Goal: Task Accomplishment & Management: Use online tool/utility

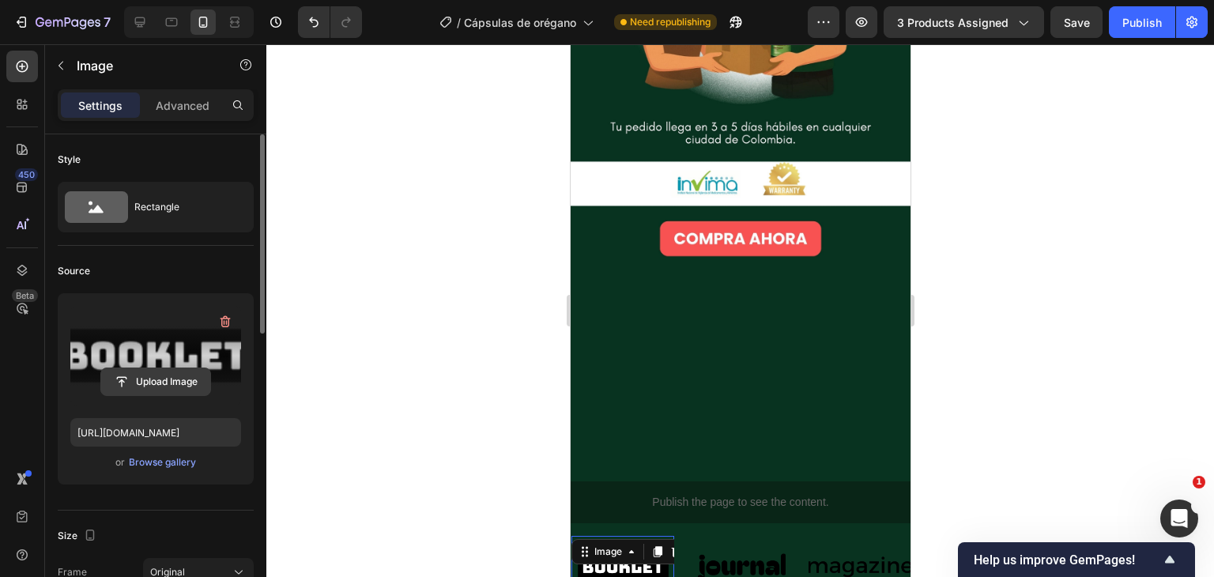
click at [160, 379] on input "file" at bounding box center [155, 381] width 109 height 27
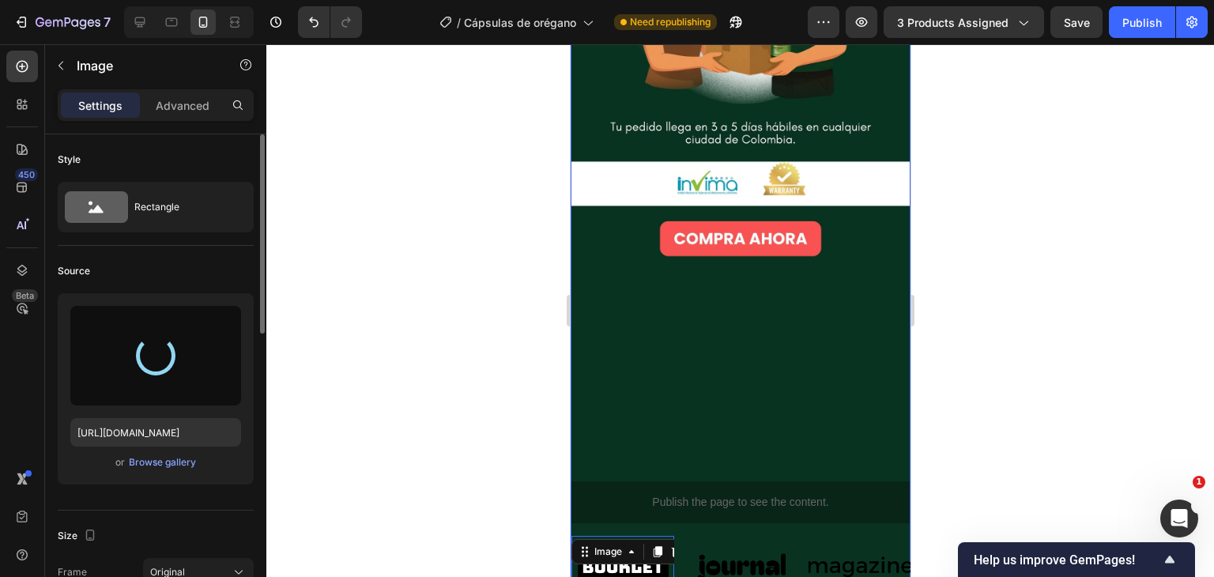
type input "[URL][DOMAIN_NAME]"
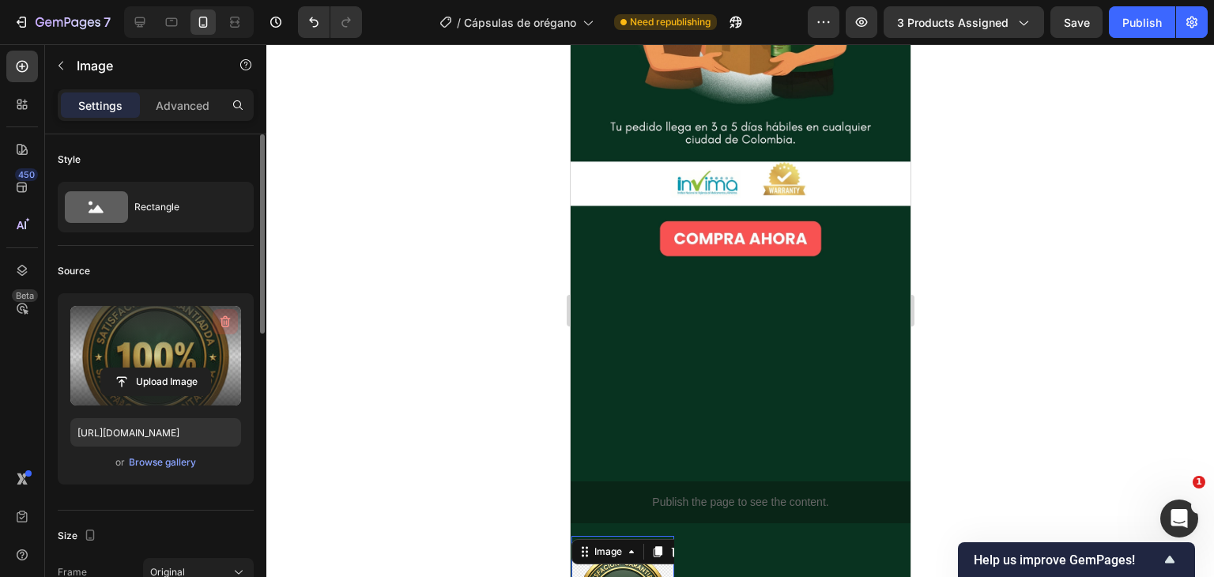
click at [221, 319] on icon "button" at bounding box center [225, 322] width 16 height 16
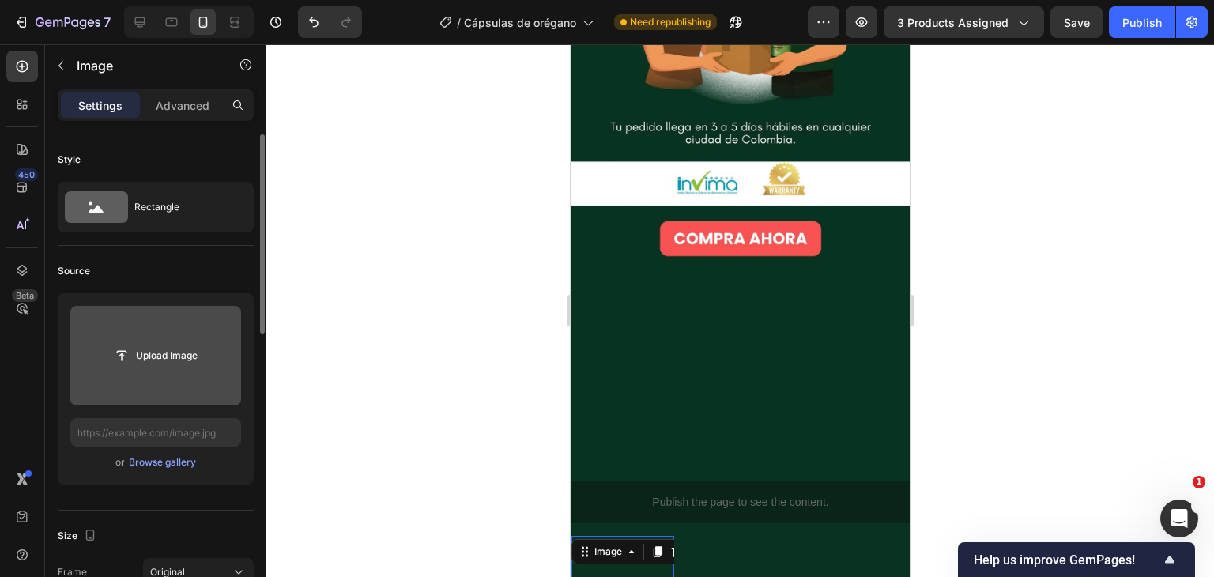
click at [164, 353] on input "file" at bounding box center [155, 355] width 109 height 27
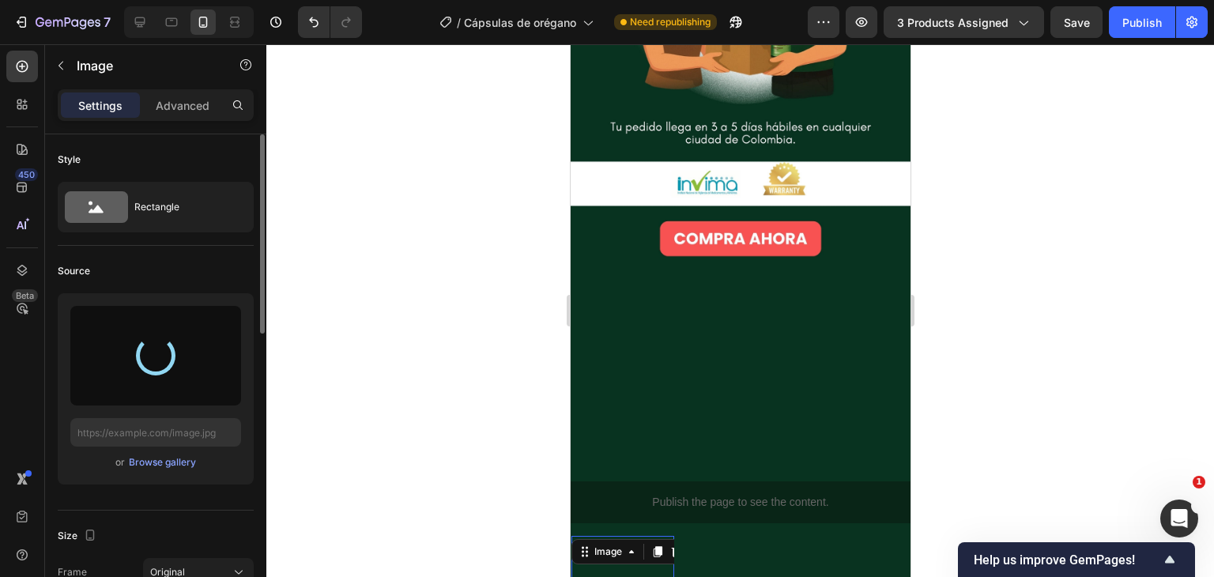
click at [1037, 364] on div at bounding box center [740, 310] width 948 height 533
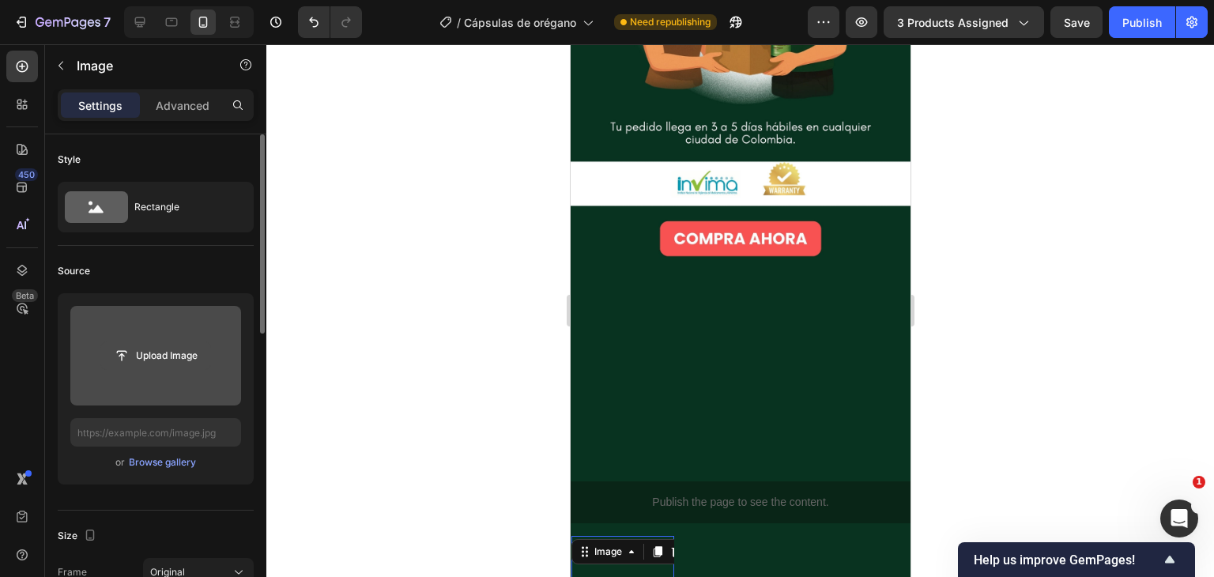
click at [174, 353] on input "file" at bounding box center [155, 355] width 109 height 27
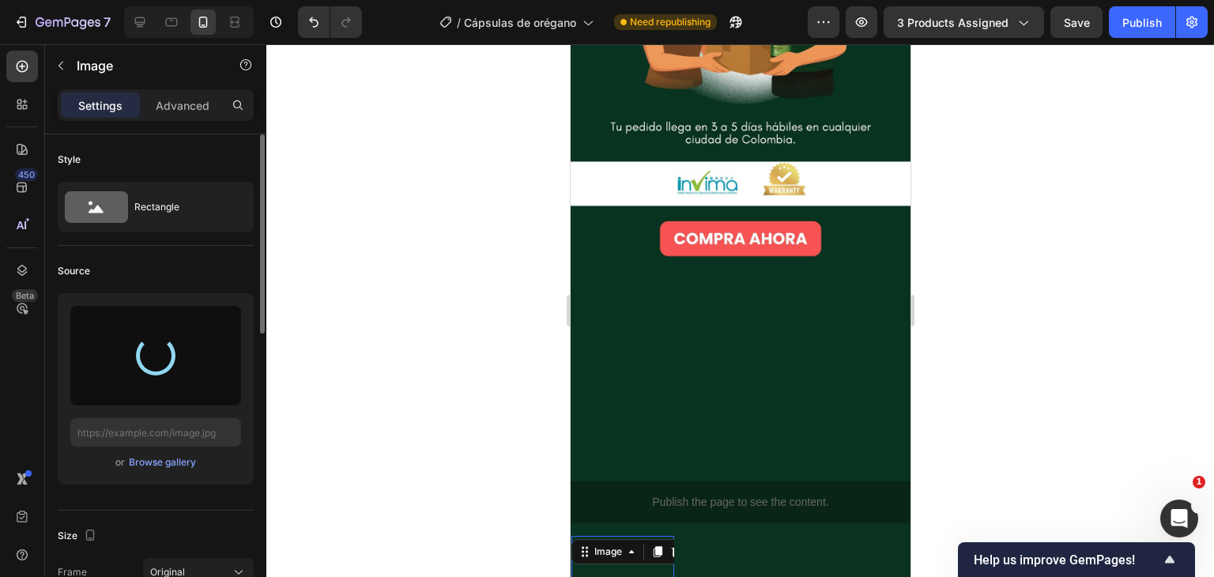
type input "[URL][DOMAIN_NAME]"
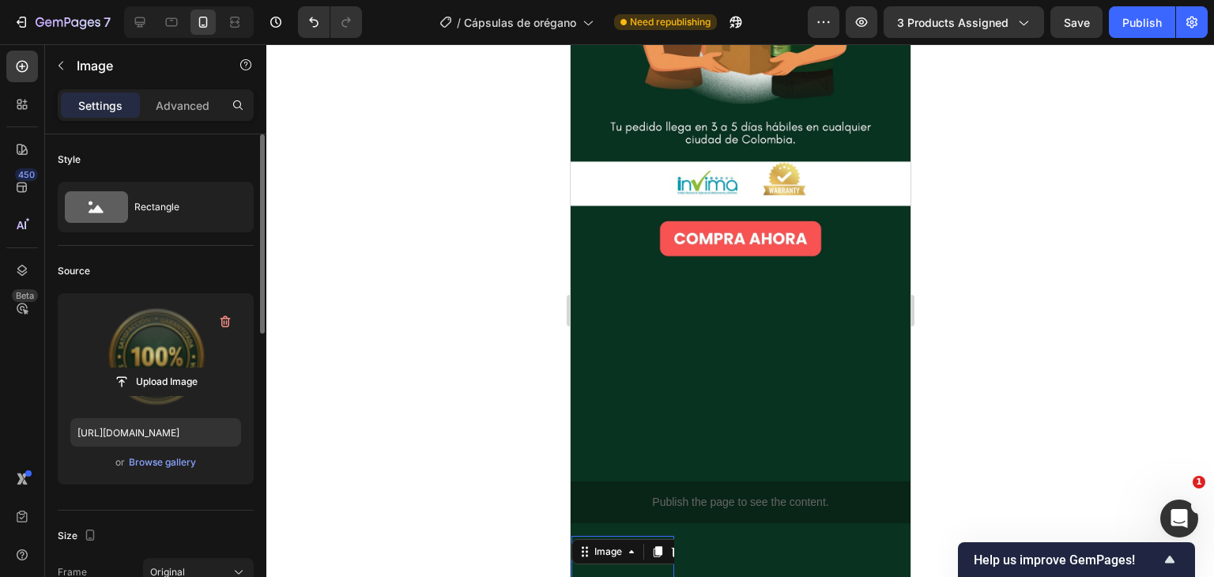
click at [963, 364] on div at bounding box center [740, 310] width 948 height 533
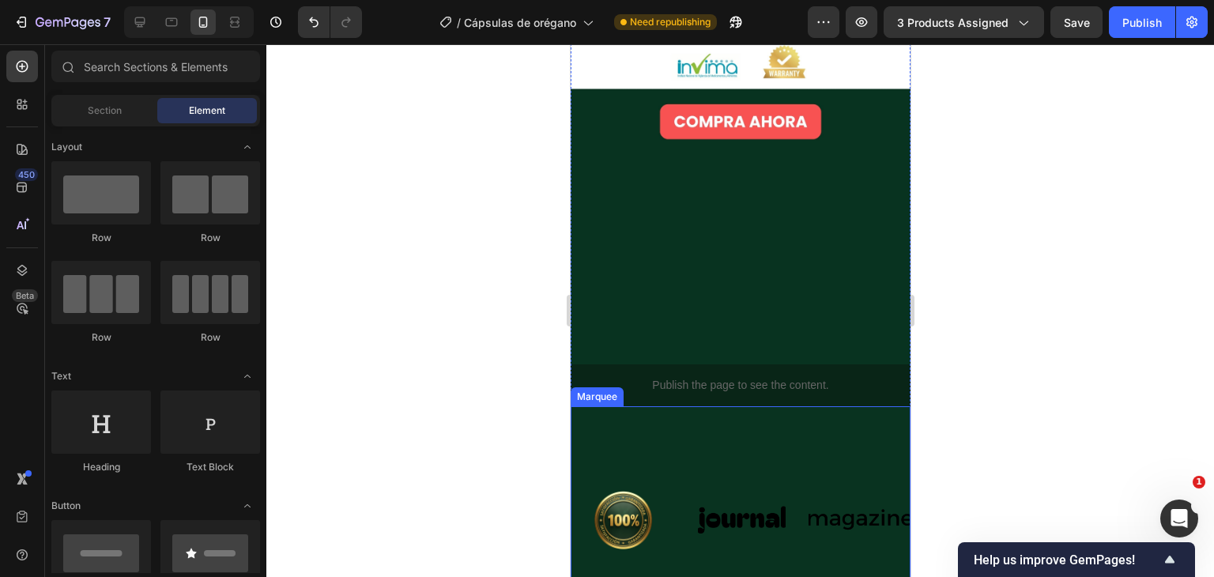
scroll to position [4751, 0]
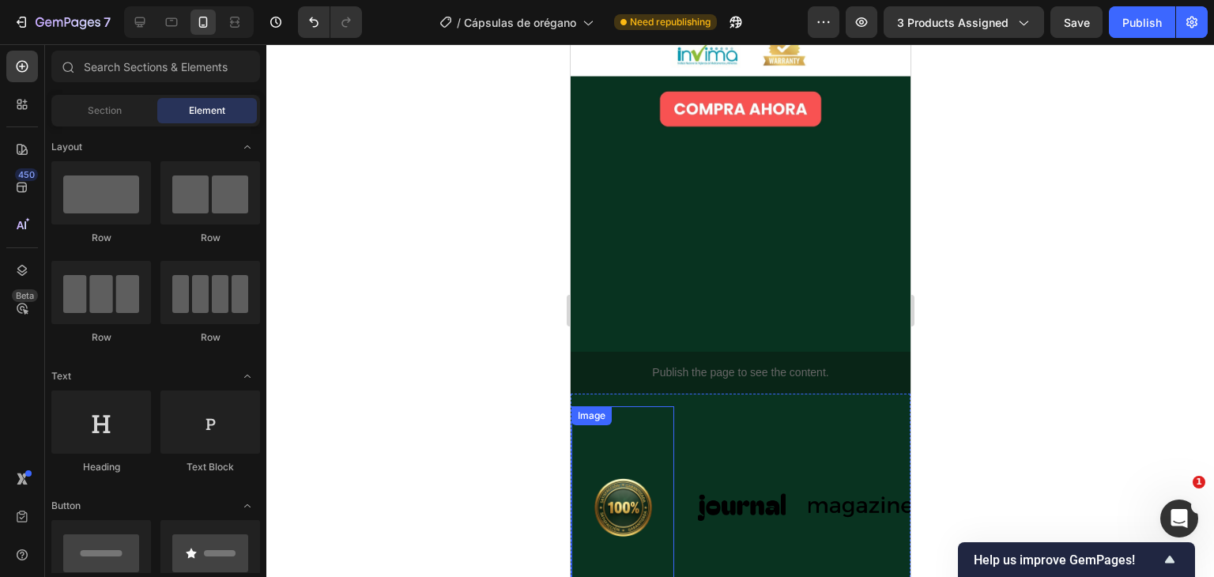
click at [639, 416] on img at bounding box center [622, 507] width 103 height 183
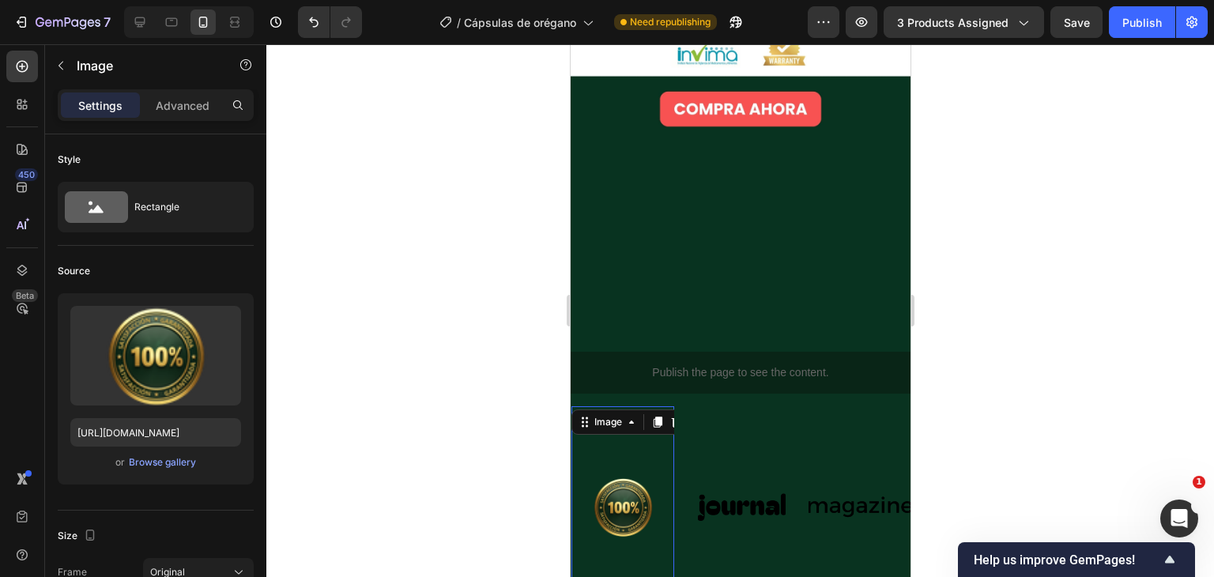
click at [957, 345] on div at bounding box center [740, 310] width 948 height 533
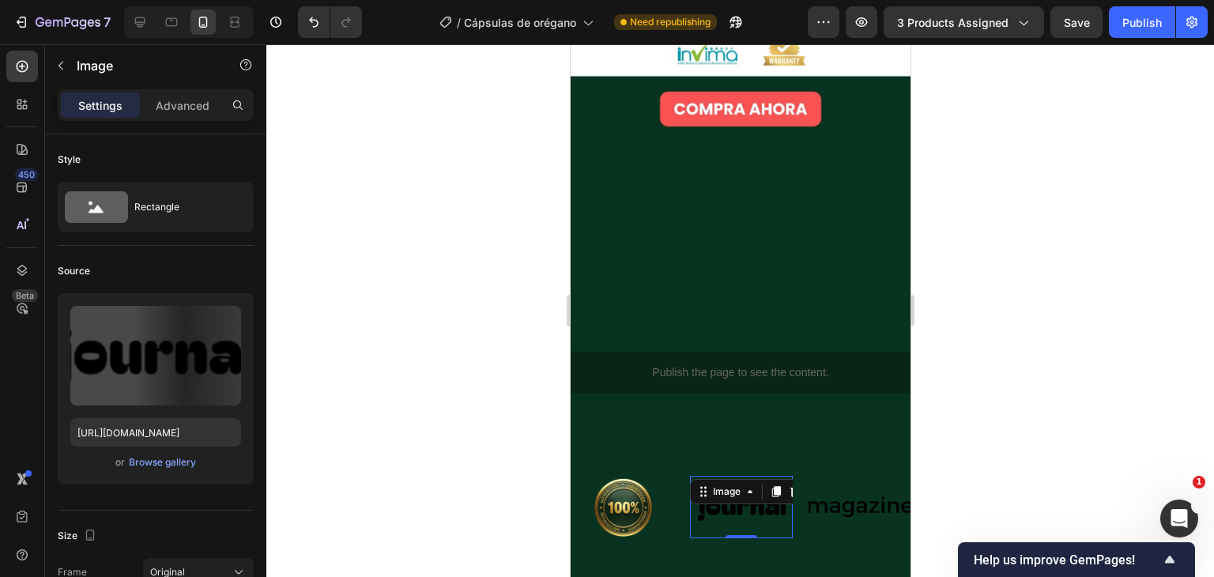
click at [753, 485] on img at bounding box center [740, 506] width 103 height 43
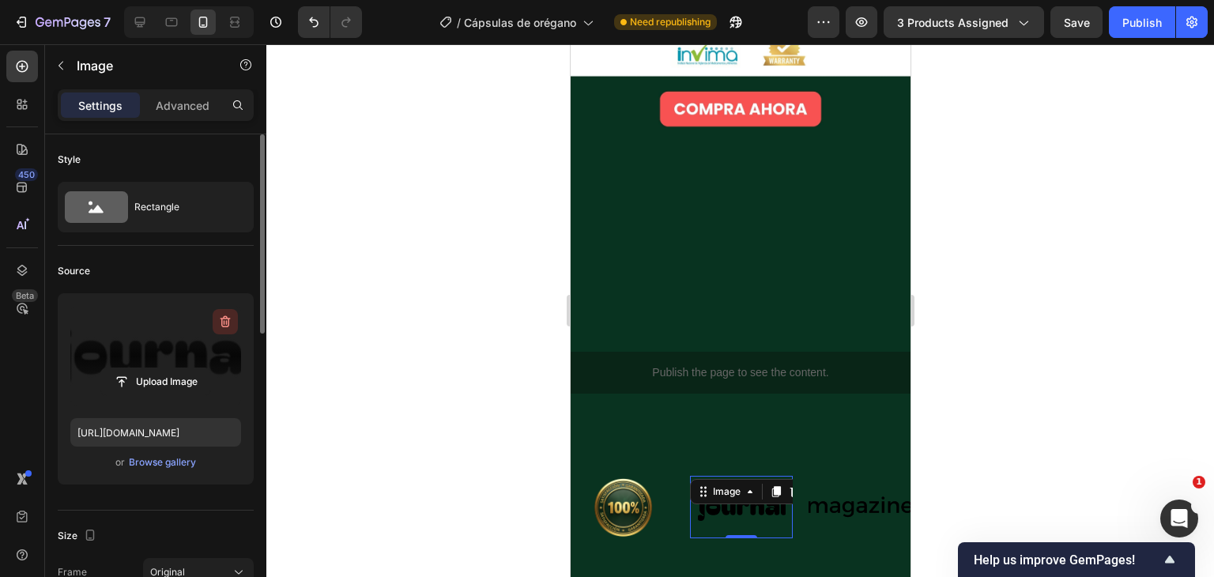
click at [235, 326] on button "button" at bounding box center [225, 321] width 25 height 25
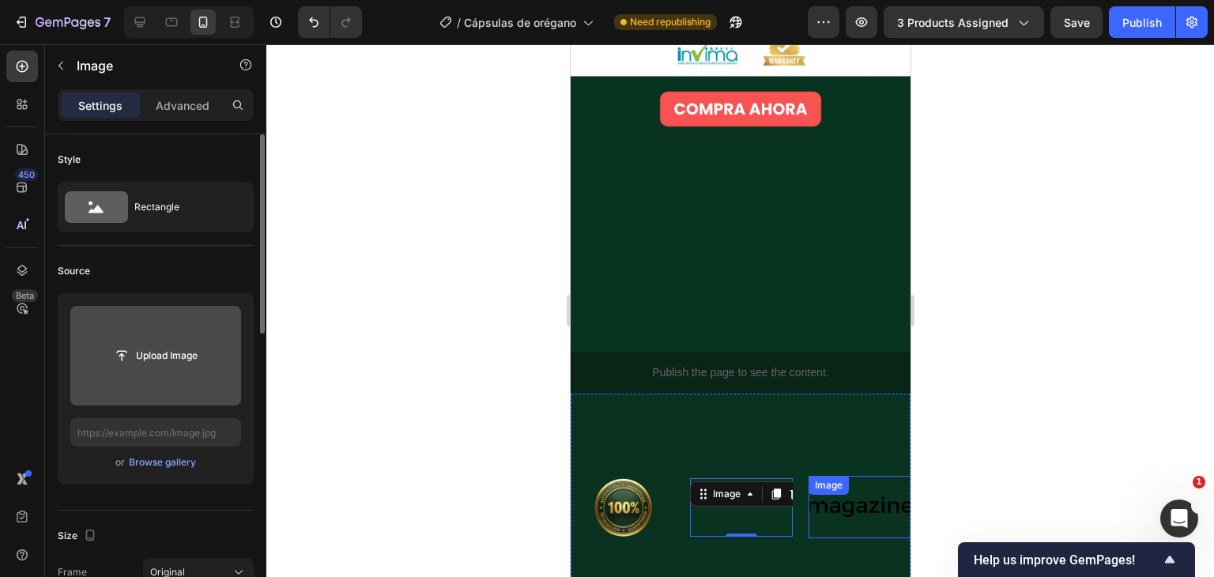
click at [841, 485] on img at bounding box center [859, 506] width 103 height 43
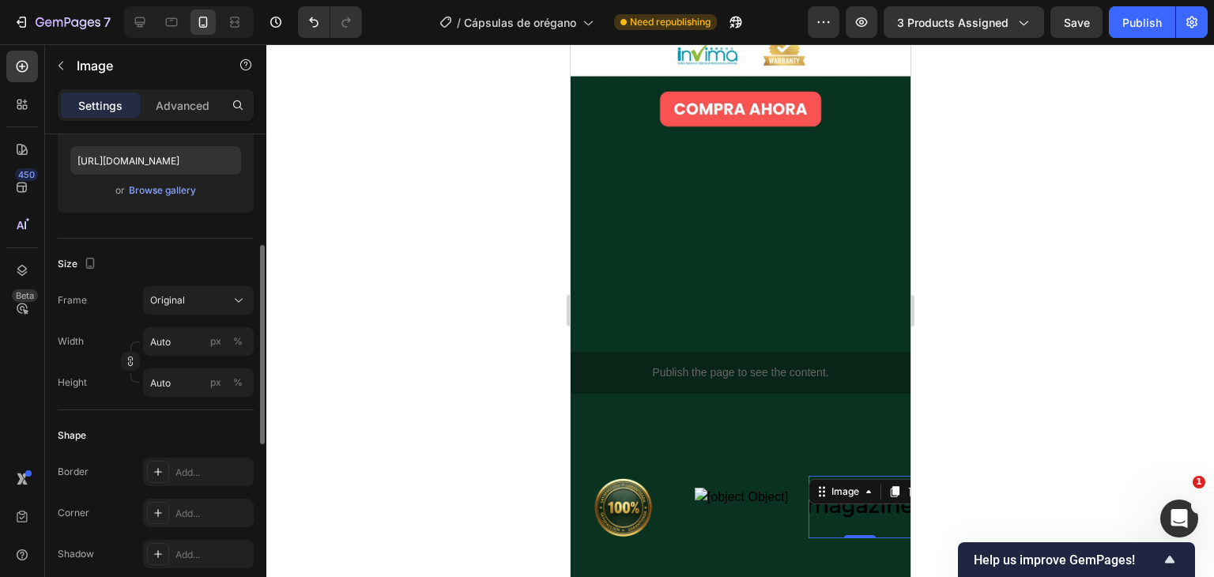
click at [877, 485] on img at bounding box center [859, 506] width 103 height 43
click at [67, 62] on button "button" at bounding box center [60, 65] width 25 height 25
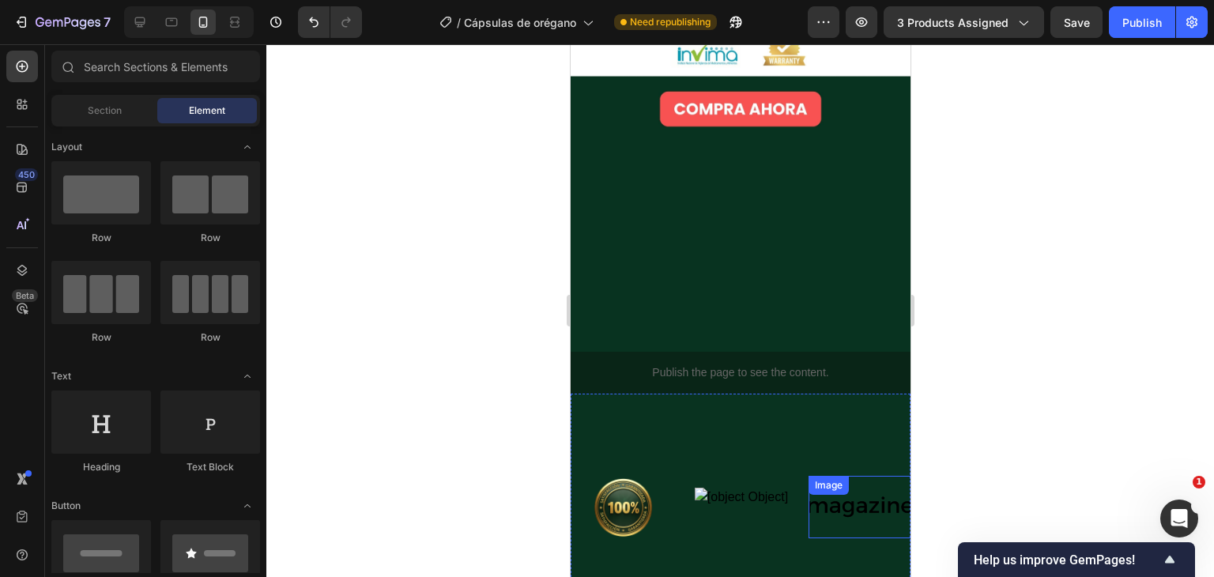
click at [872, 485] on img at bounding box center [859, 506] width 103 height 43
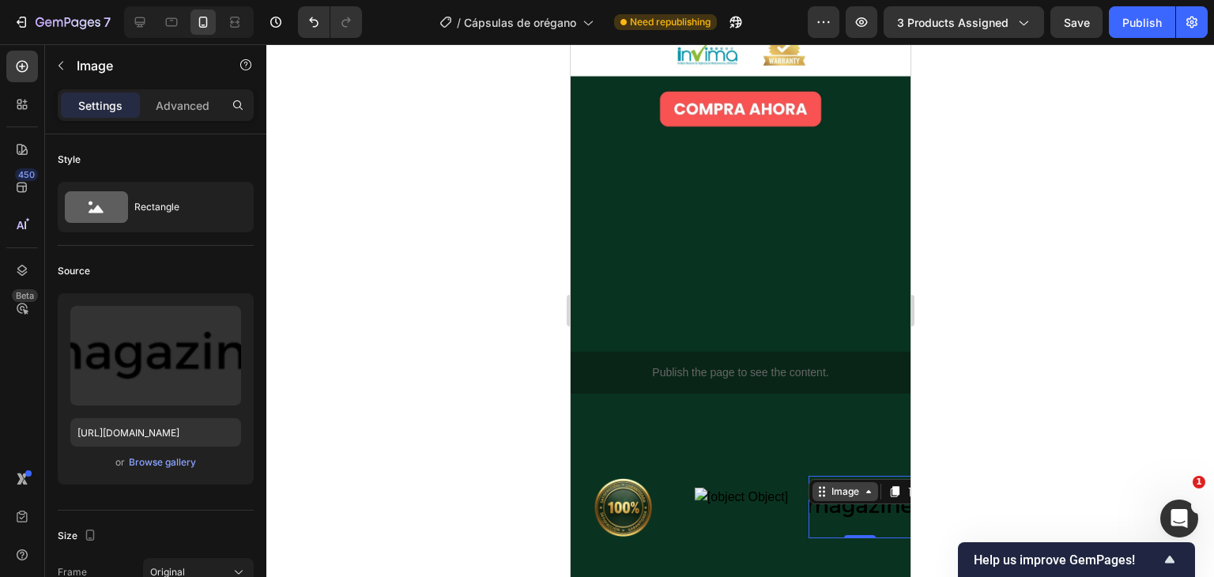
click at [853, 485] on div "Image" at bounding box center [845, 492] width 34 height 14
click at [1051, 291] on div at bounding box center [740, 310] width 948 height 533
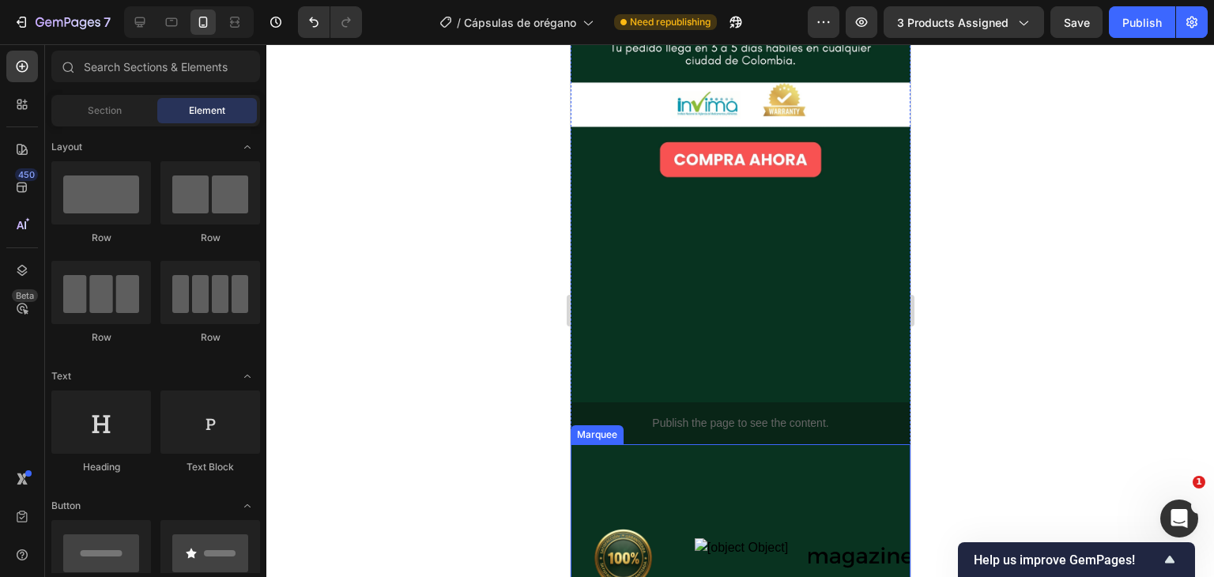
scroll to position [4701, 0]
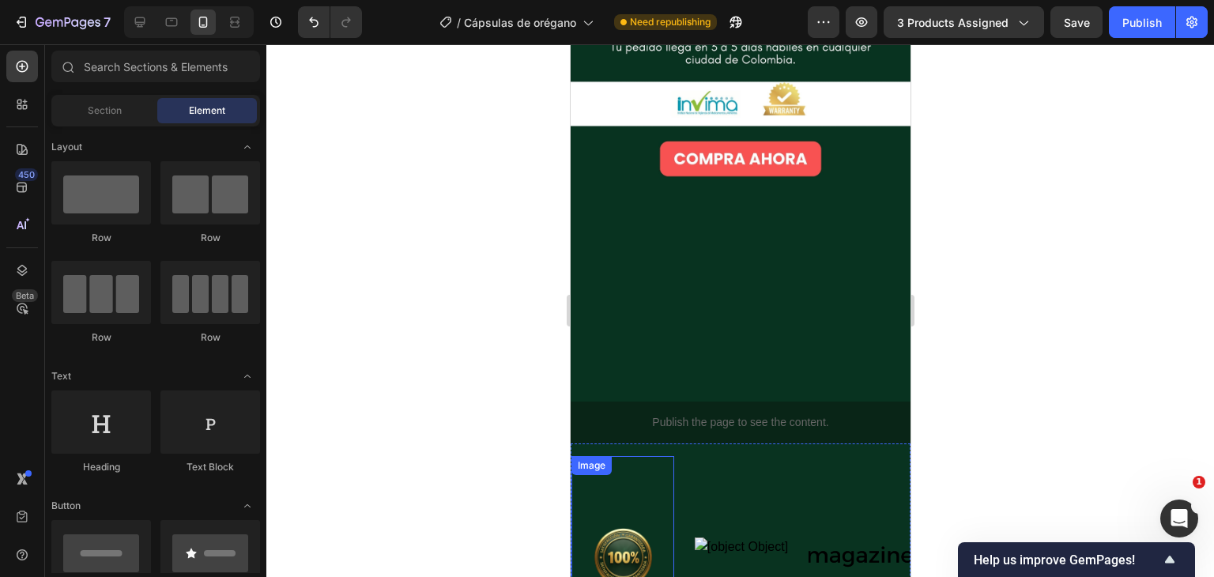
click at [628, 466] on img at bounding box center [622, 557] width 103 height 183
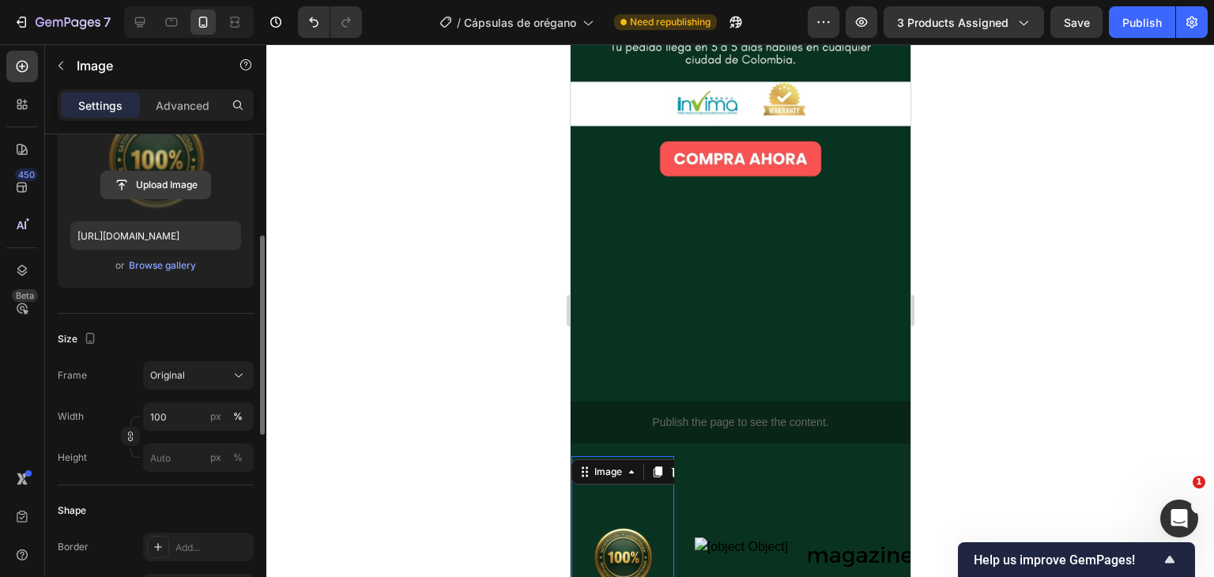
scroll to position [216, 0]
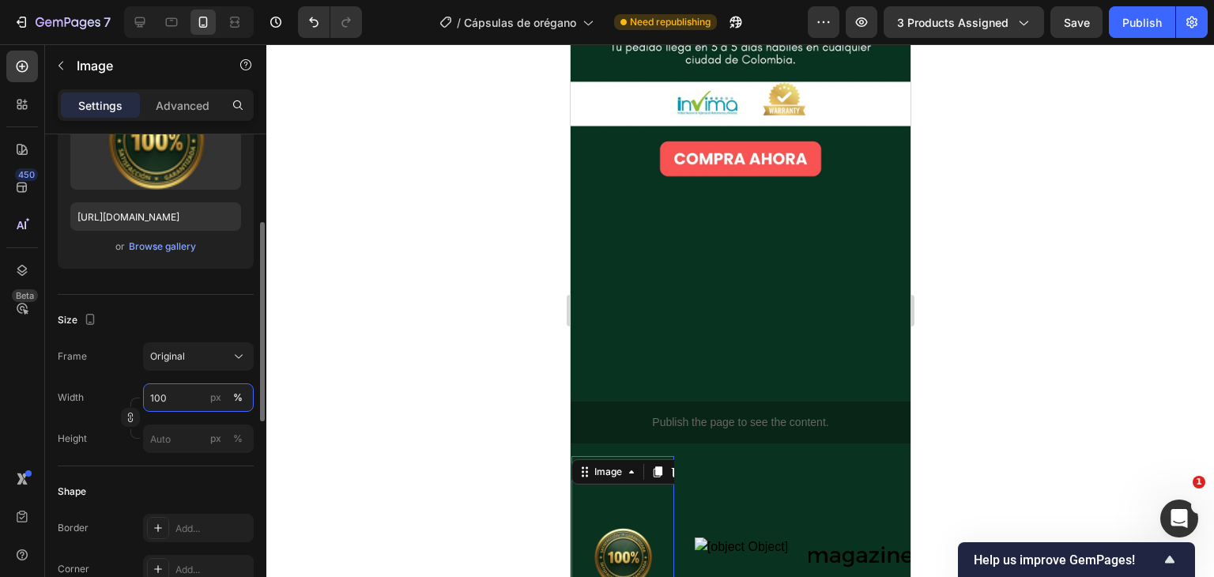
click at [172, 396] on input "100" at bounding box center [198, 397] width 111 height 28
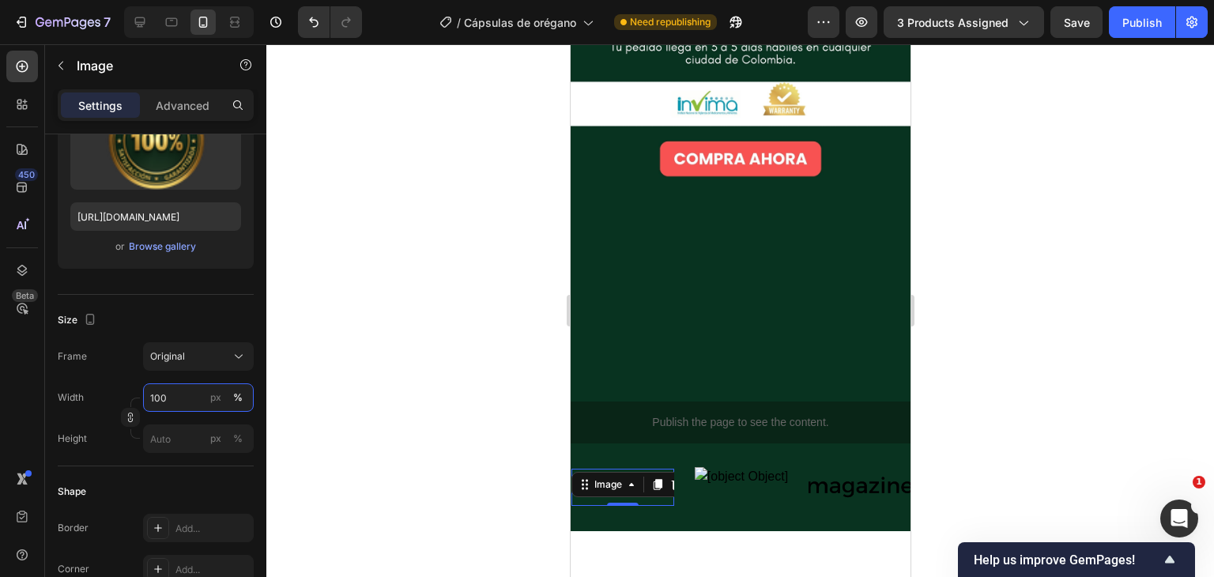
type input "10"
click at [473, 380] on div at bounding box center [740, 310] width 948 height 533
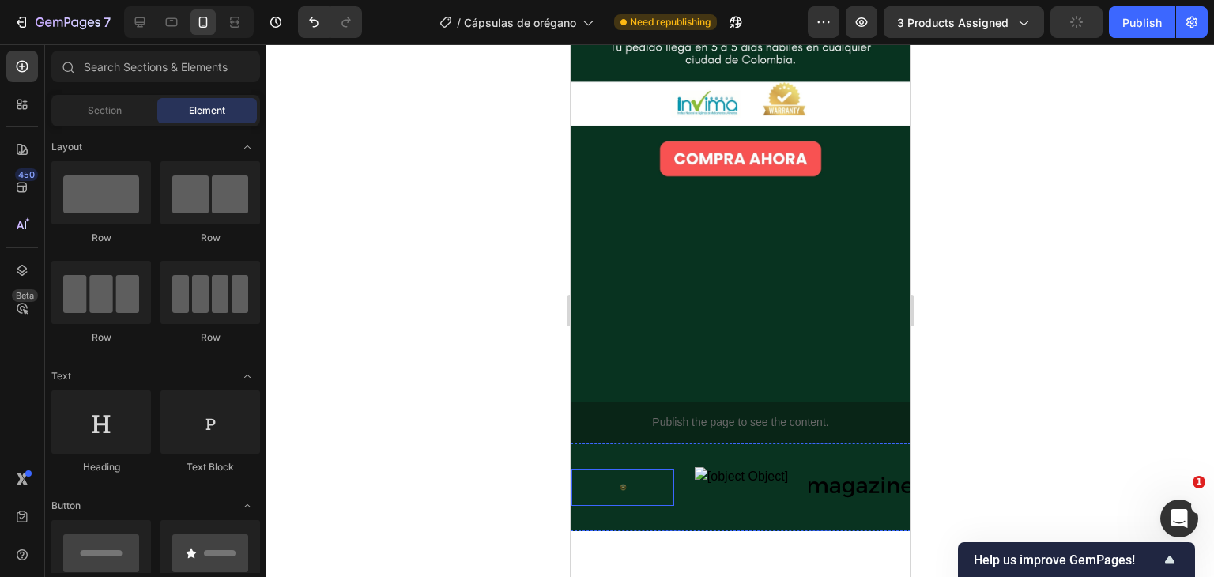
click at [635, 478] on div at bounding box center [622, 487] width 103 height 18
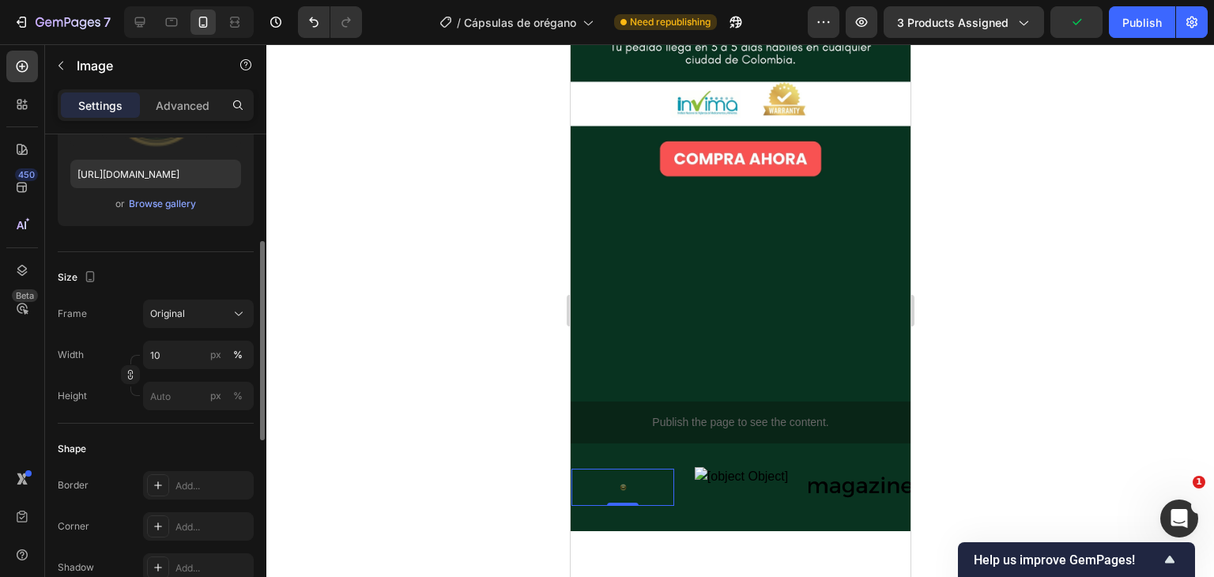
scroll to position [259, 0]
click at [180, 358] on input "10" at bounding box center [198, 354] width 111 height 28
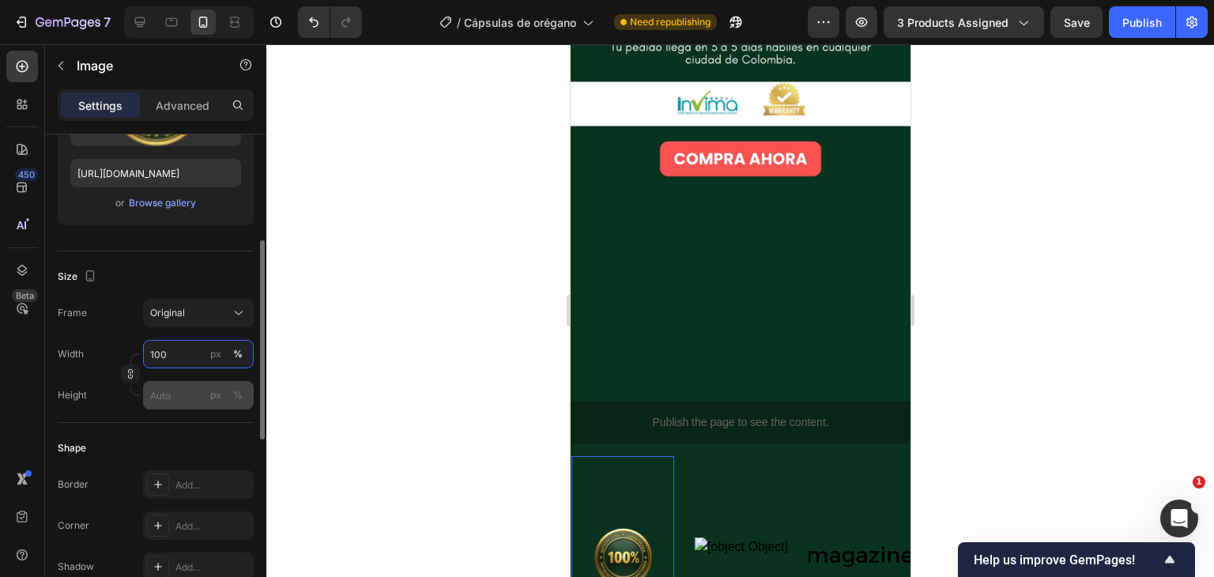
type input "100"
click at [180, 391] on input "px %" at bounding box center [198, 395] width 111 height 28
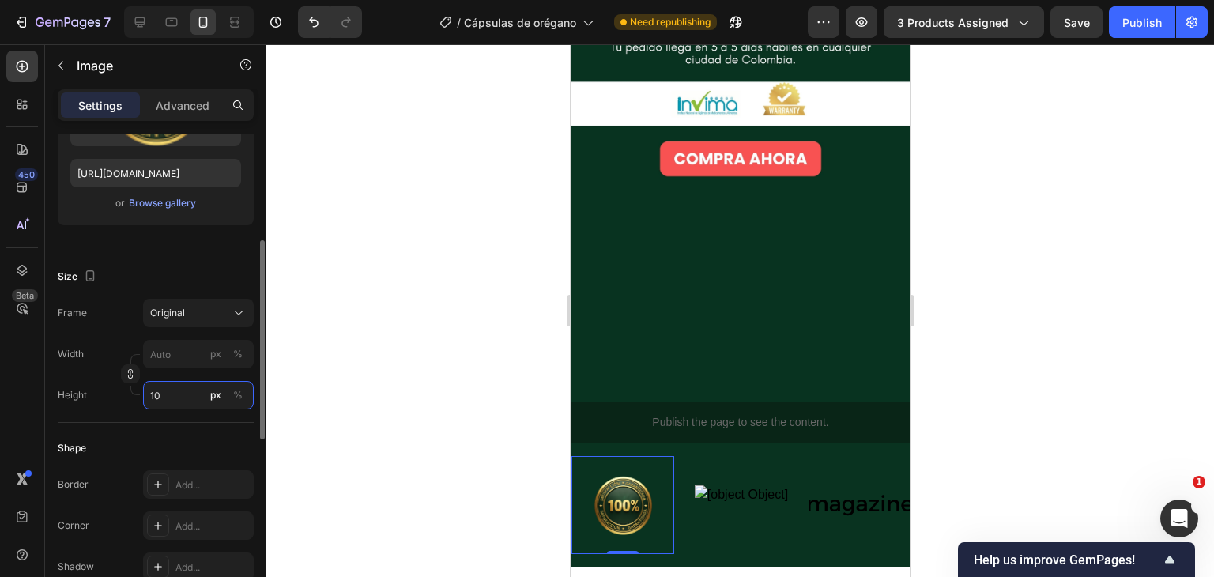
type input "1"
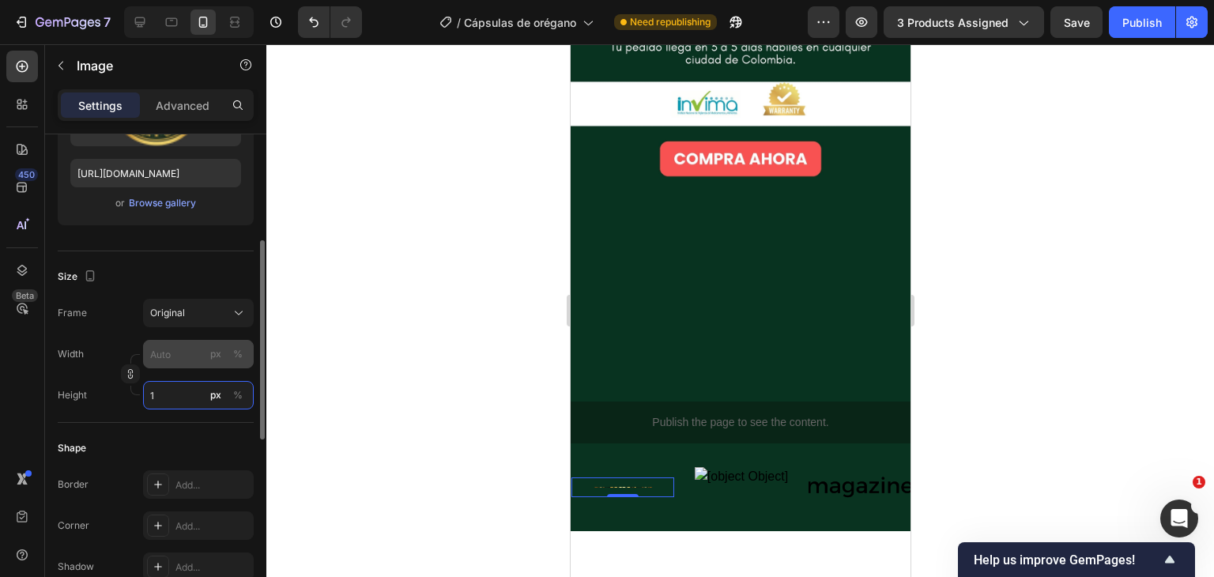
type input "1"
click at [179, 362] on input "px %" at bounding box center [198, 354] width 111 height 28
type input "2"
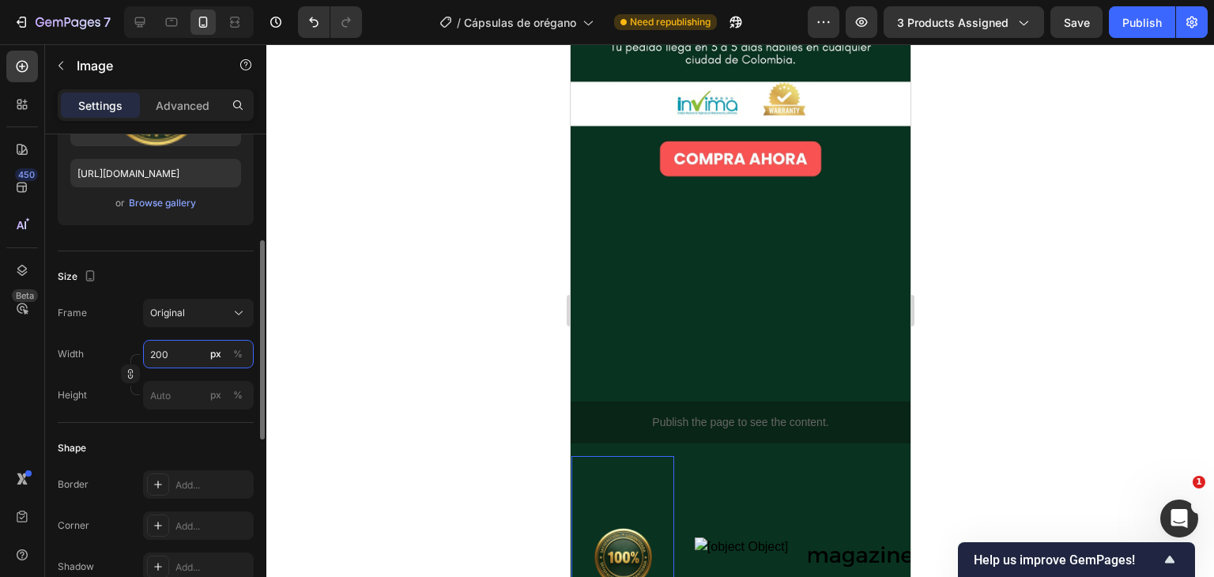
click at [179, 351] on input "200" at bounding box center [198, 354] width 111 height 28
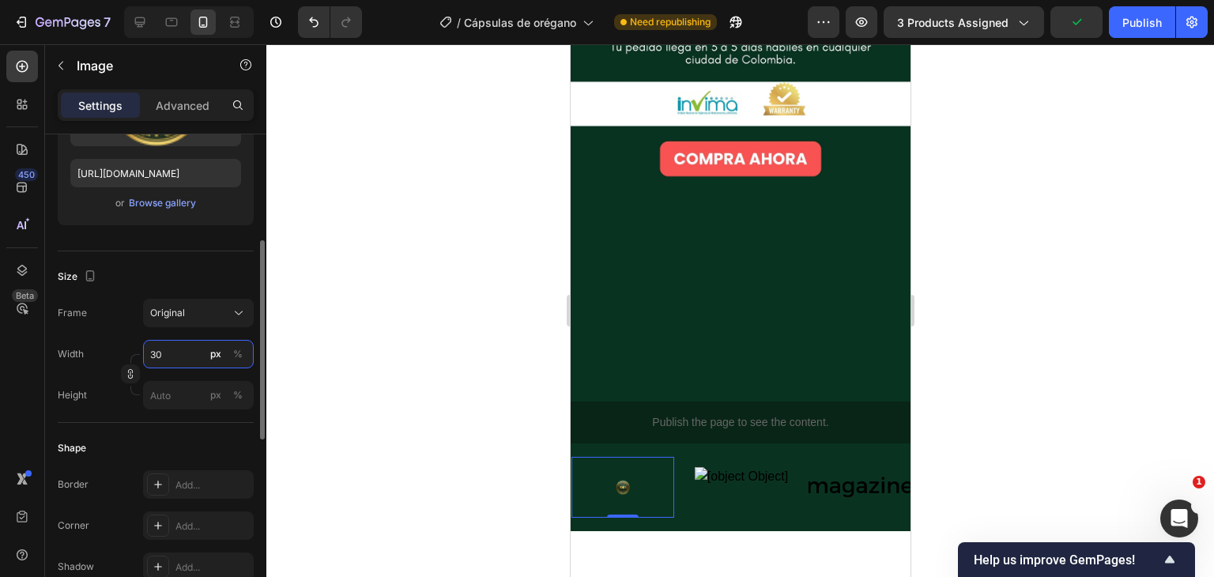
type input "3"
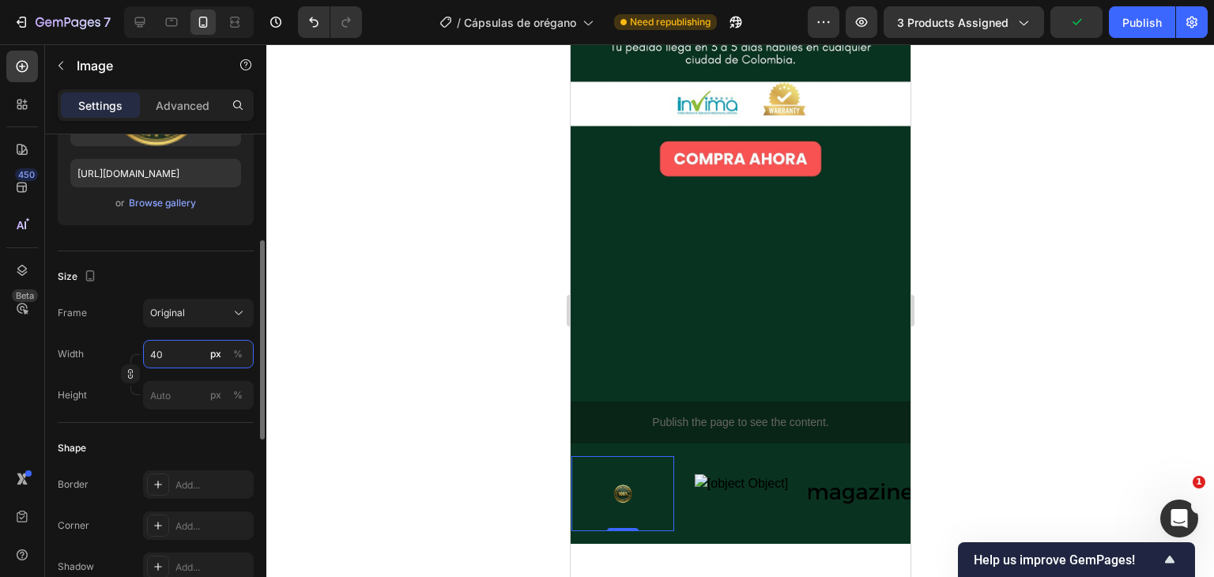
type input "4"
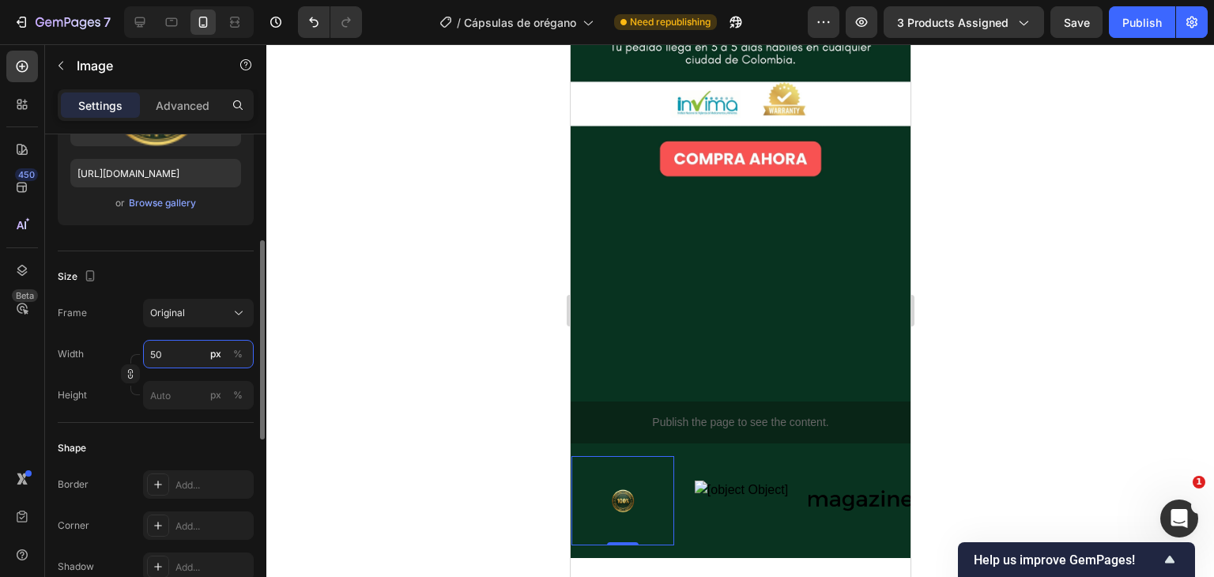
type input "5"
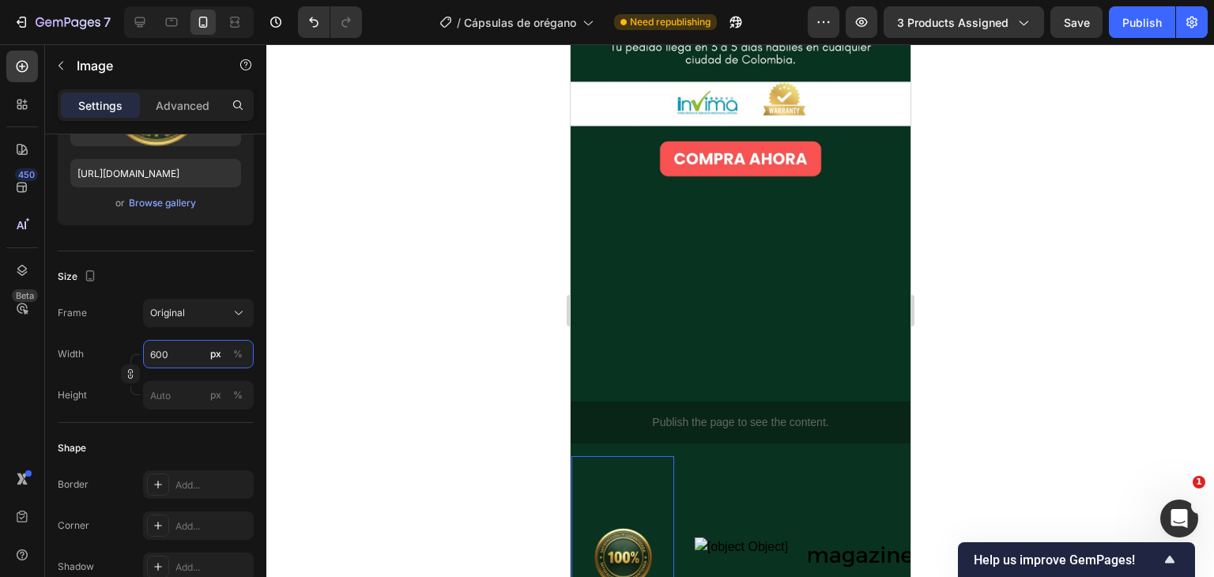
type input "600"
click at [347, 375] on div at bounding box center [740, 310] width 948 height 533
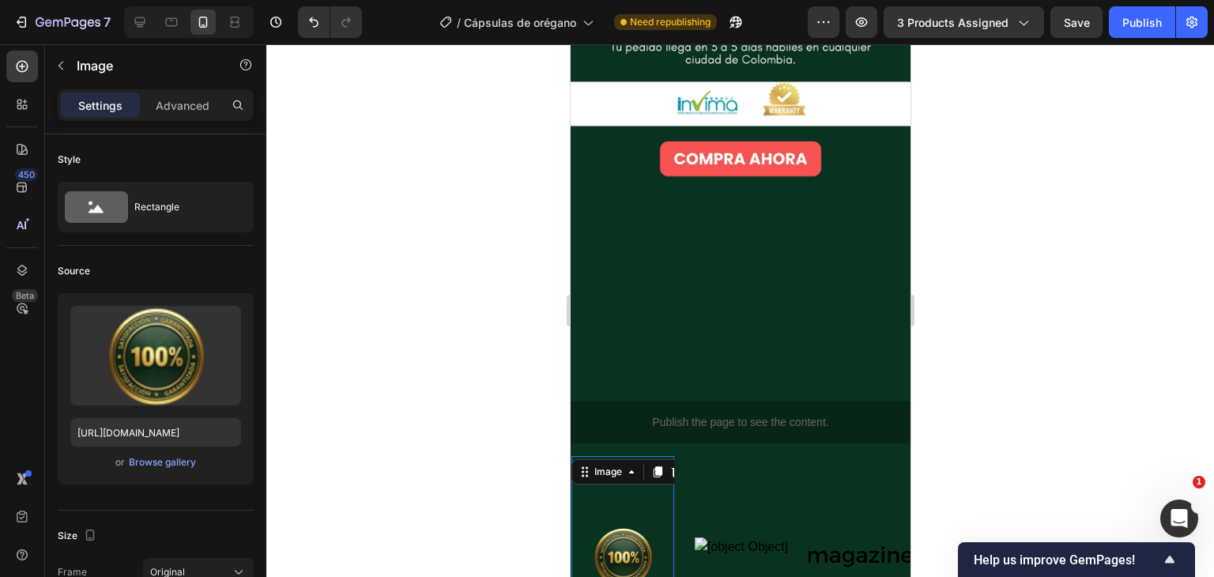
click at [631, 466] on img at bounding box center [622, 557] width 103 height 183
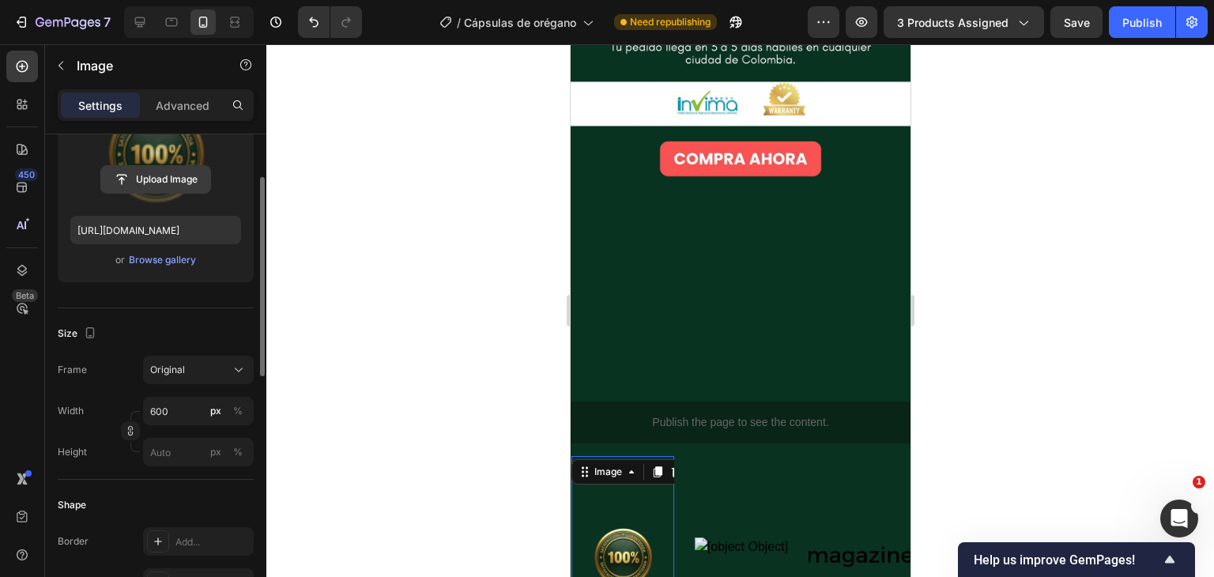
scroll to position [205, 0]
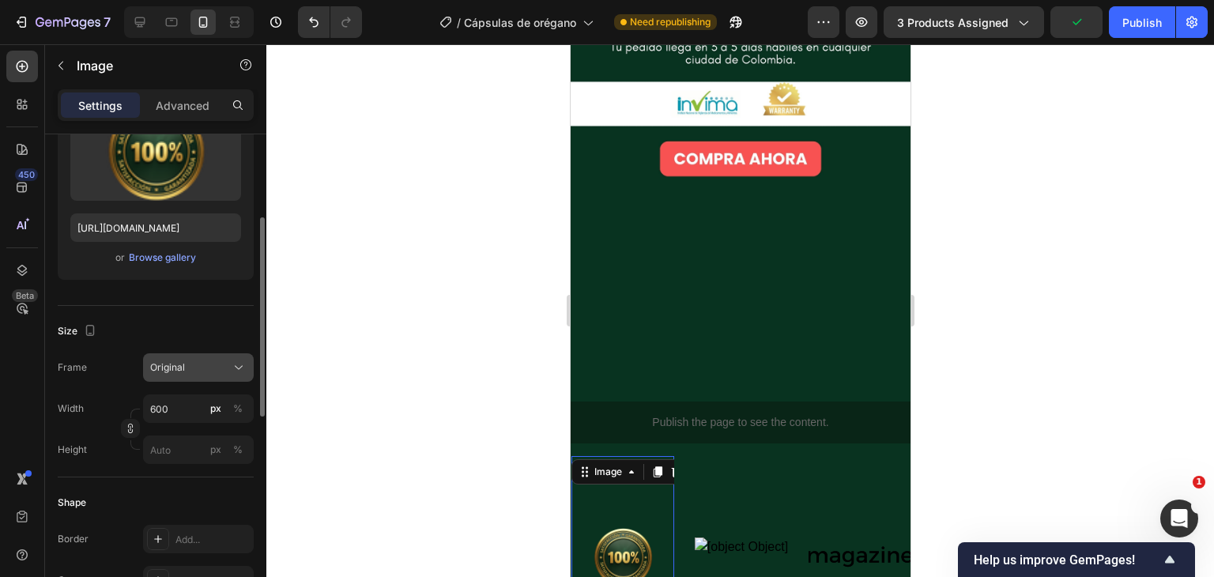
click at [200, 371] on div "Original" at bounding box center [188, 367] width 77 height 14
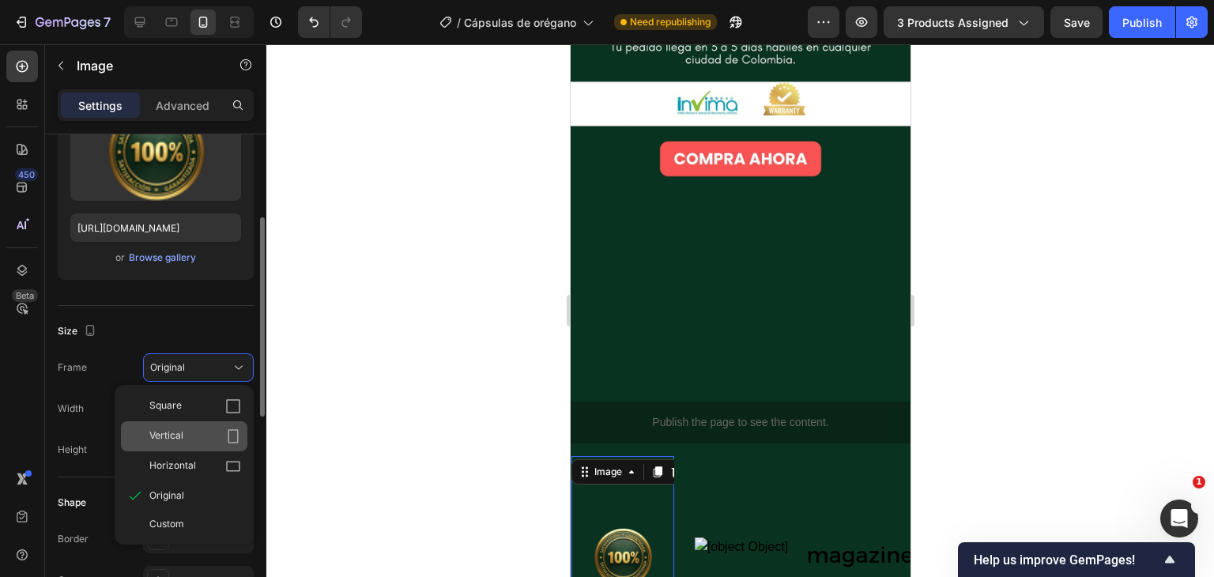
click at [199, 431] on div "Vertical" at bounding box center [195, 436] width 92 height 16
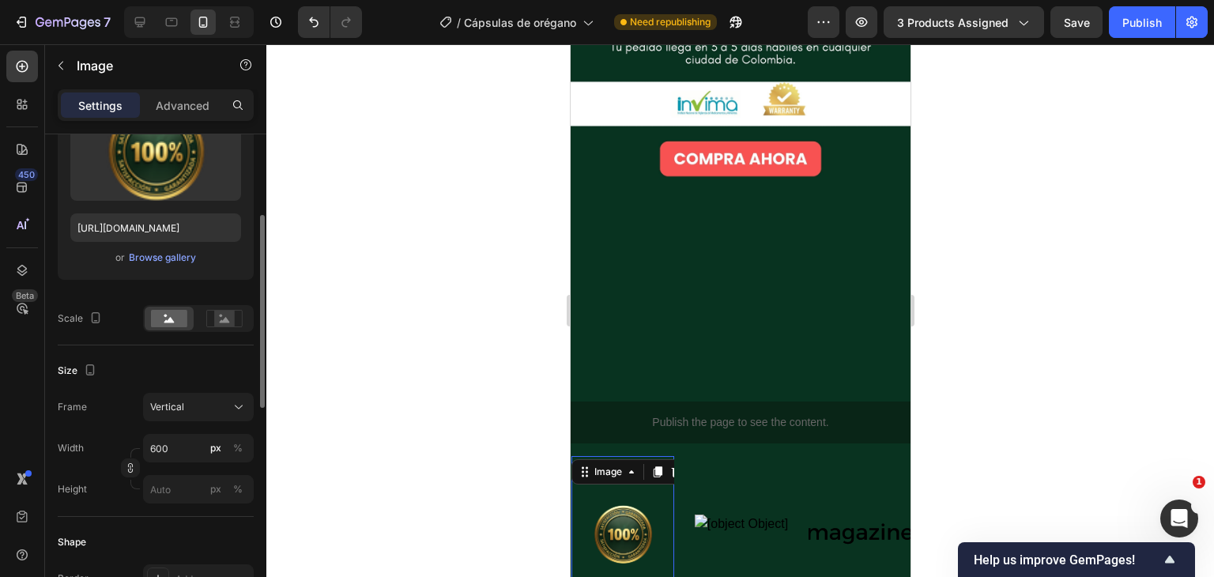
click at [372, 380] on div at bounding box center [740, 310] width 948 height 533
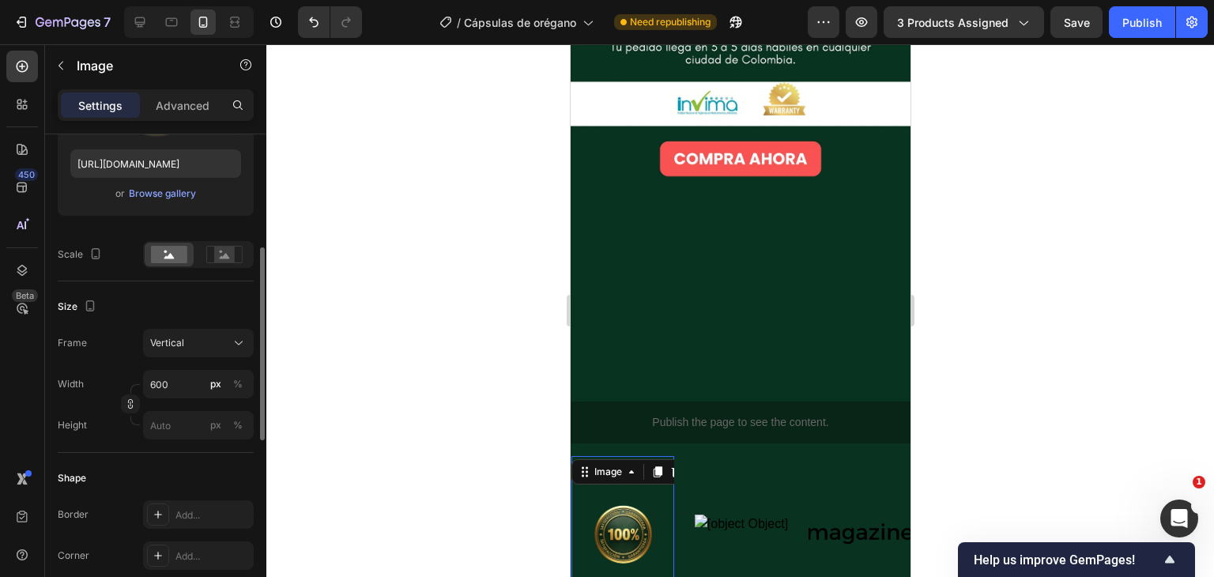
scroll to position [274, 0]
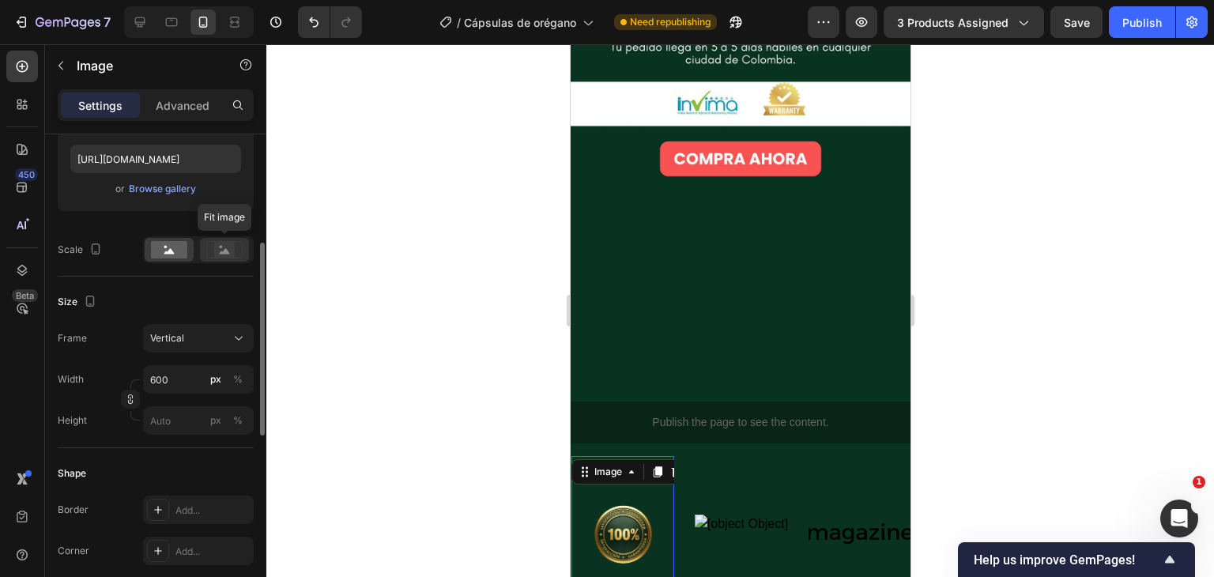
click at [214, 257] on rect at bounding box center [224, 250] width 21 height 16
click at [169, 253] on icon at bounding box center [169, 251] width 10 height 6
click at [163, 412] on input "px %" at bounding box center [198, 420] width 111 height 28
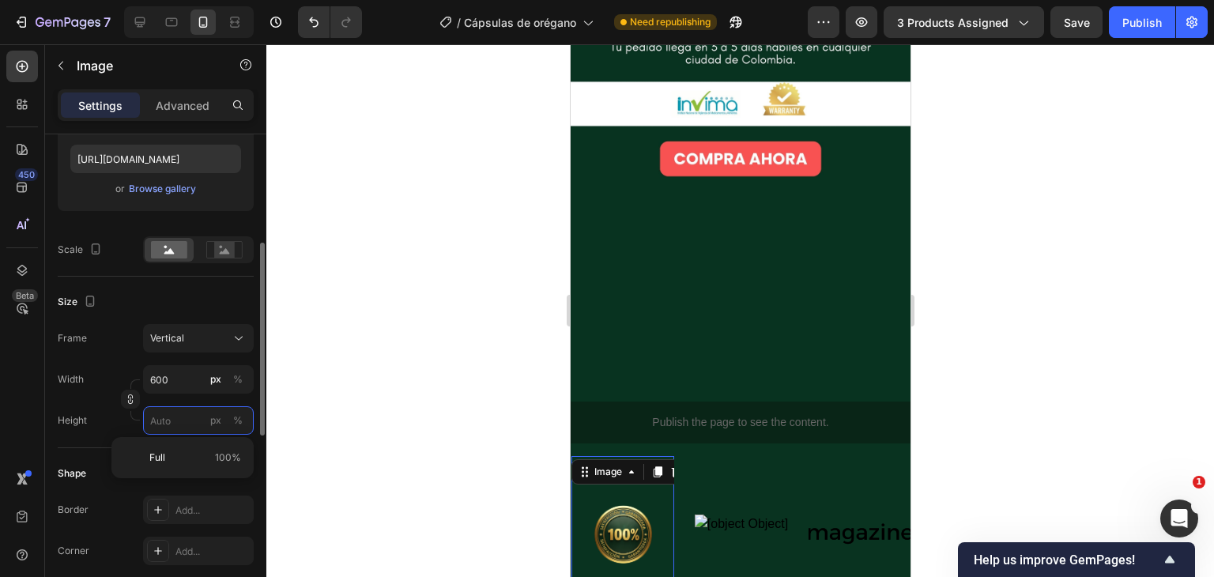
type input "5"
type input "6"
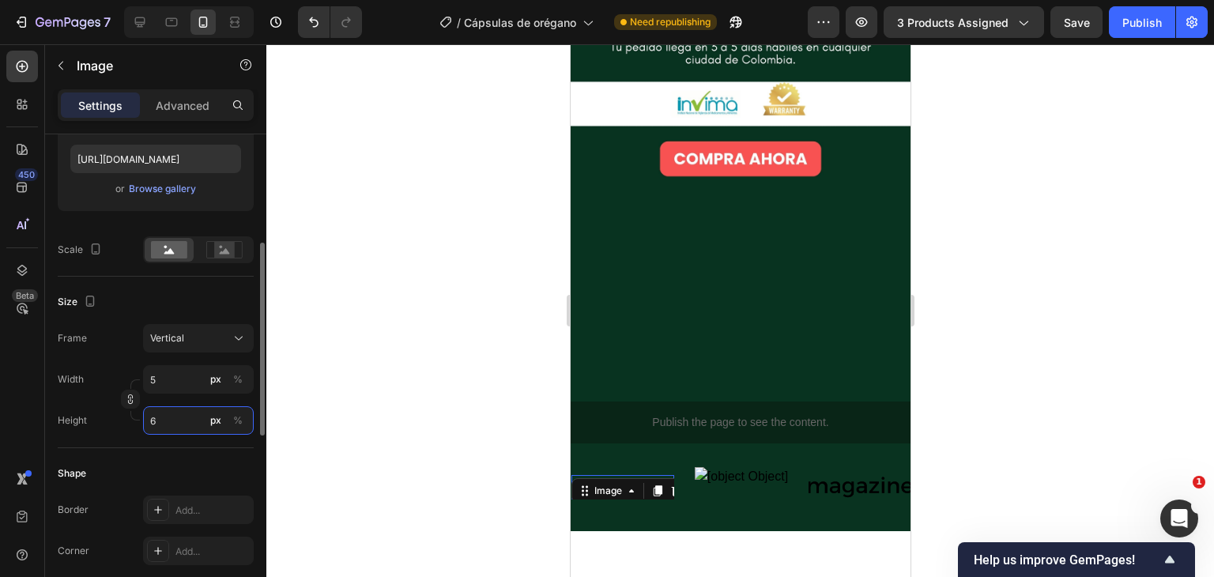
type input "45"
type input "60"
type input "450"
type input "600"
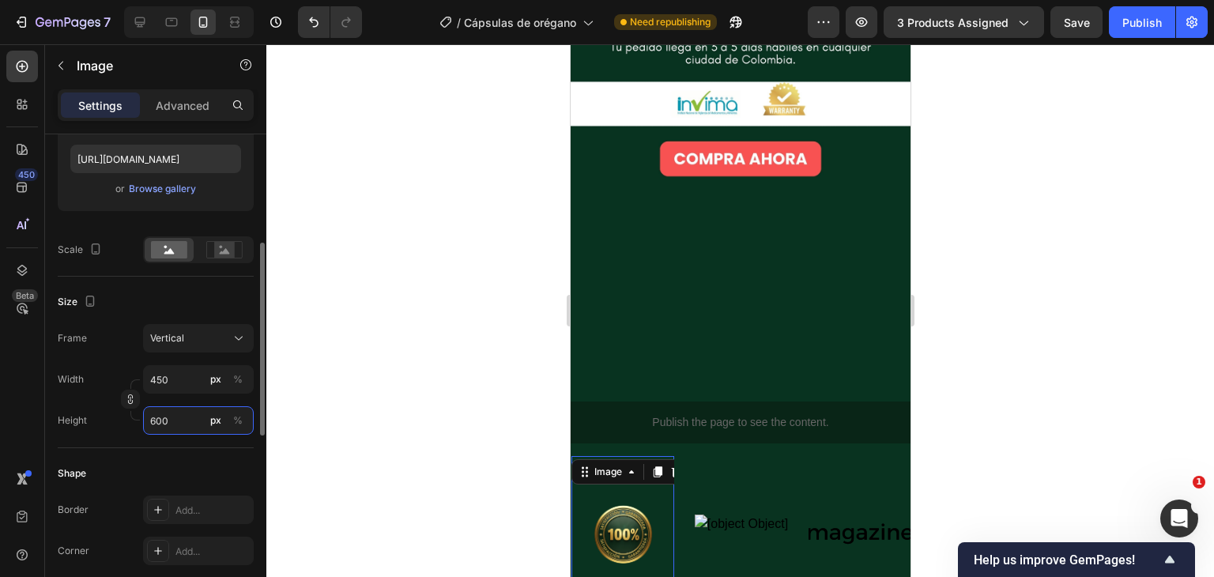
type input "45"
type input "60"
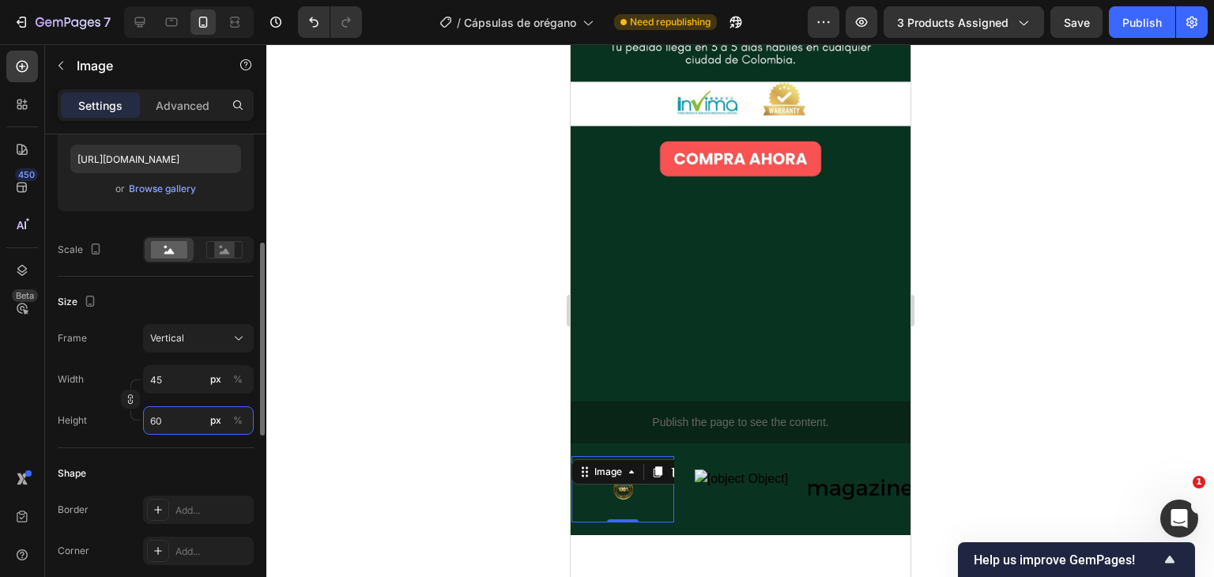
type input "5"
type input "6"
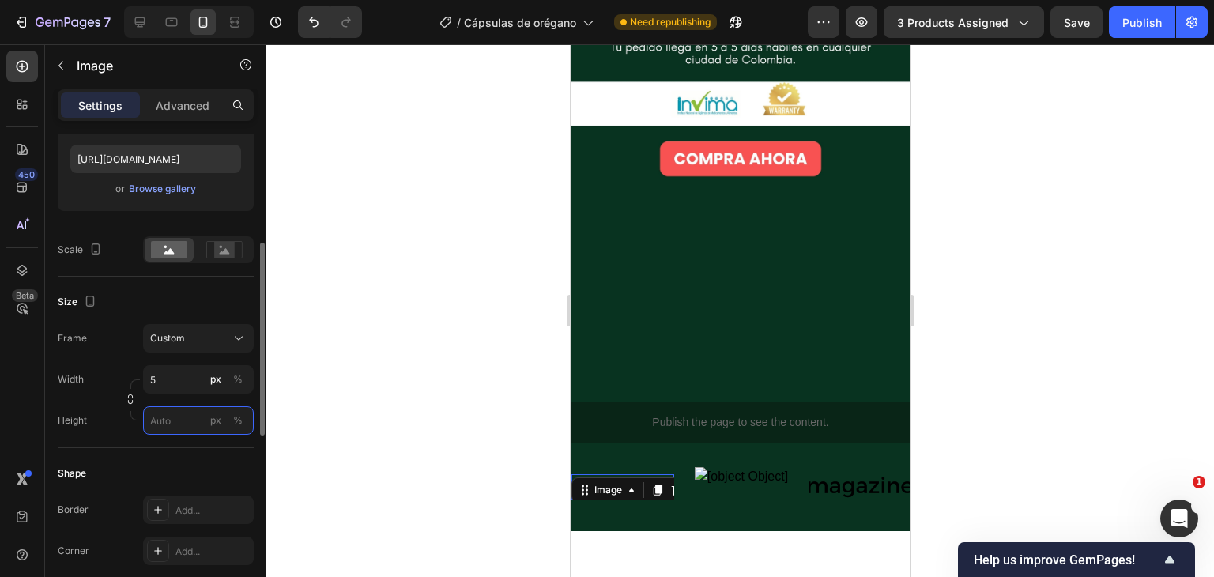
type input "6"
type input "45"
type input "60"
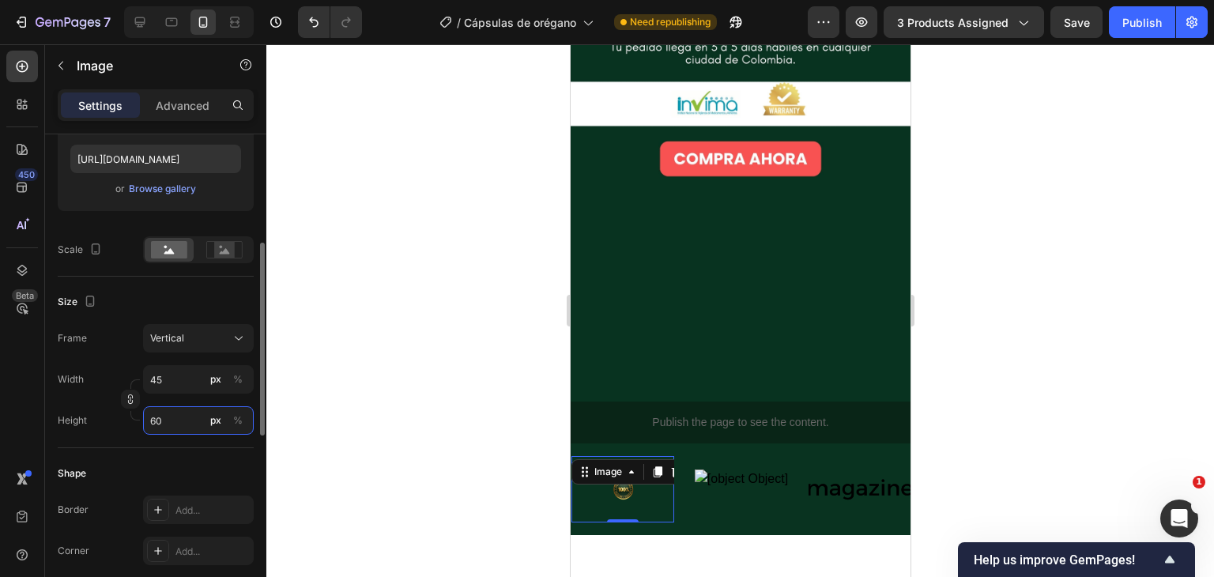
type input "450"
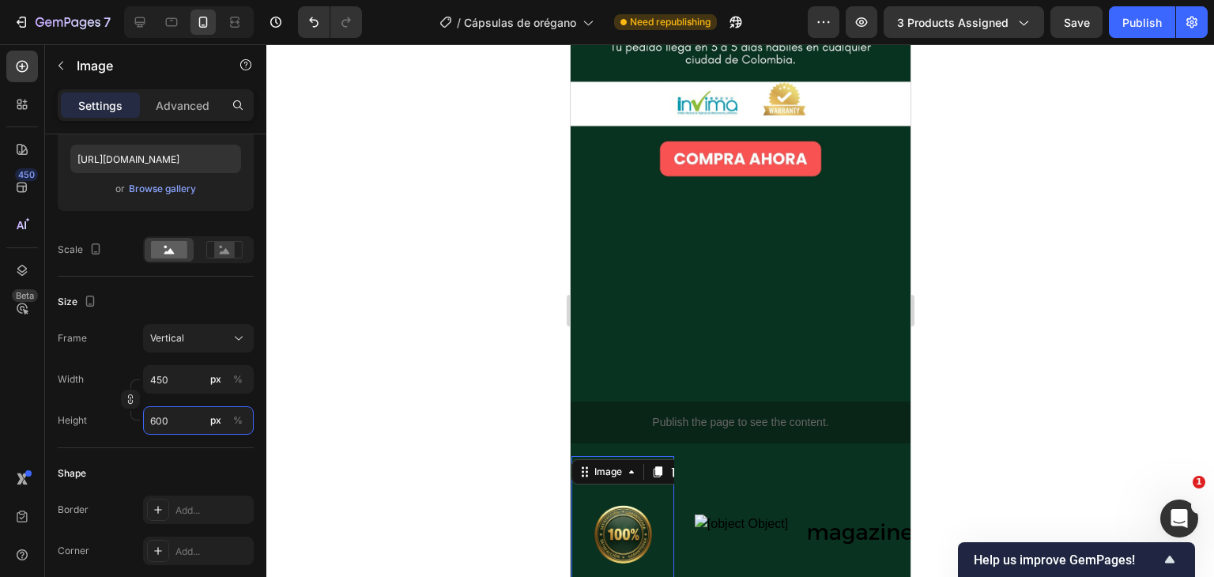
type input "600"
click at [332, 411] on div at bounding box center [740, 310] width 948 height 533
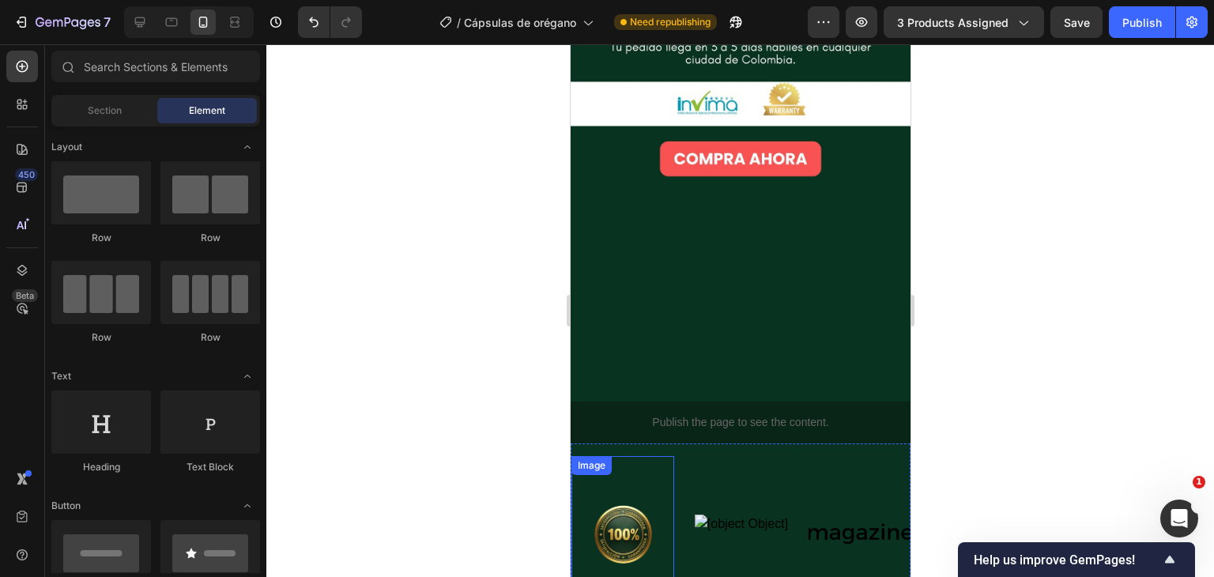
click at [630, 466] on img at bounding box center [622, 534] width 103 height 137
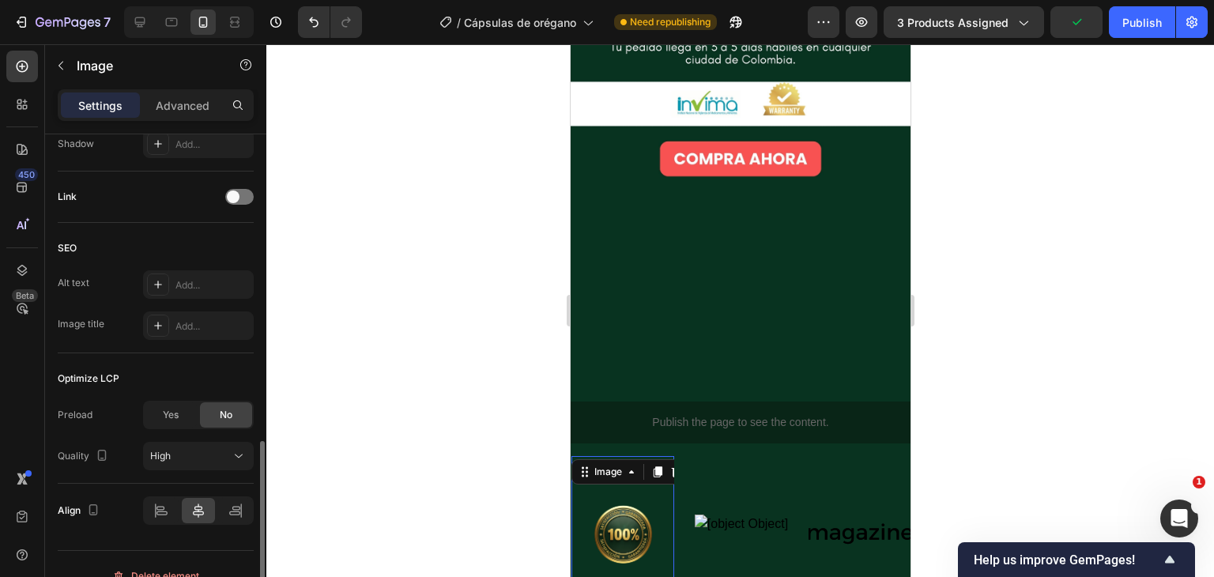
scroll to position [744, 0]
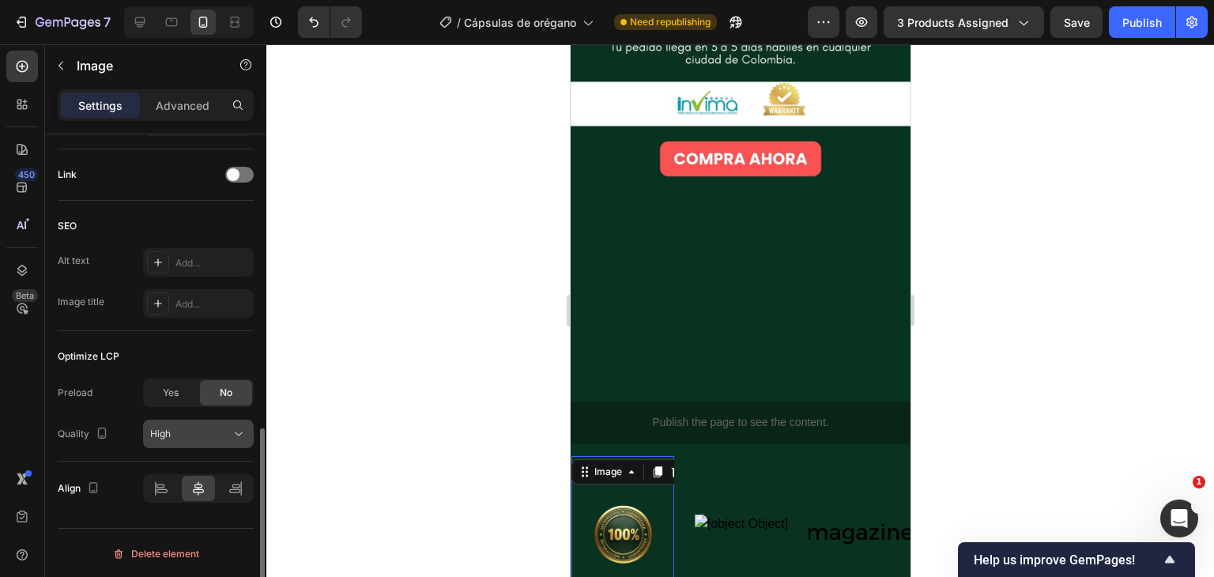
click at [179, 427] on div "High" at bounding box center [190, 434] width 81 height 14
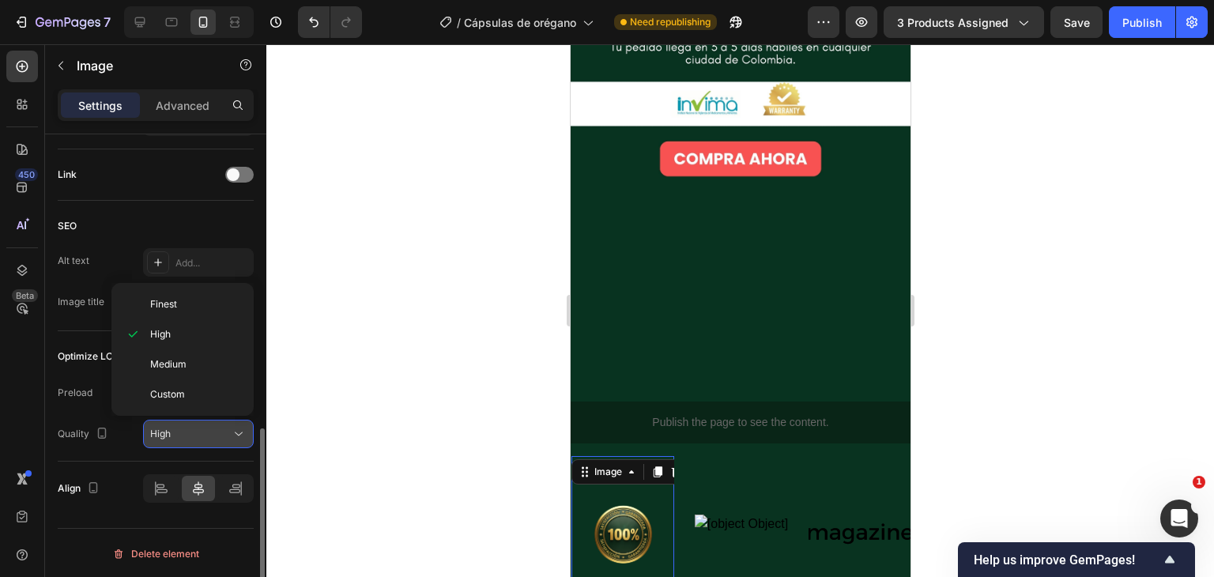
click at [179, 427] on div "High" at bounding box center [190, 434] width 81 height 14
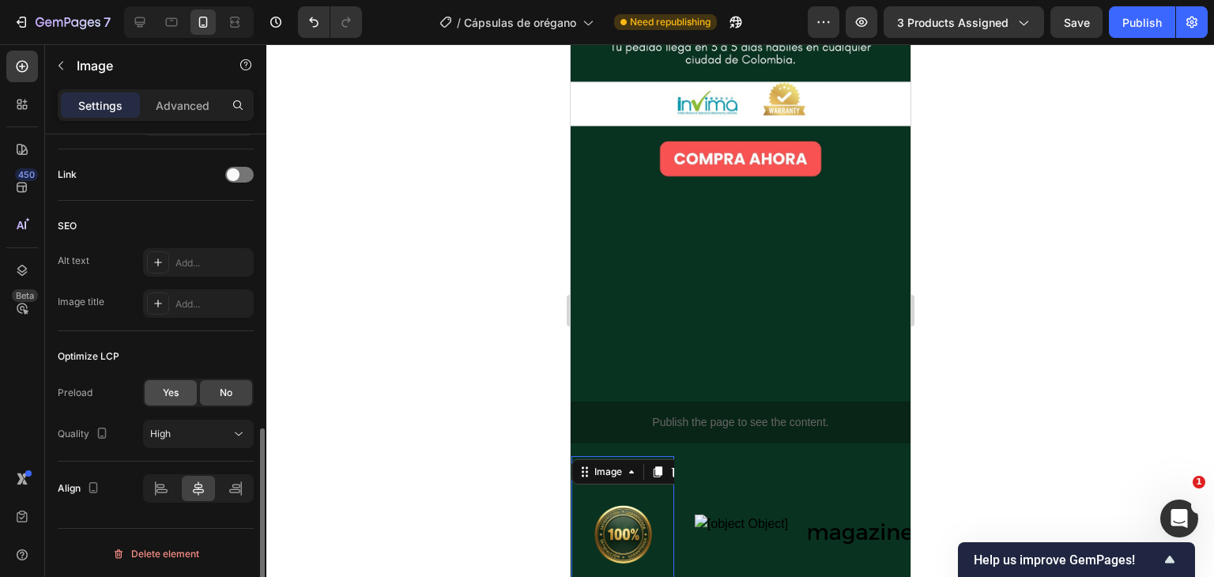
click at [186, 387] on div "Yes" at bounding box center [171, 392] width 52 height 25
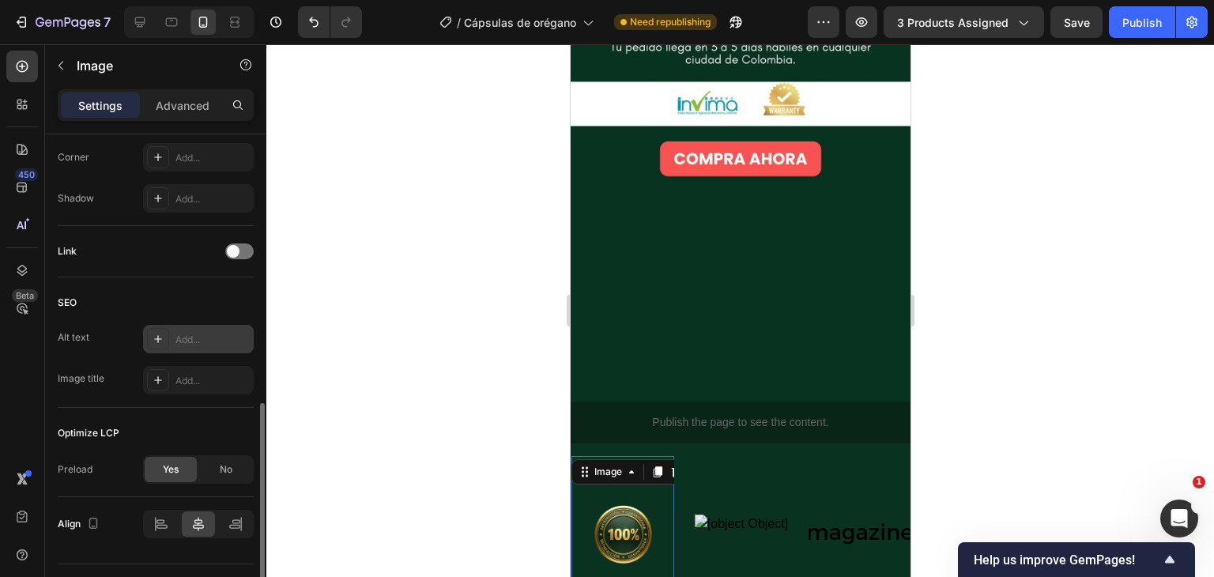
scroll to position [664, 0]
click at [236, 256] on span at bounding box center [233, 254] width 13 height 13
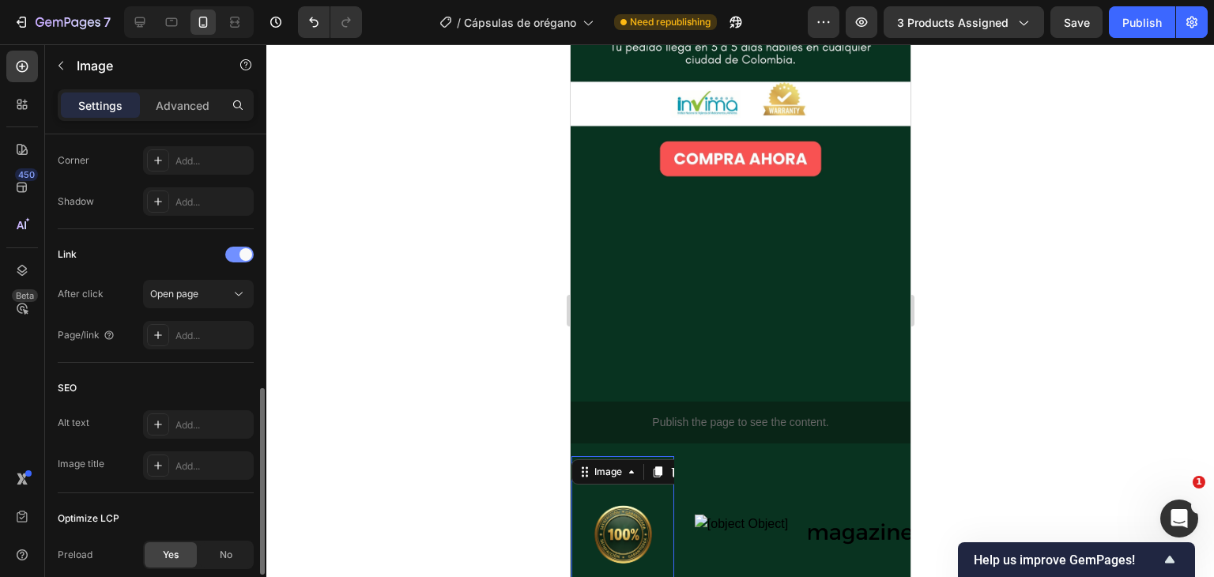
click at [236, 256] on div at bounding box center [239, 255] width 28 height 16
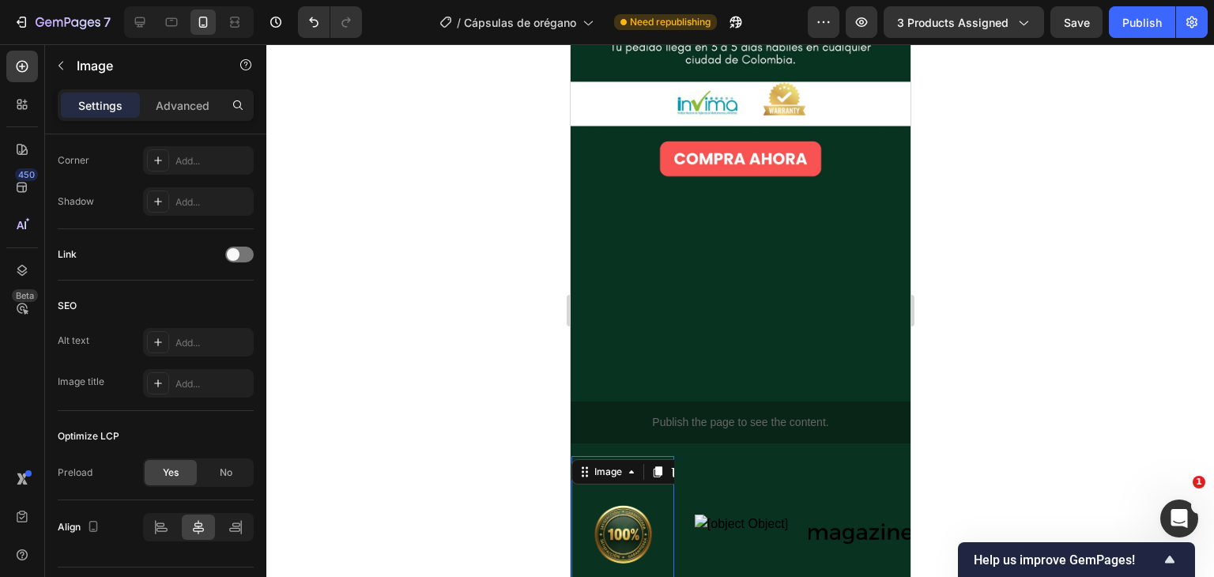
click at [527, 383] on div at bounding box center [740, 310] width 948 height 533
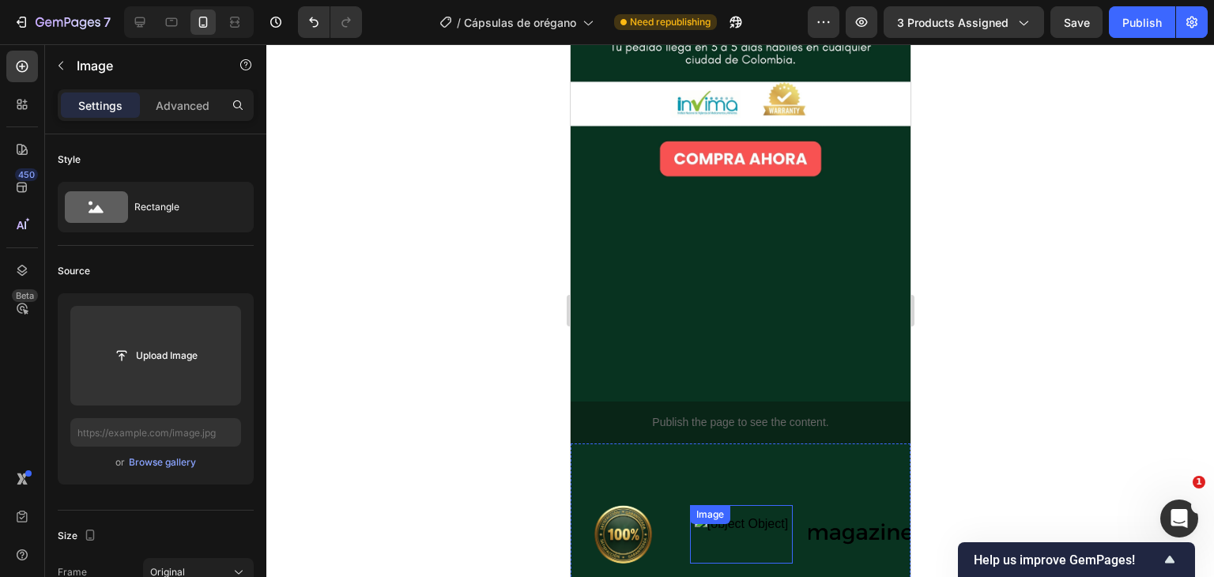
click at [730, 505] on div "Image" at bounding box center [740, 534] width 103 height 59
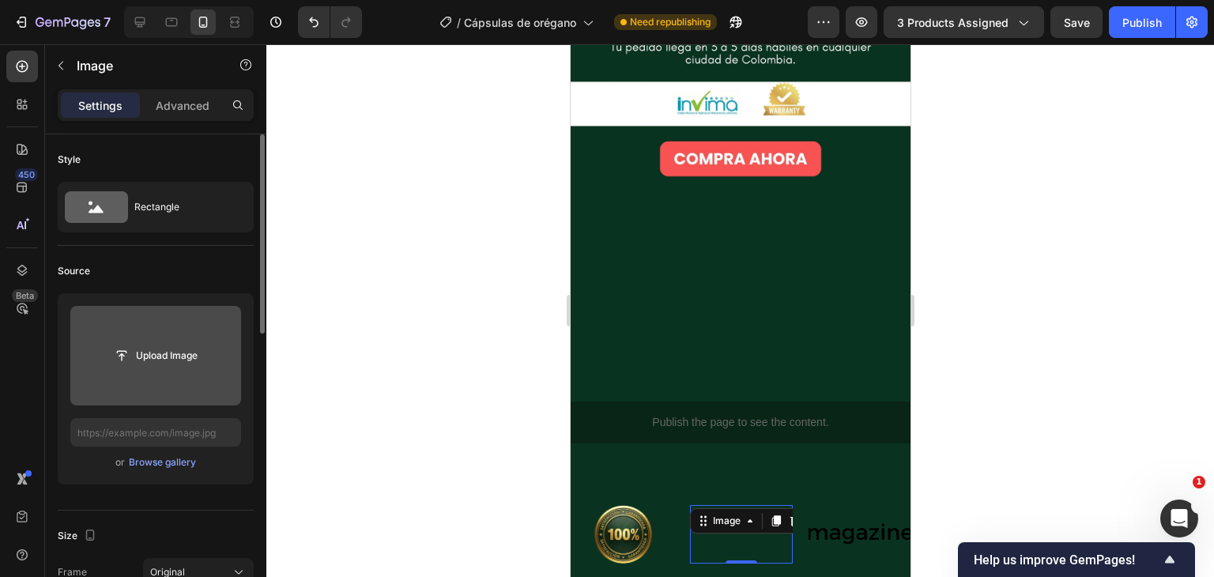
click at [162, 354] on input "file" at bounding box center [155, 355] width 109 height 27
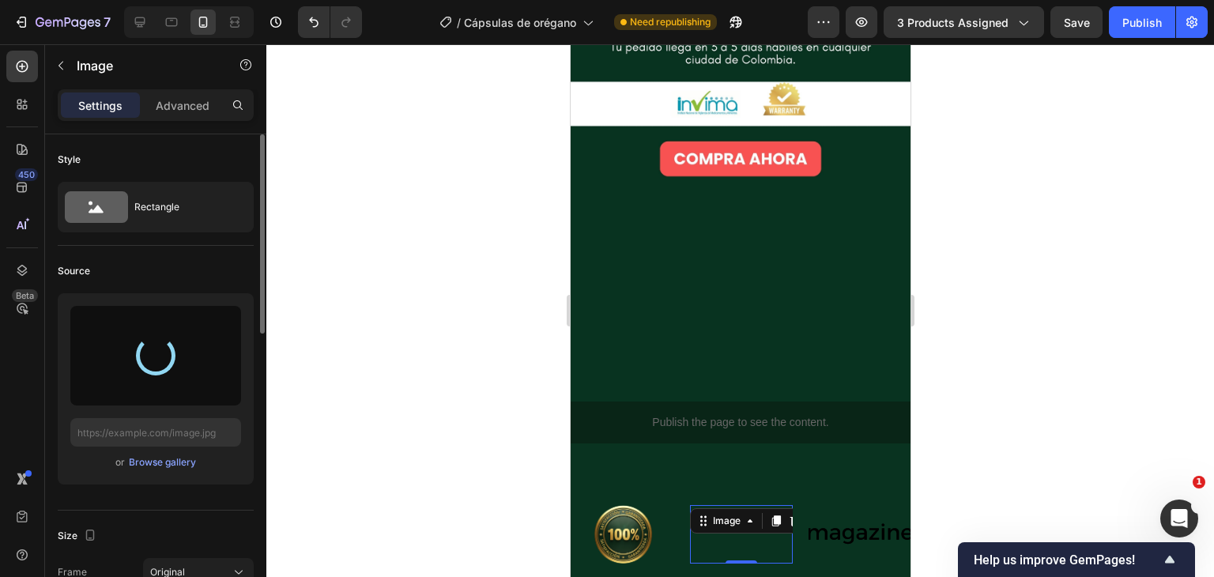
type input "[URL][DOMAIN_NAME]"
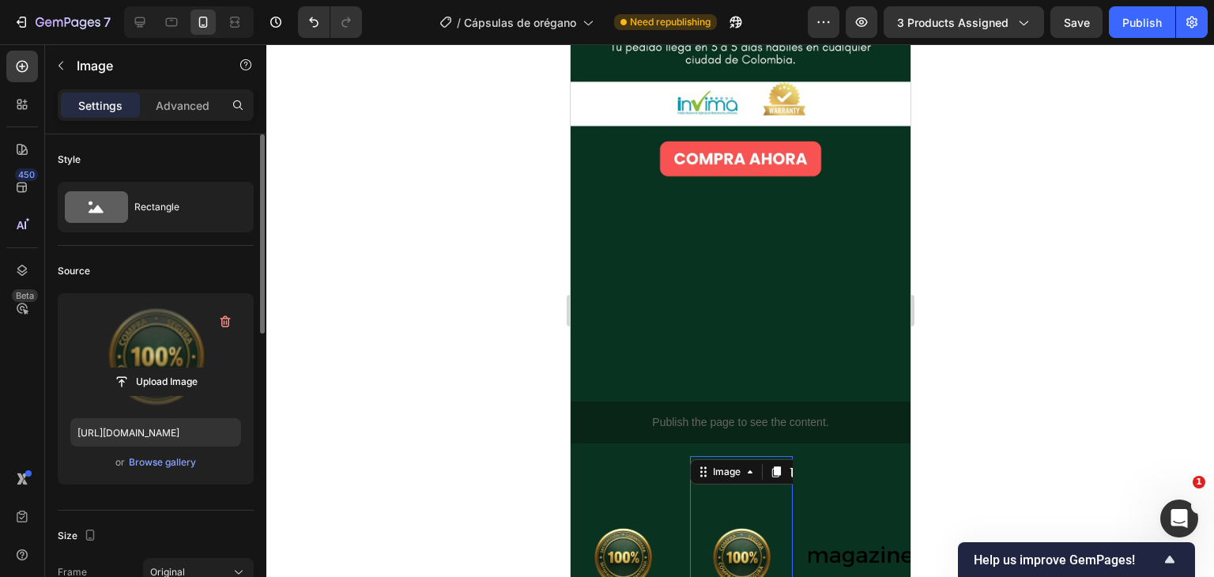
click at [1001, 333] on div at bounding box center [740, 310] width 948 height 533
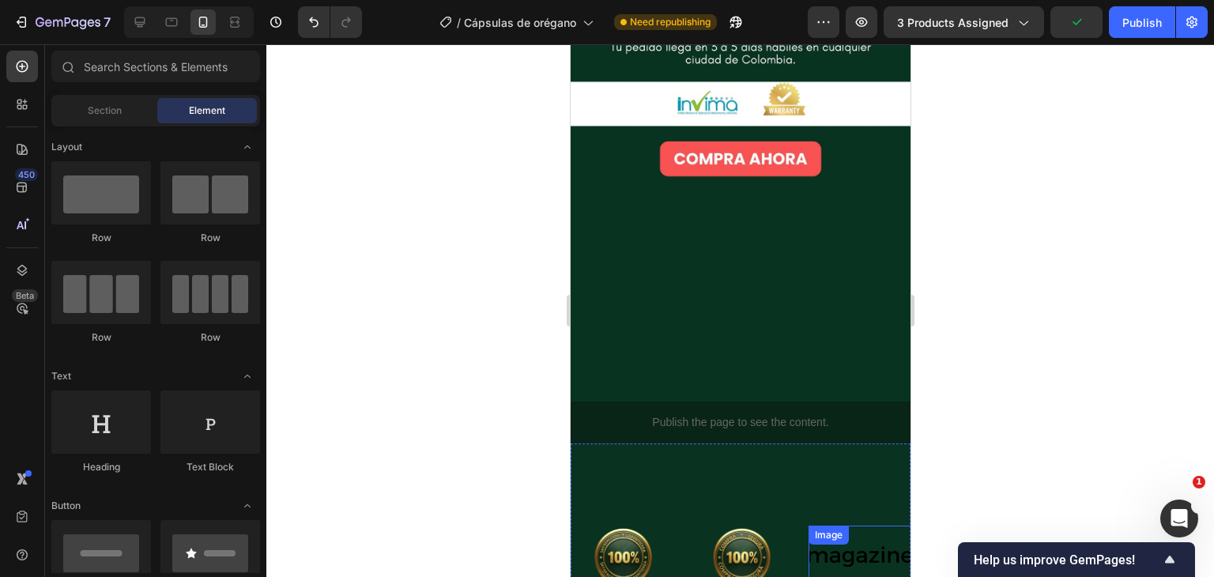
click at [848, 526] on div "Image" at bounding box center [859, 557] width 103 height 62
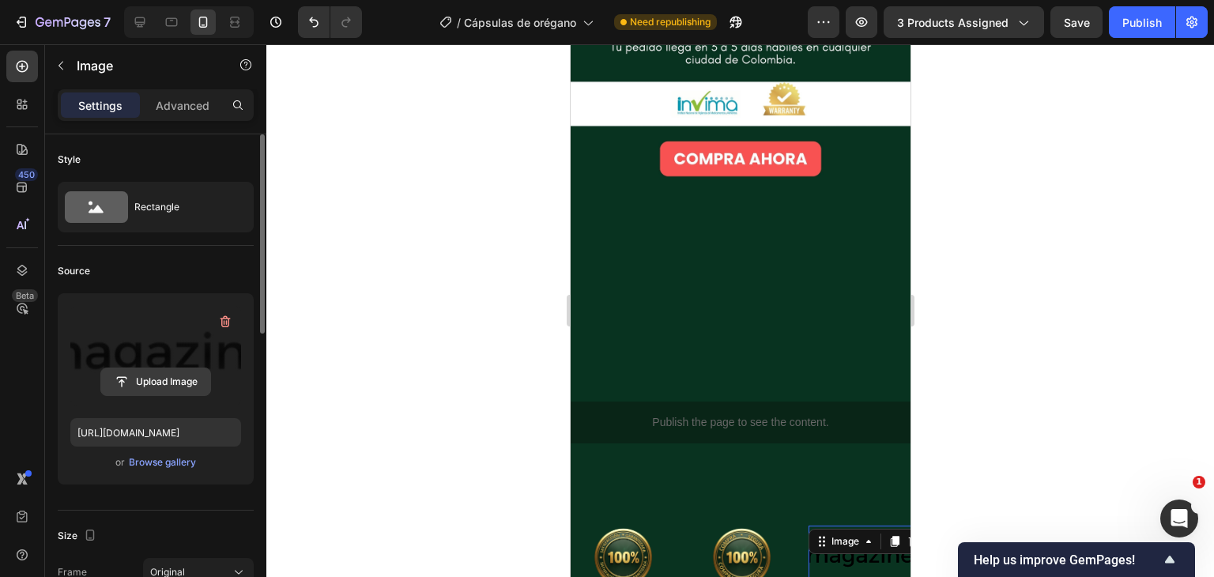
click at [182, 380] on input "file" at bounding box center [155, 381] width 109 height 27
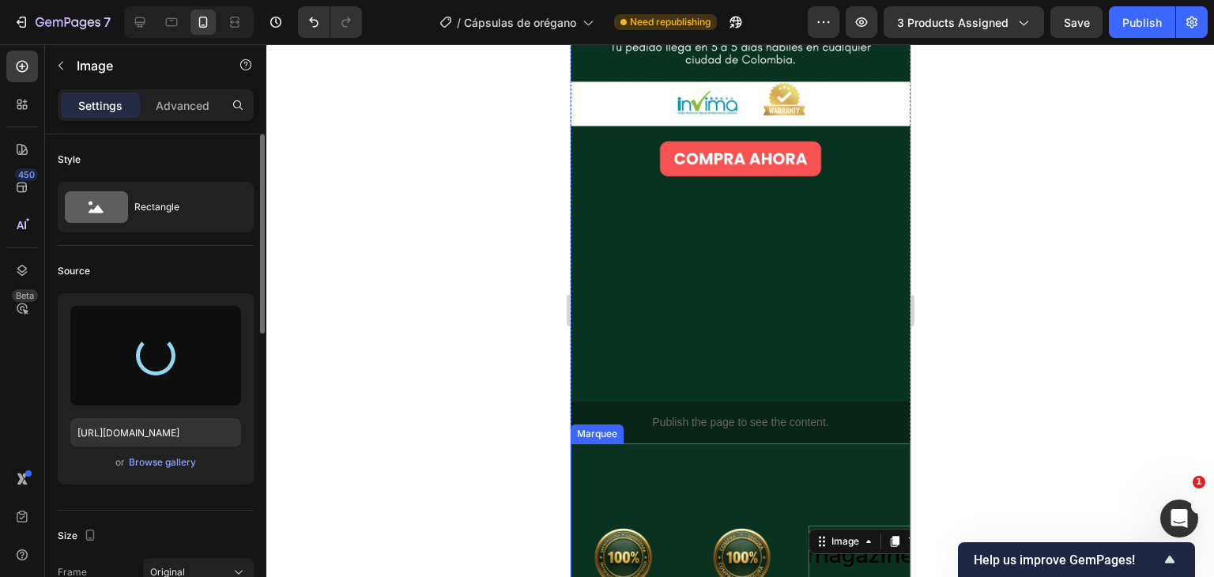
type input "[URL][DOMAIN_NAME]"
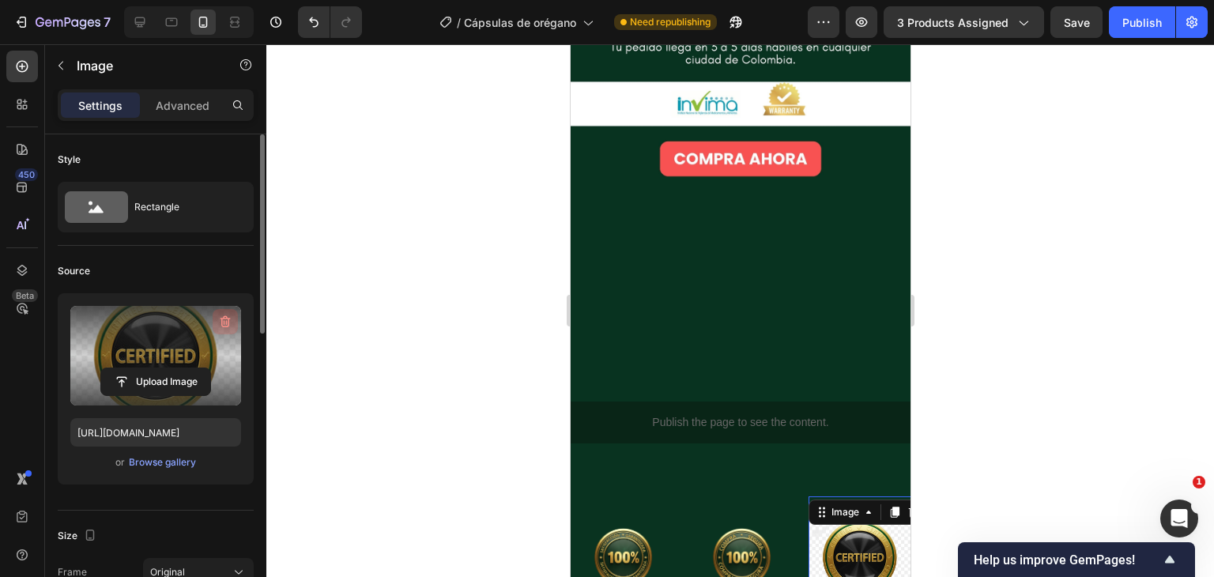
click at [218, 320] on icon "button" at bounding box center [225, 322] width 16 height 16
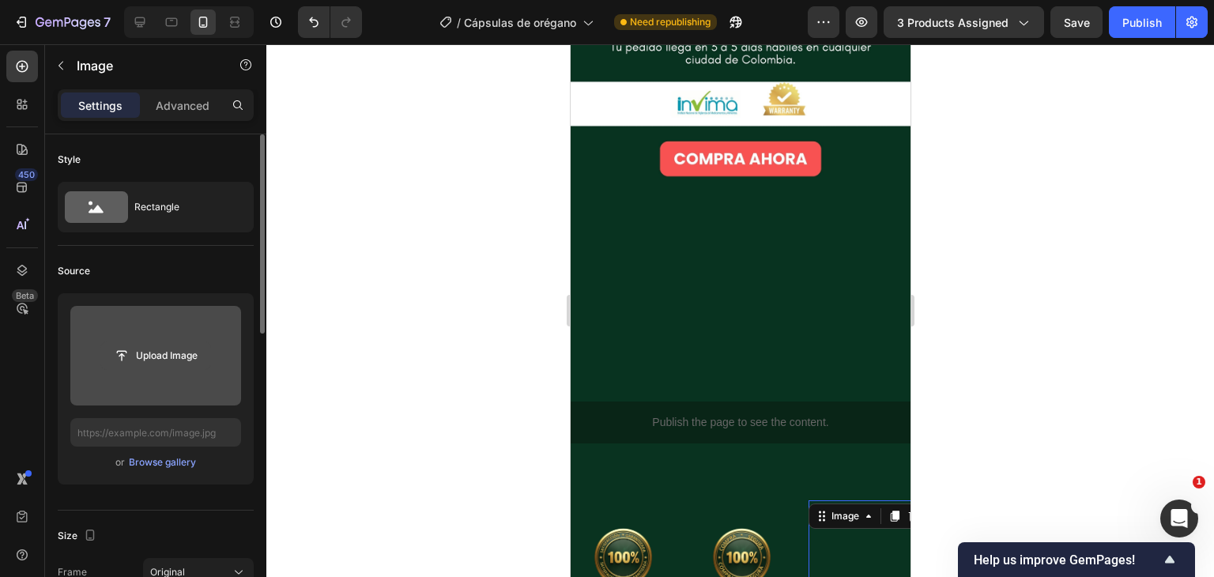
click at [179, 357] on input "file" at bounding box center [155, 355] width 109 height 27
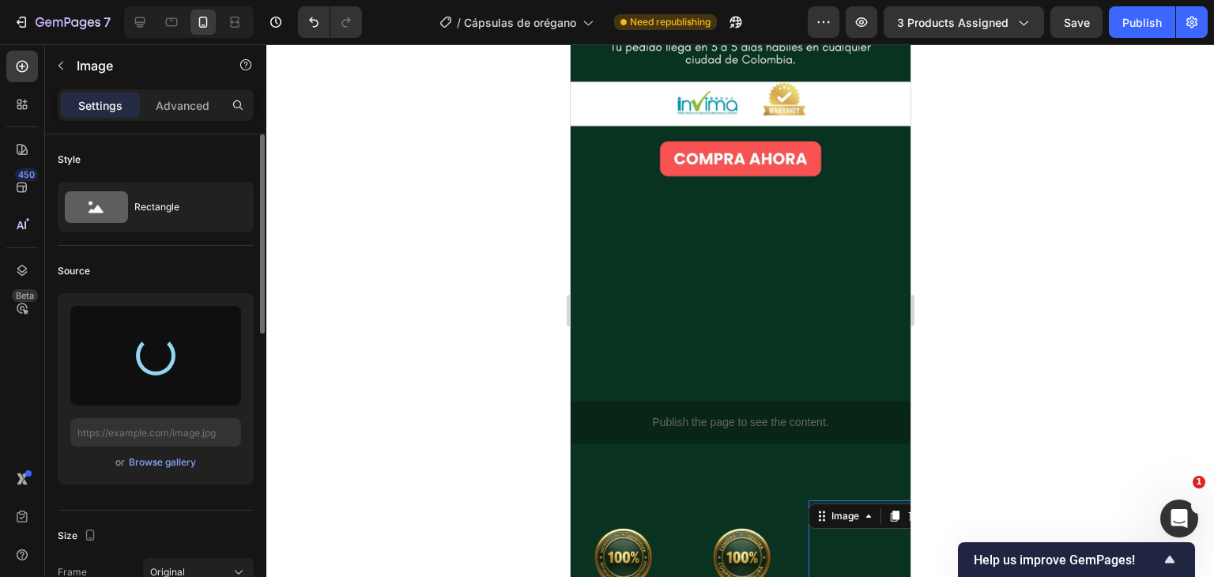
type input "[URL][DOMAIN_NAME]"
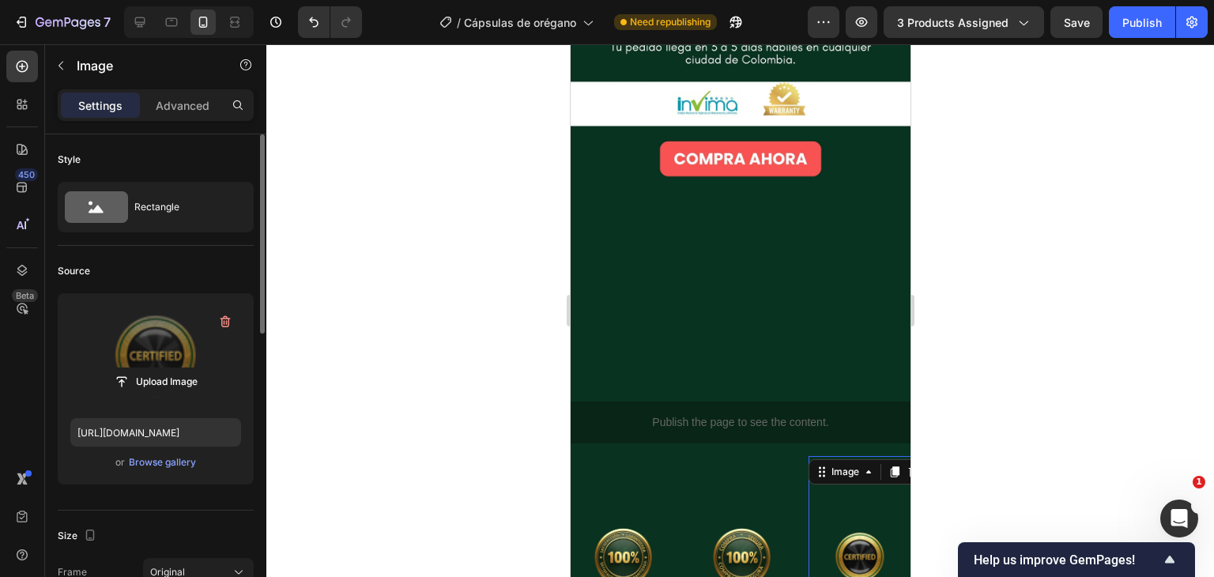
click at [1020, 338] on div at bounding box center [740, 310] width 948 height 533
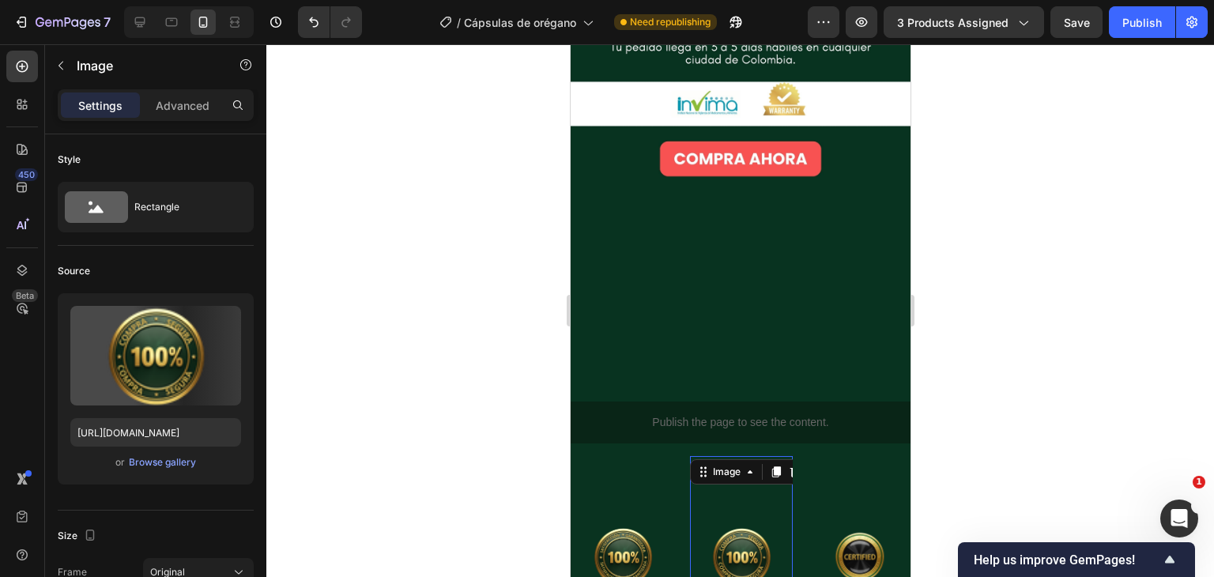
scroll to position [594, 0]
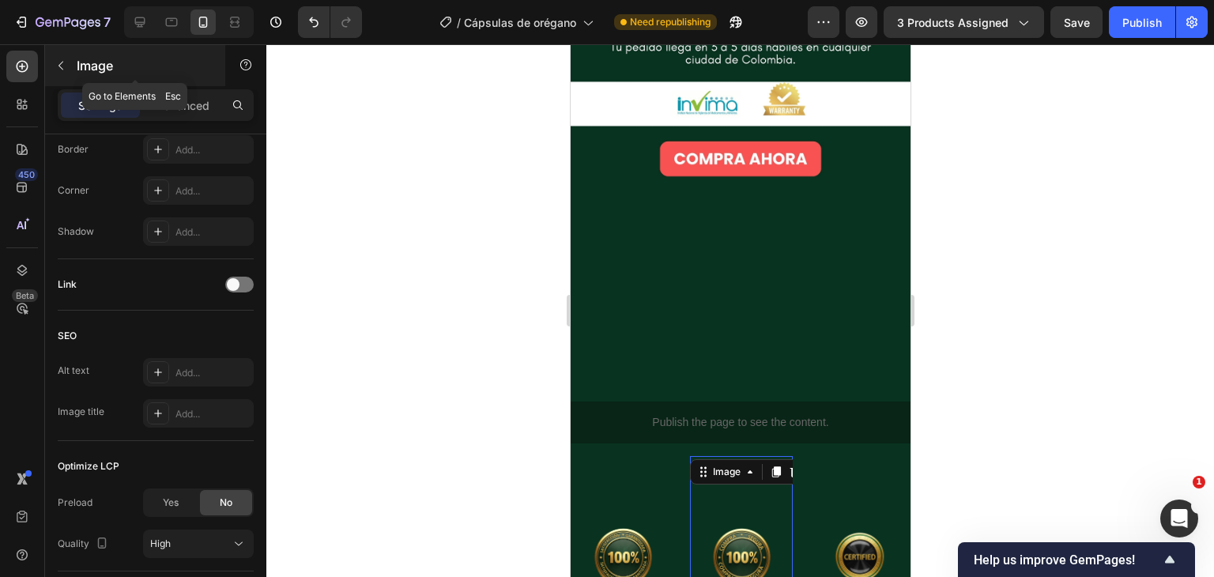
click at [80, 64] on p "Image" at bounding box center [144, 65] width 134 height 19
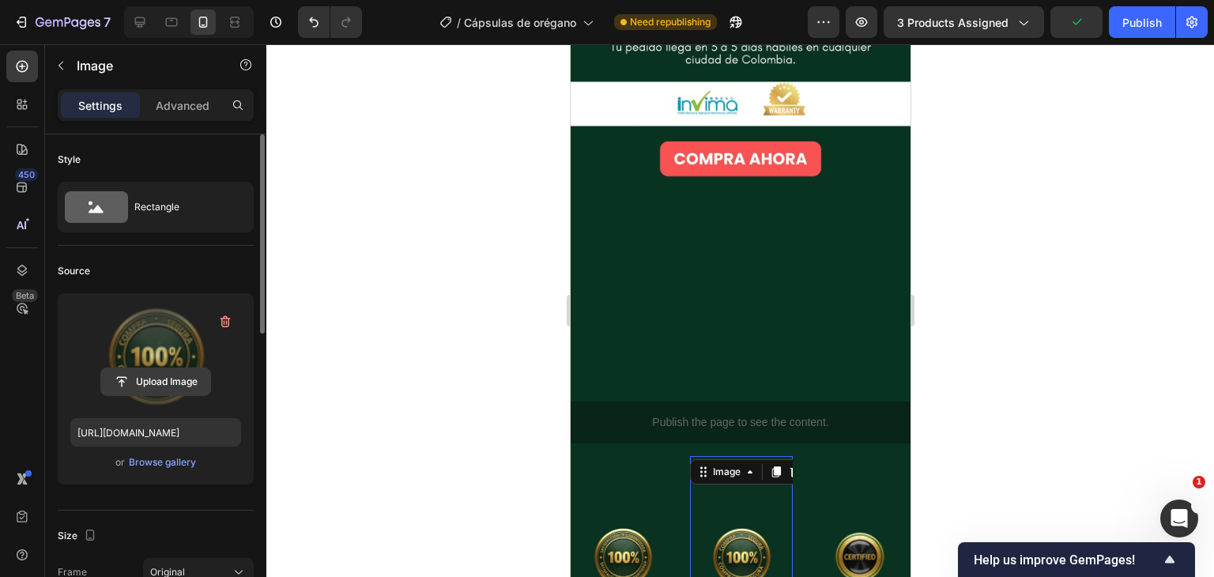
click at [176, 383] on input "file" at bounding box center [155, 381] width 109 height 27
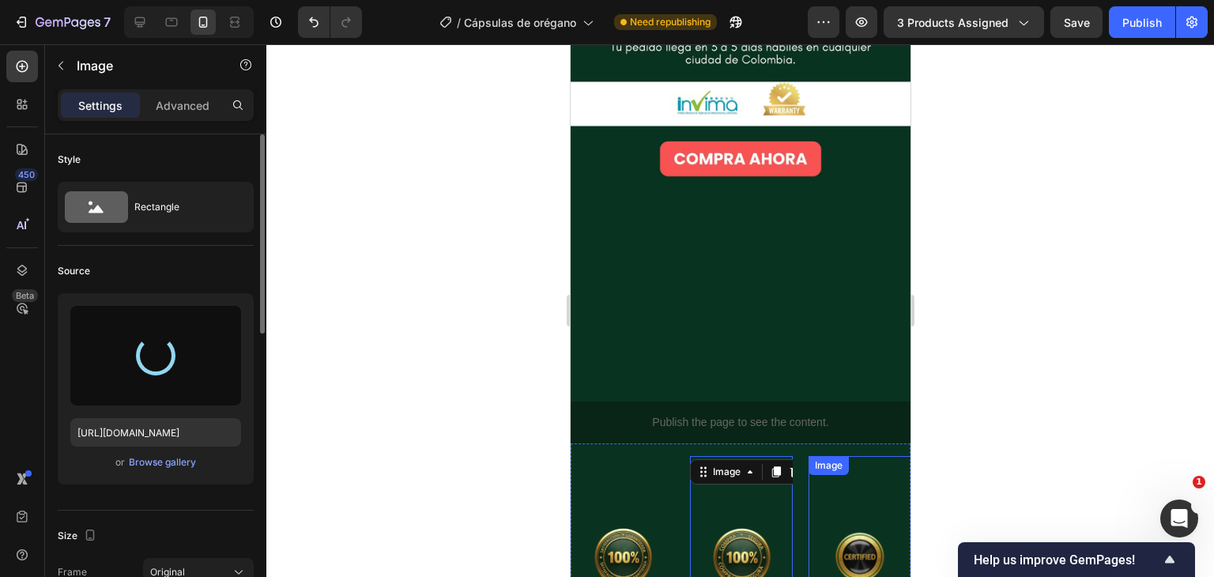
type input "[URL][DOMAIN_NAME]"
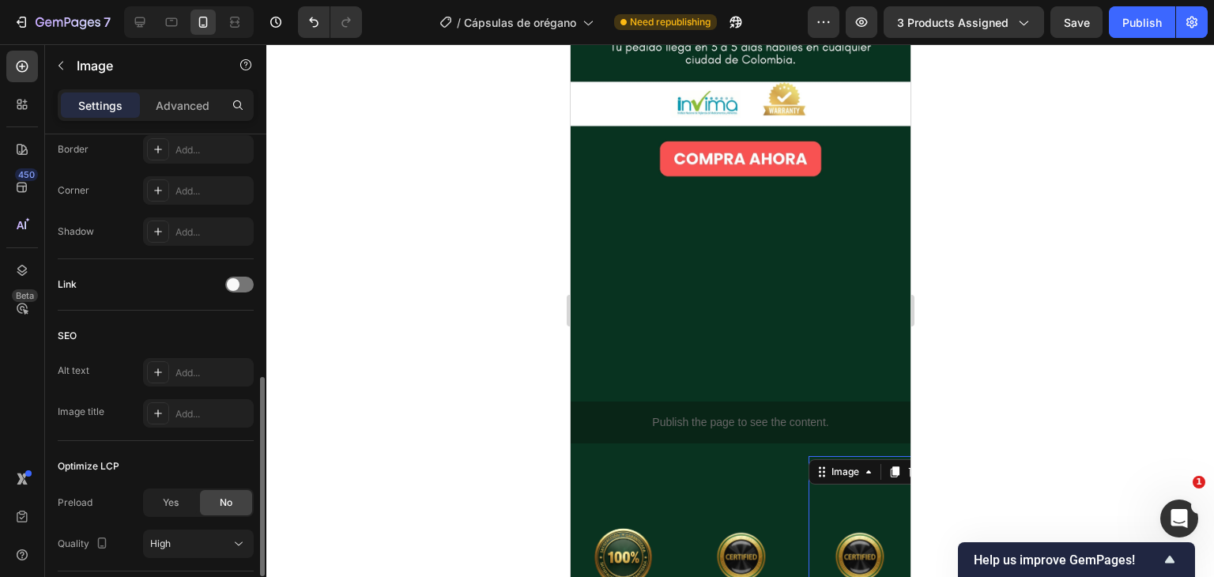
click at [855, 466] on img at bounding box center [859, 557] width 103 height 183
click at [87, 77] on div "Image" at bounding box center [135, 65] width 180 height 41
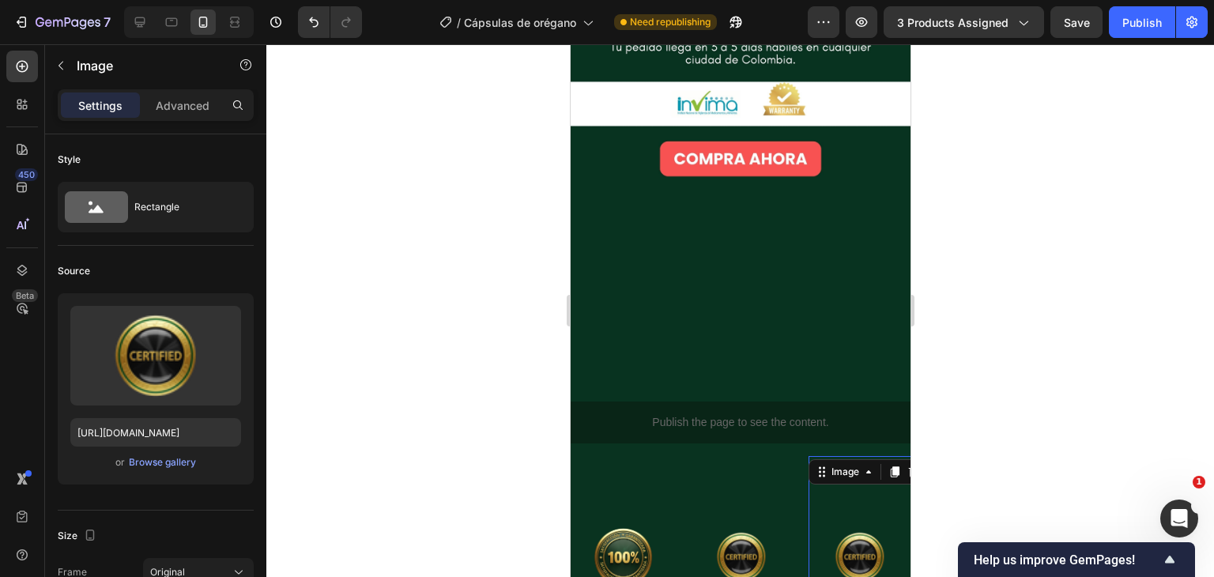
click at [847, 466] on img at bounding box center [859, 557] width 103 height 183
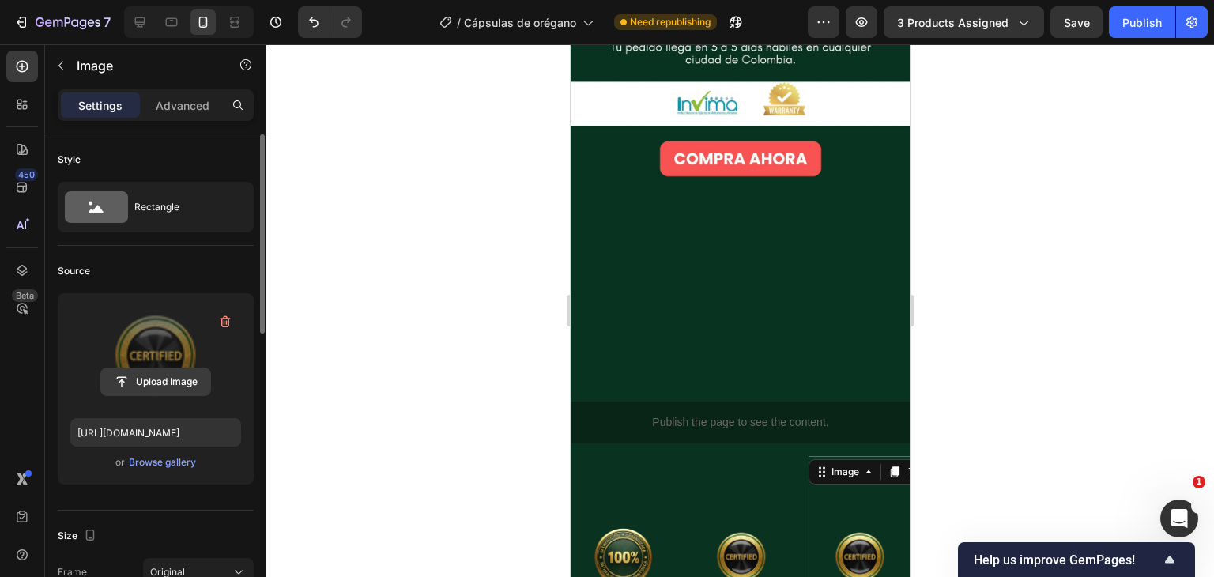
click at [155, 382] on input "file" at bounding box center [155, 381] width 109 height 27
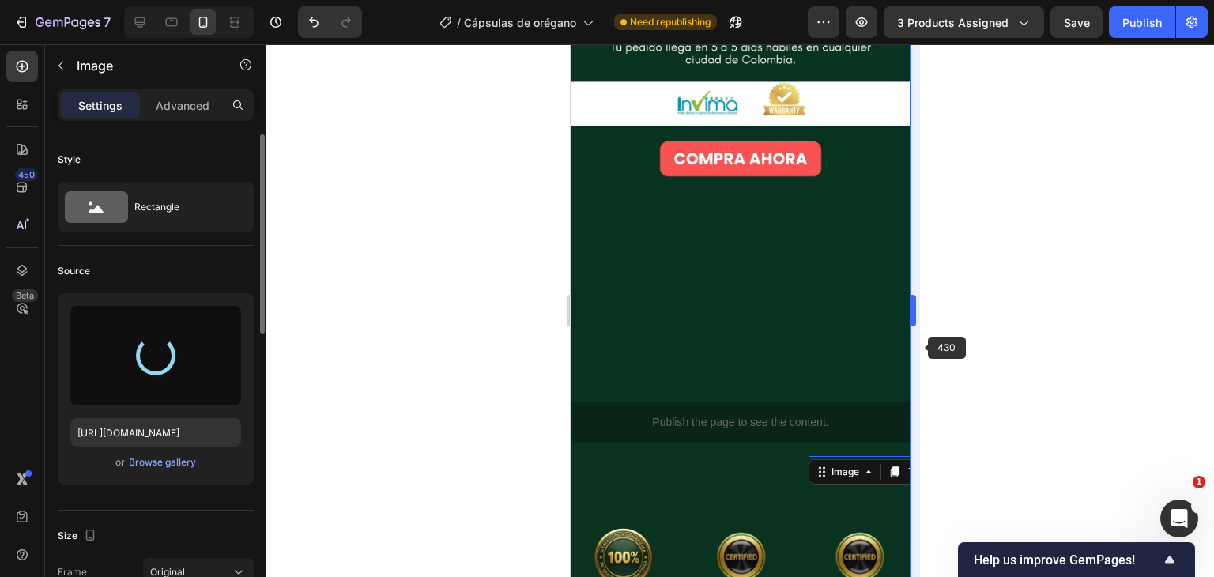
type input "[URL][DOMAIN_NAME]"
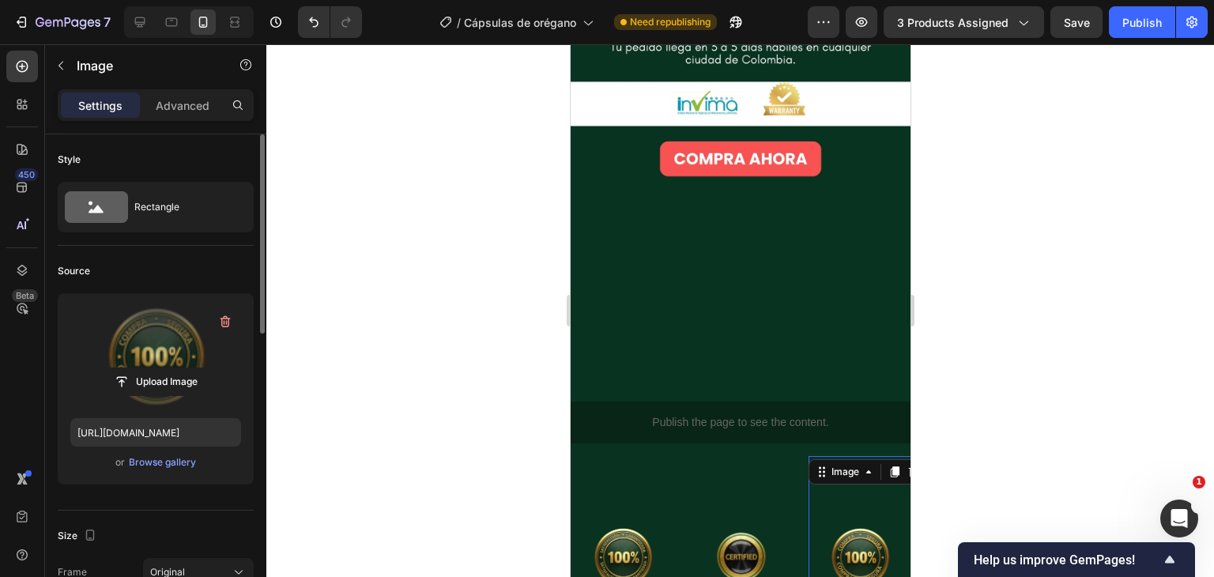
click at [1021, 247] on div at bounding box center [740, 310] width 948 height 533
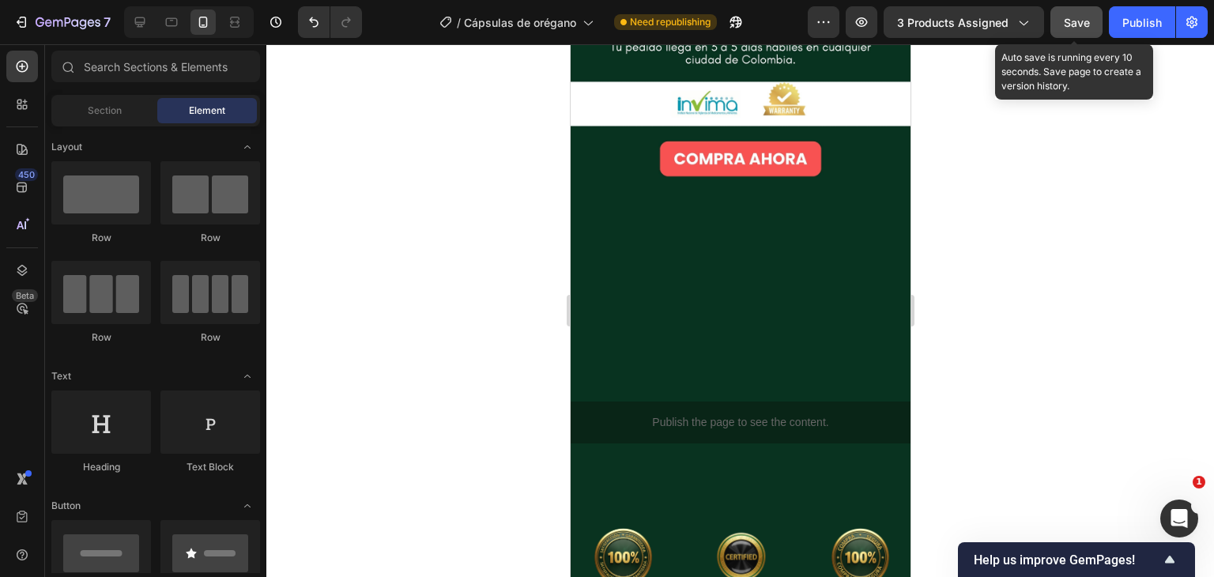
click at [1089, 18] on span "Save" at bounding box center [1077, 22] width 26 height 13
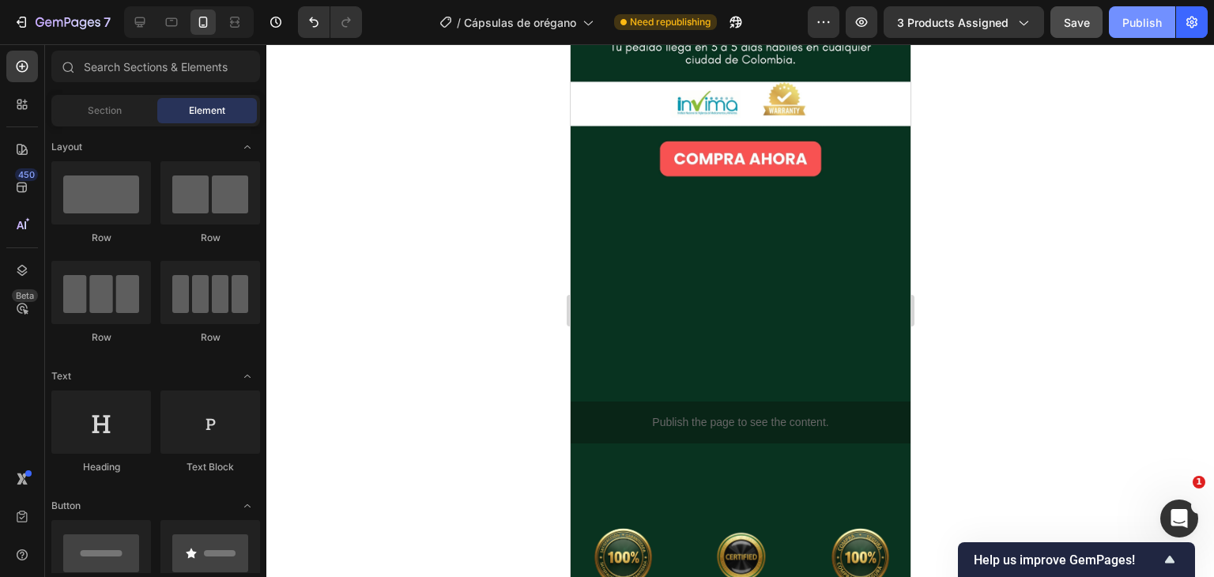
click at [1159, 25] on div "Publish" at bounding box center [1143, 22] width 40 height 17
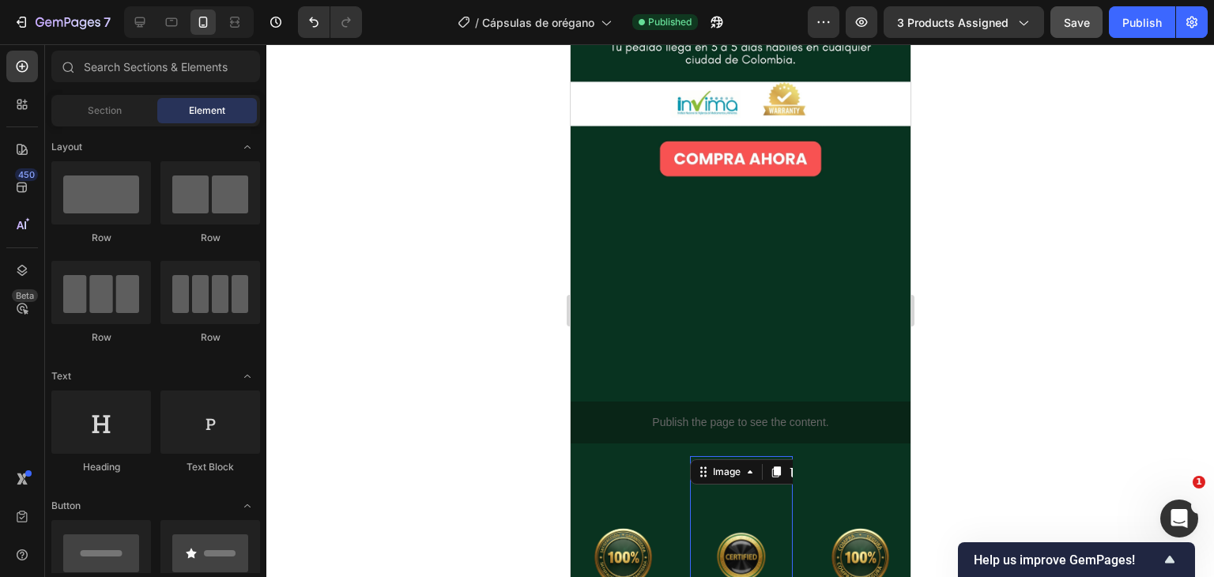
click at [772, 466] on img at bounding box center [740, 557] width 103 height 183
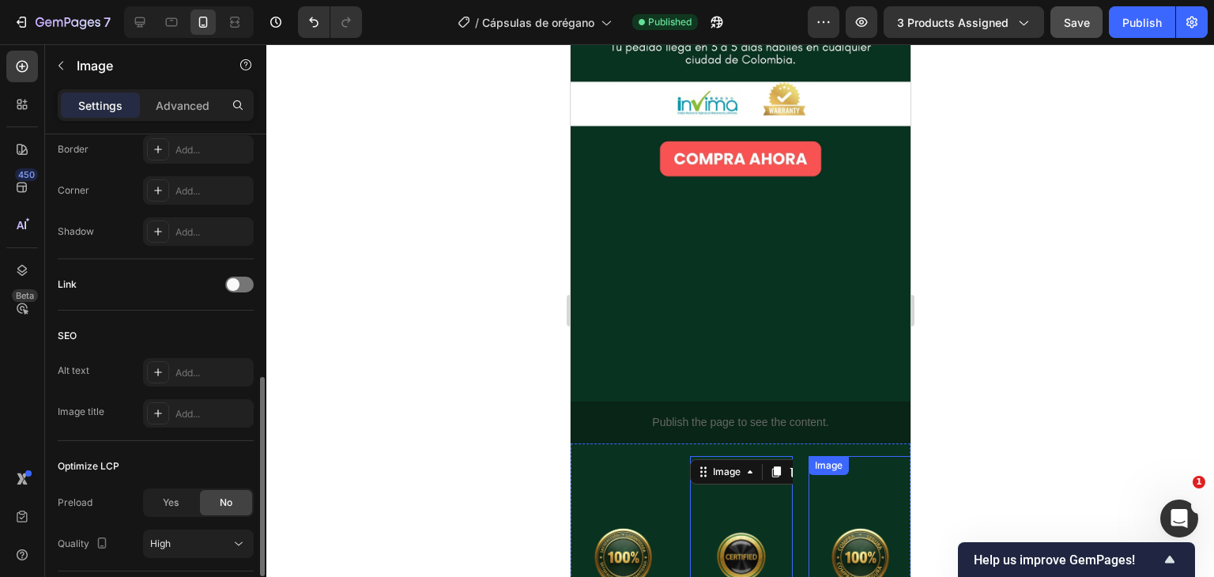
click at [859, 466] on img at bounding box center [859, 557] width 103 height 183
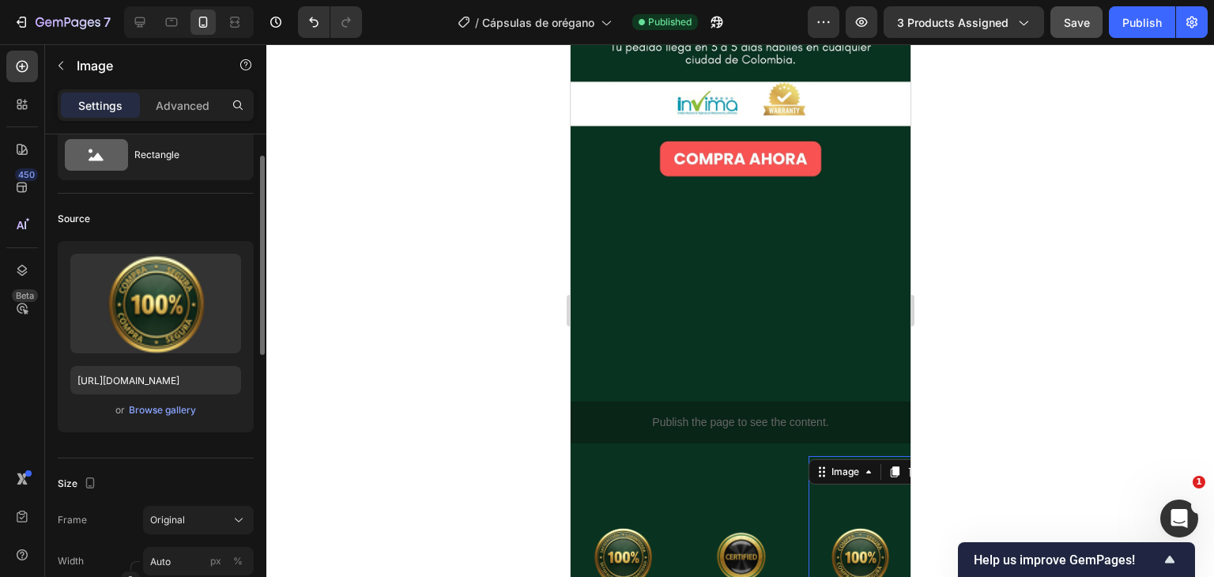
scroll to position [0, 0]
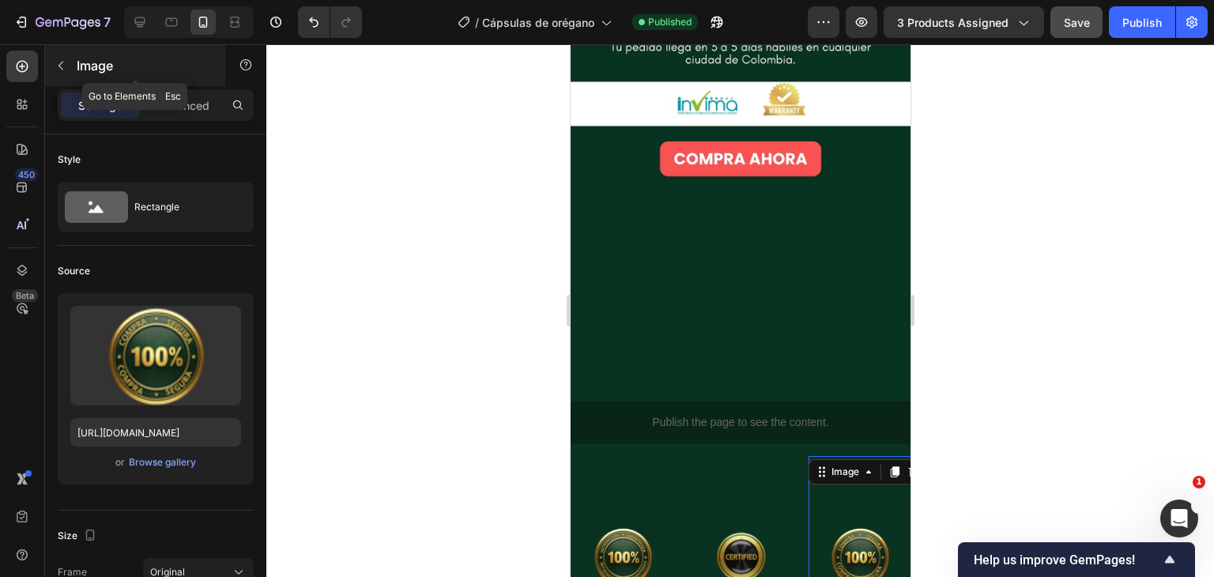
click at [60, 60] on icon "button" at bounding box center [61, 65] width 13 height 13
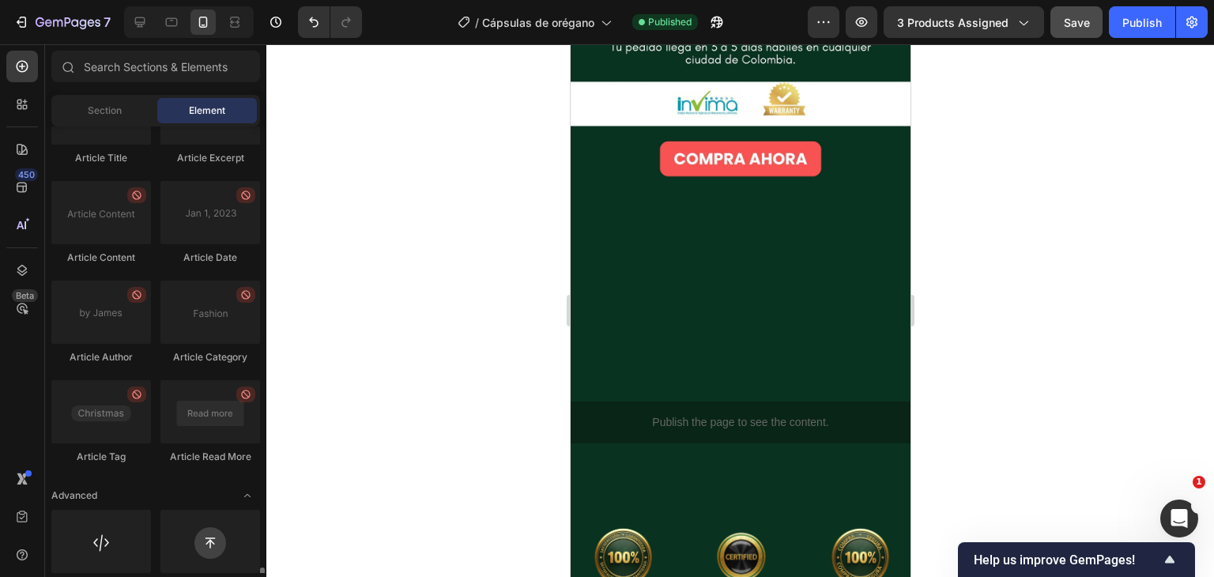
scroll to position [4343, 0]
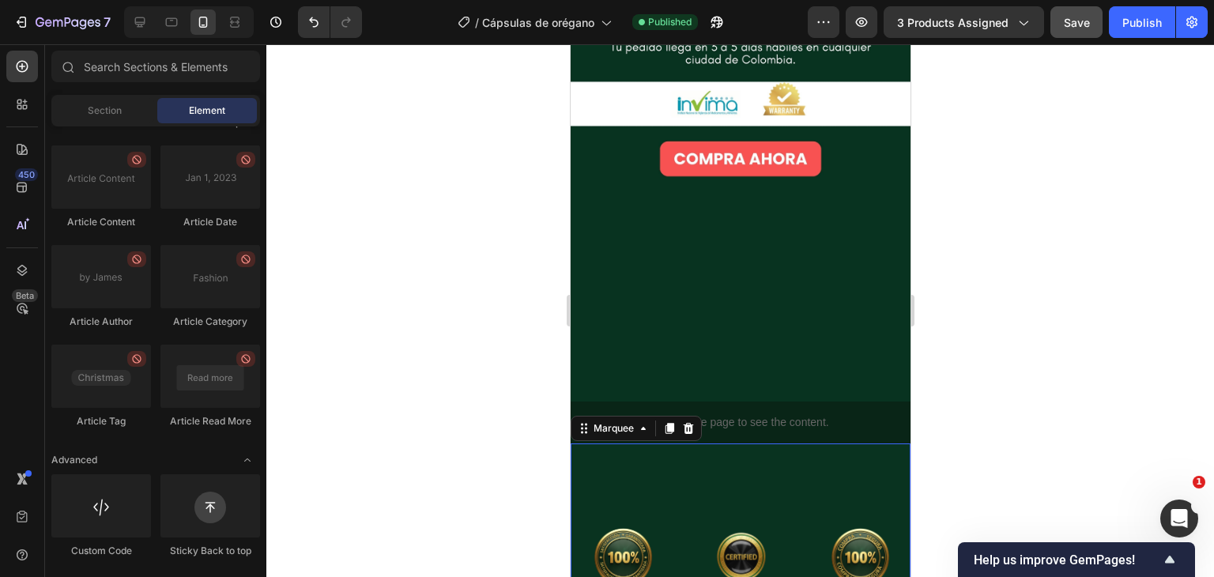
click at [652, 444] on div "Image Image Image Image Image Image Image Image Image Image Marquee 0" at bounding box center [740, 557] width 340 height 227
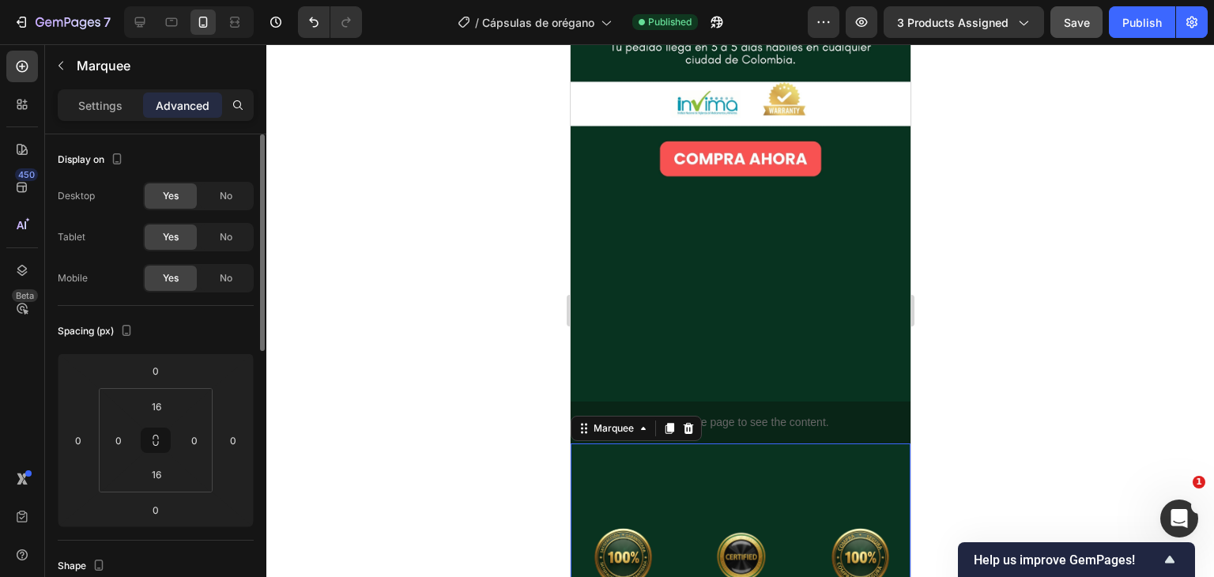
scroll to position [0, 0]
click at [65, 80] on div "Marquee" at bounding box center [148, 65] width 206 height 41
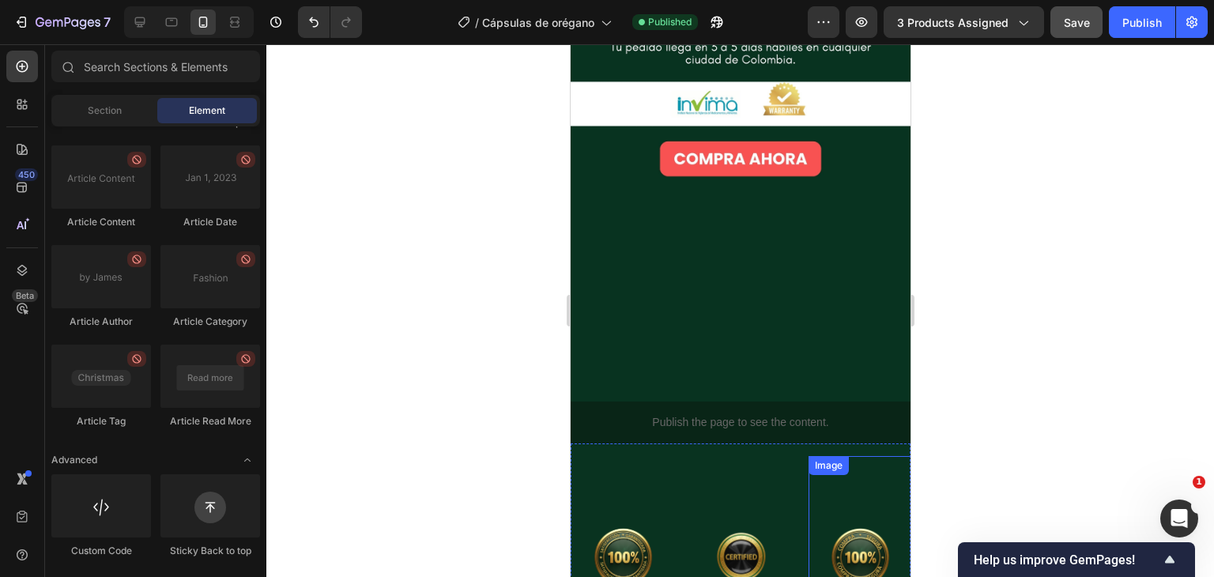
click at [817, 466] on img at bounding box center [859, 557] width 103 height 183
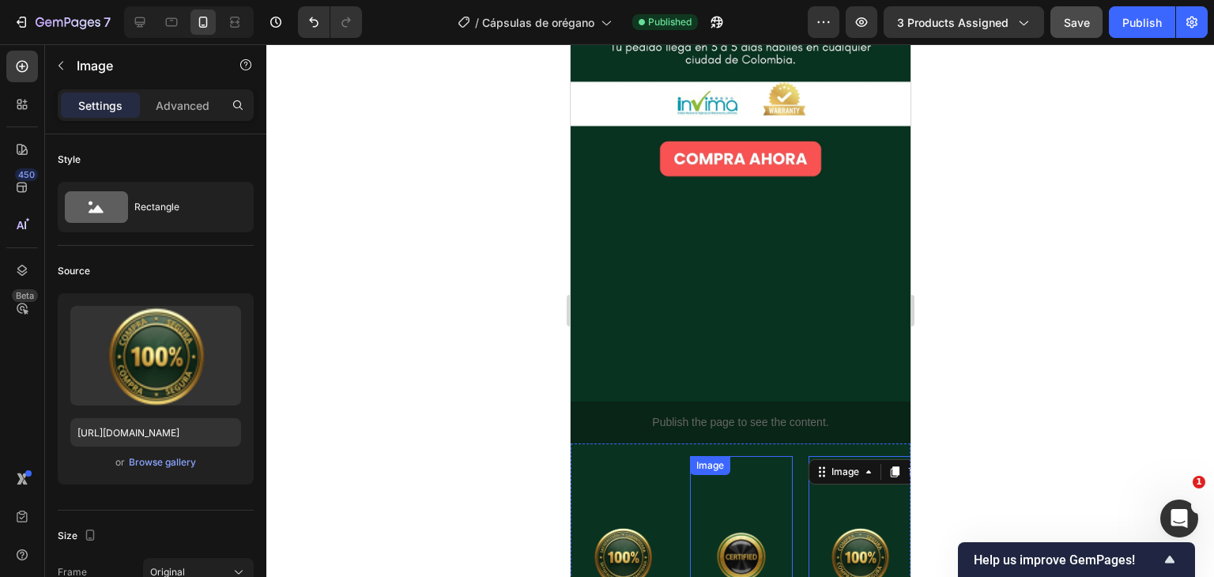
click at [772, 466] on img at bounding box center [740, 557] width 103 height 183
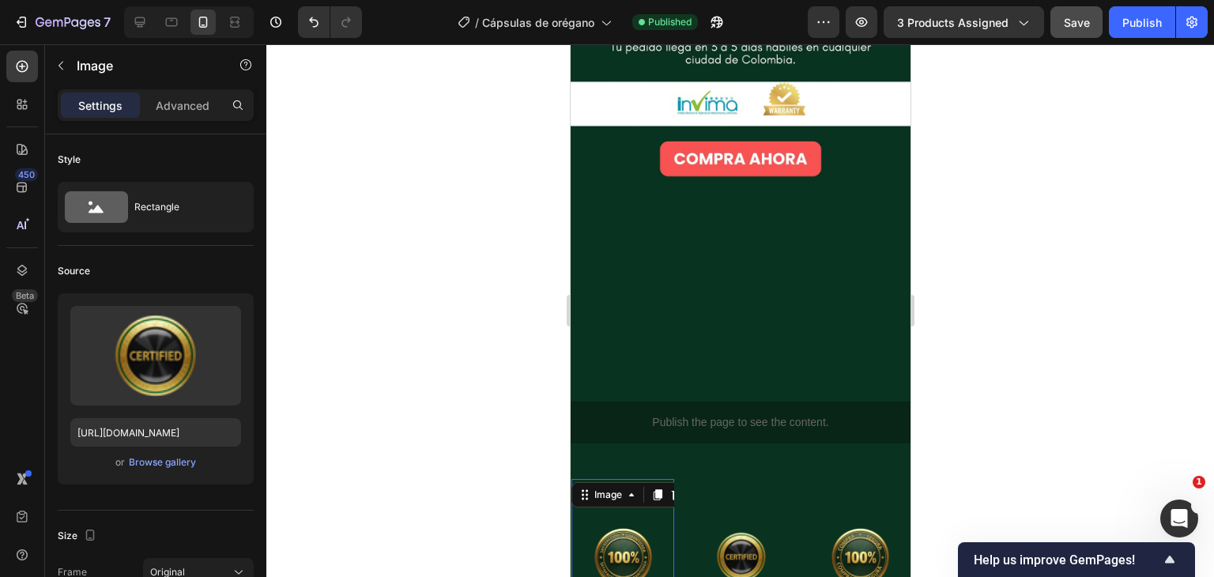
click at [655, 489] on img at bounding box center [622, 557] width 103 height 137
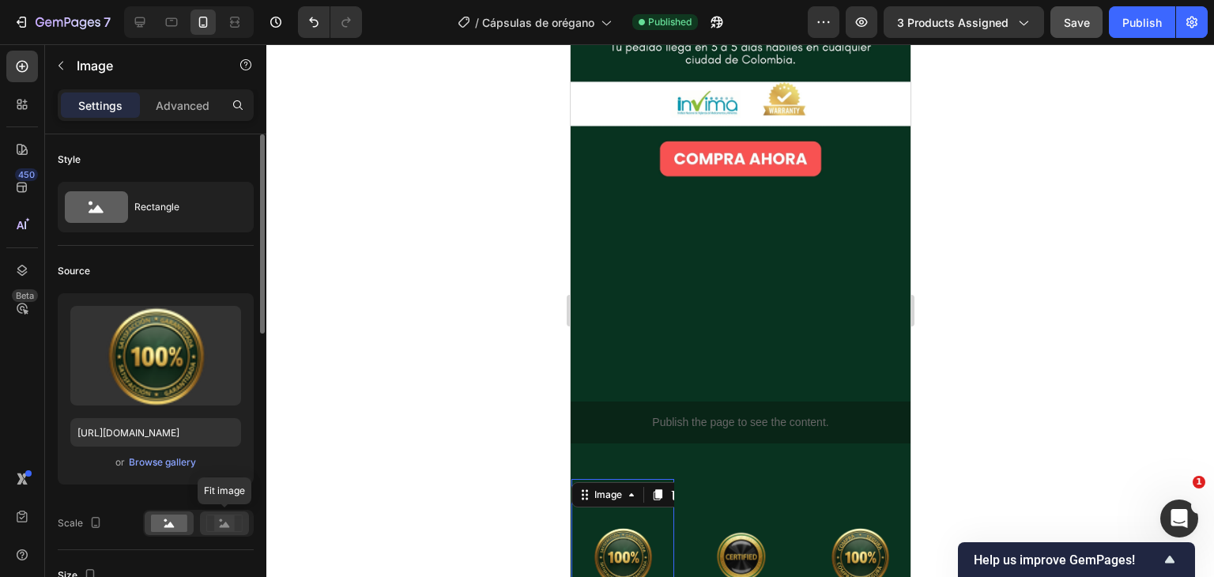
click at [231, 515] on rect at bounding box center [224, 523] width 21 height 16
click at [171, 523] on icon at bounding box center [169, 525] width 10 height 6
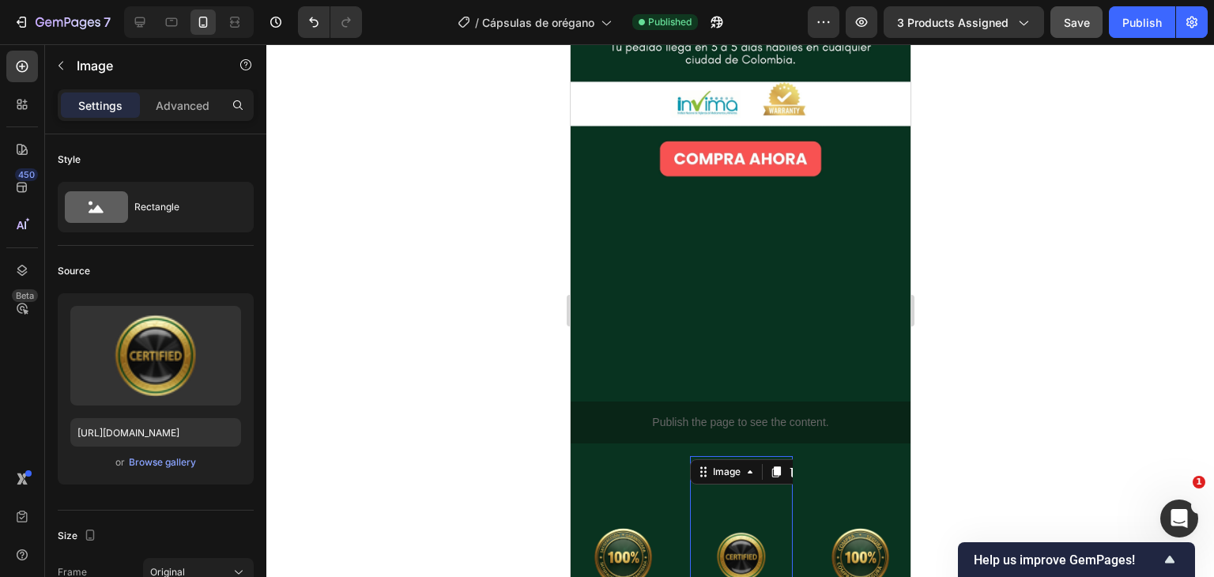
click at [759, 466] on img at bounding box center [740, 557] width 103 height 183
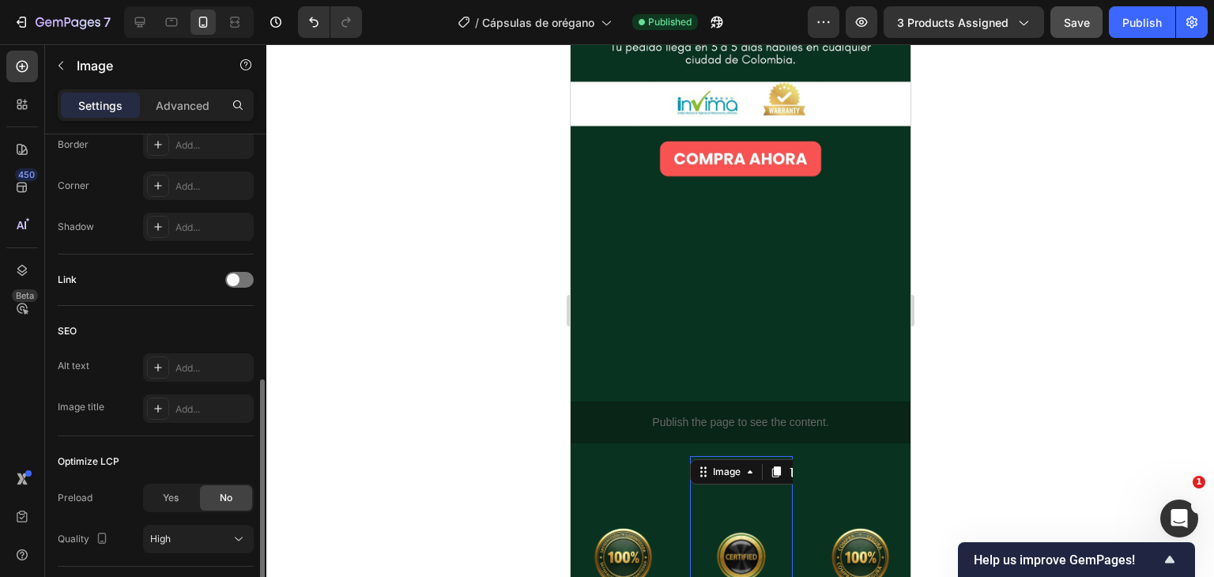
scroll to position [705, 0]
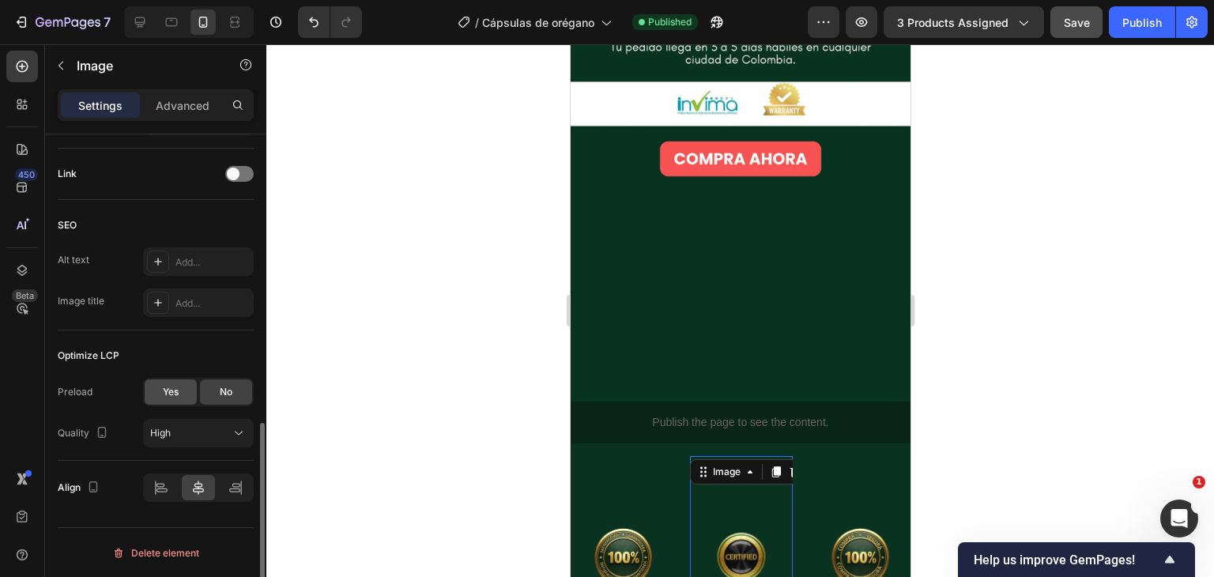
click at [188, 387] on div "Yes" at bounding box center [171, 391] width 52 height 25
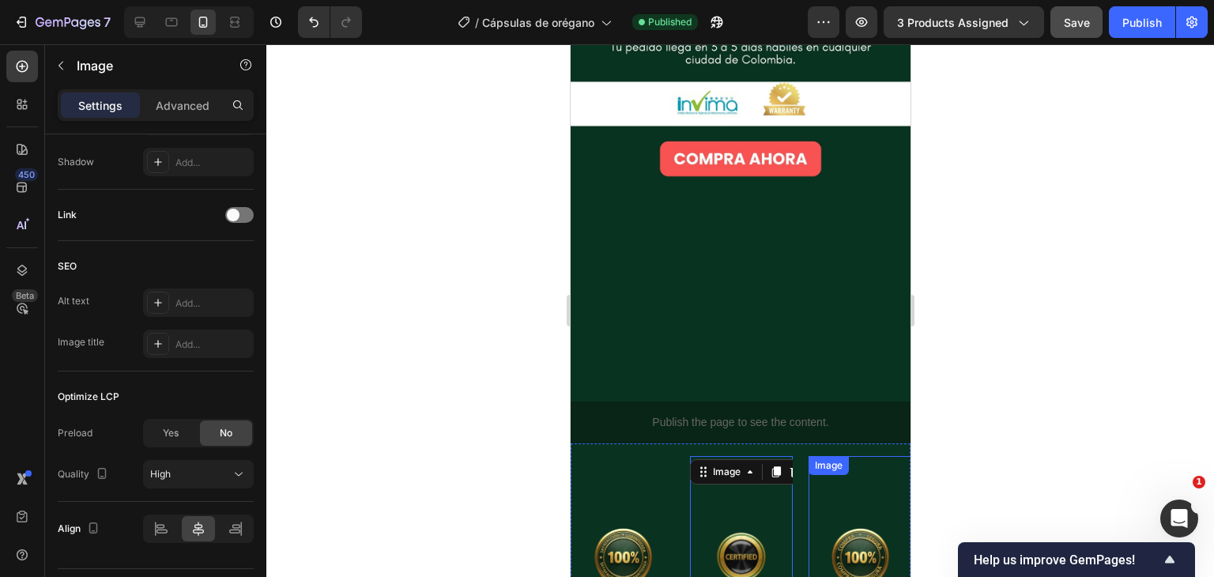
click at [874, 466] on img at bounding box center [859, 557] width 103 height 183
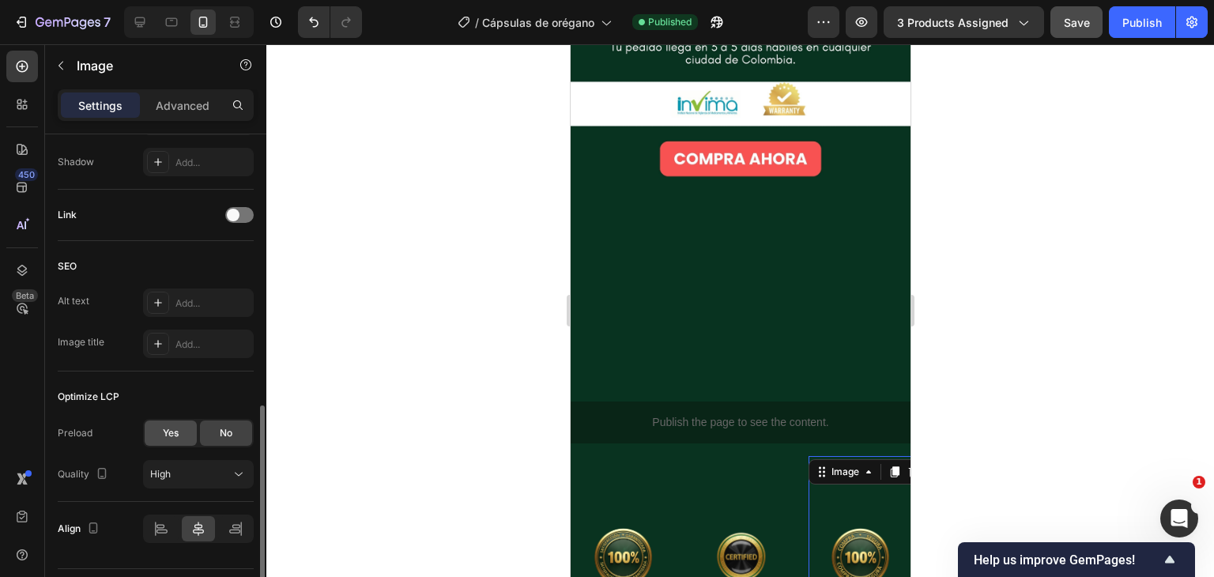
click at [157, 437] on div "Yes" at bounding box center [171, 433] width 52 height 25
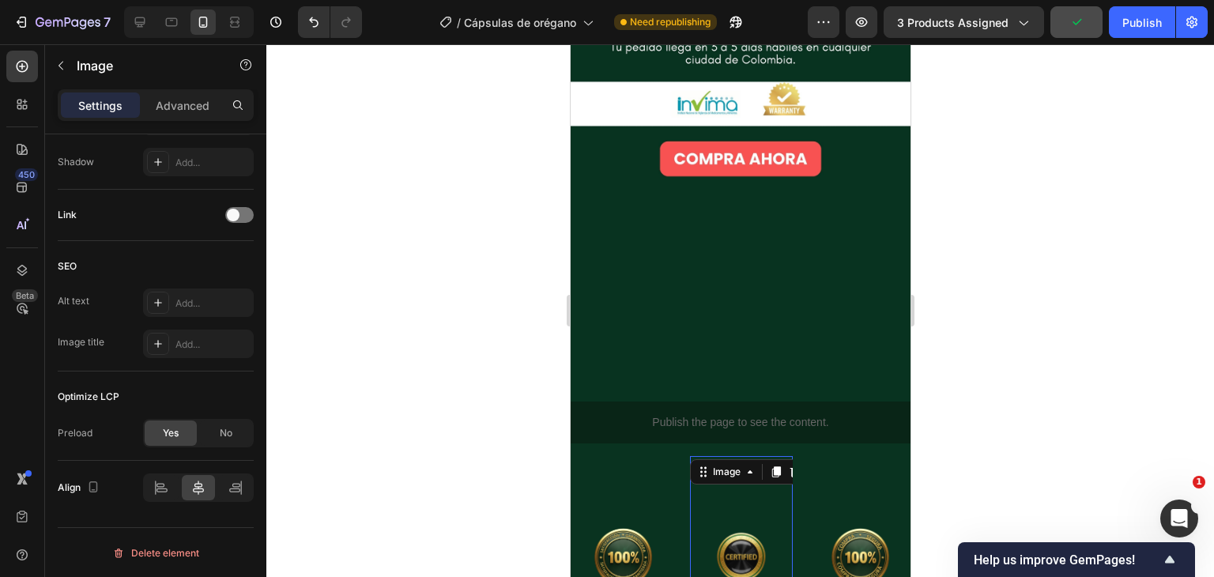
click at [757, 466] on img at bounding box center [740, 557] width 103 height 183
click at [829, 444] on div "Image Image 0 Image Image Image Image Image 0 Image Image Image Marquee" at bounding box center [740, 557] width 340 height 227
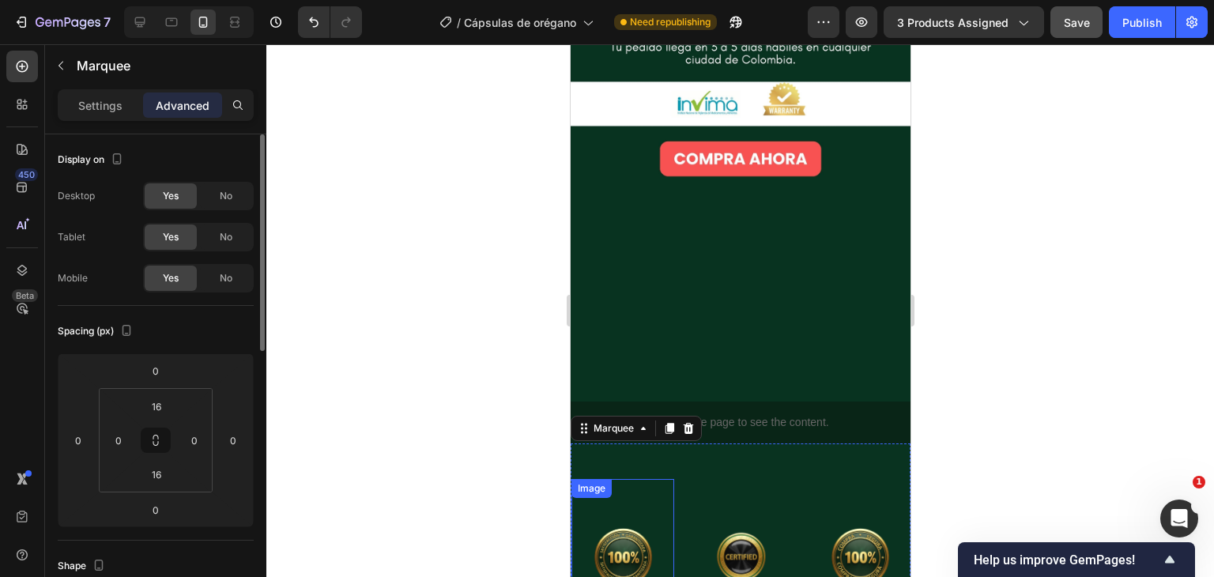
scroll to position [0, 0]
click at [117, 106] on p "Settings" at bounding box center [100, 105] width 44 height 17
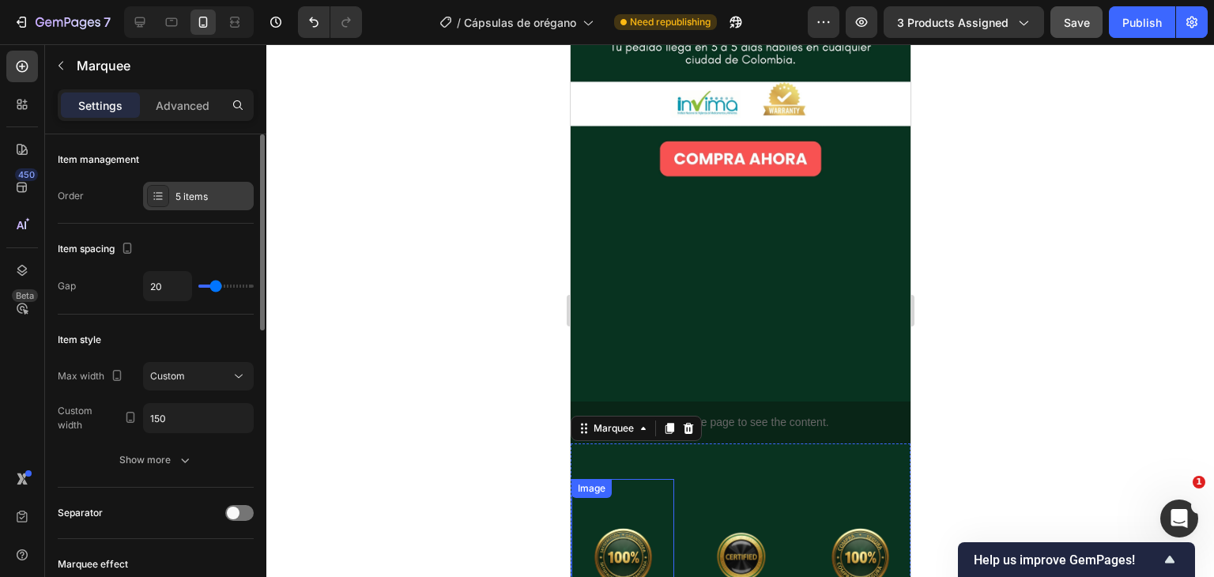
click at [194, 198] on div "5 items" at bounding box center [213, 197] width 74 height 14
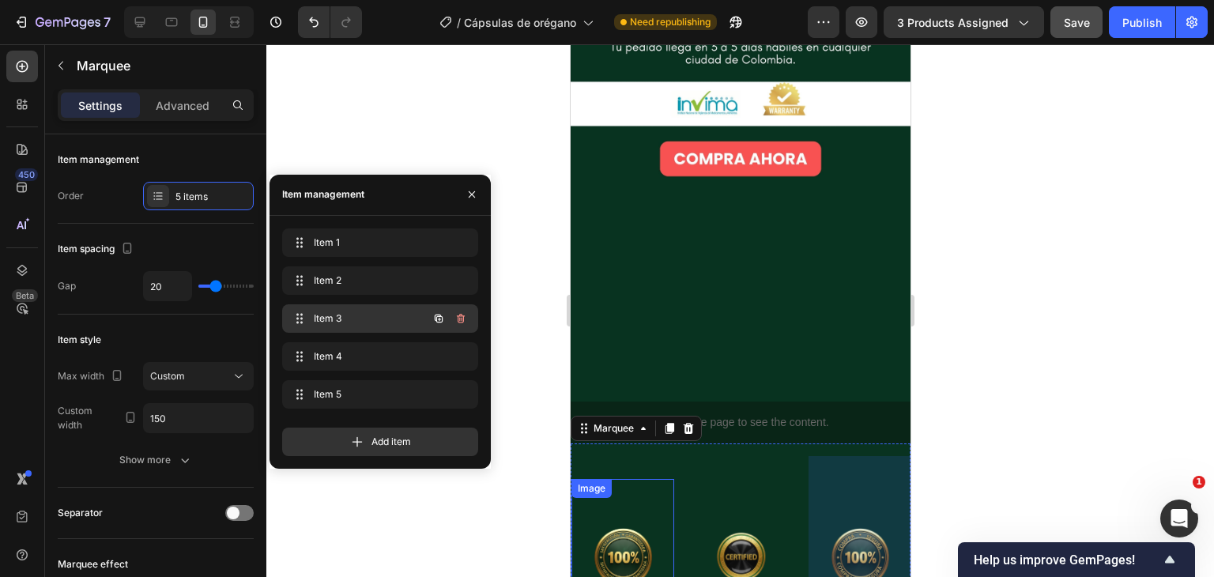
click at [379, 311] on span "Item 3" at bounding box center [358, 318] width 89 height 14
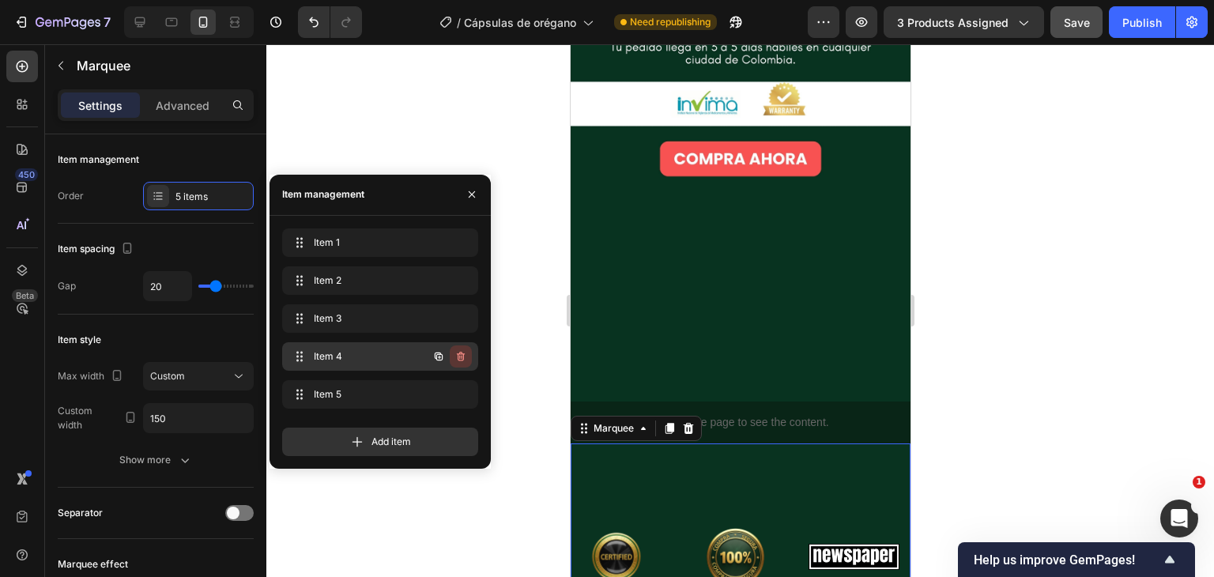
click at [465, 359] on icon "button" at bounding box center [461, 356] width 13 height 13
click at [439, 360] on div "Delete" at bounding box center [450, 356] width 29 height 14
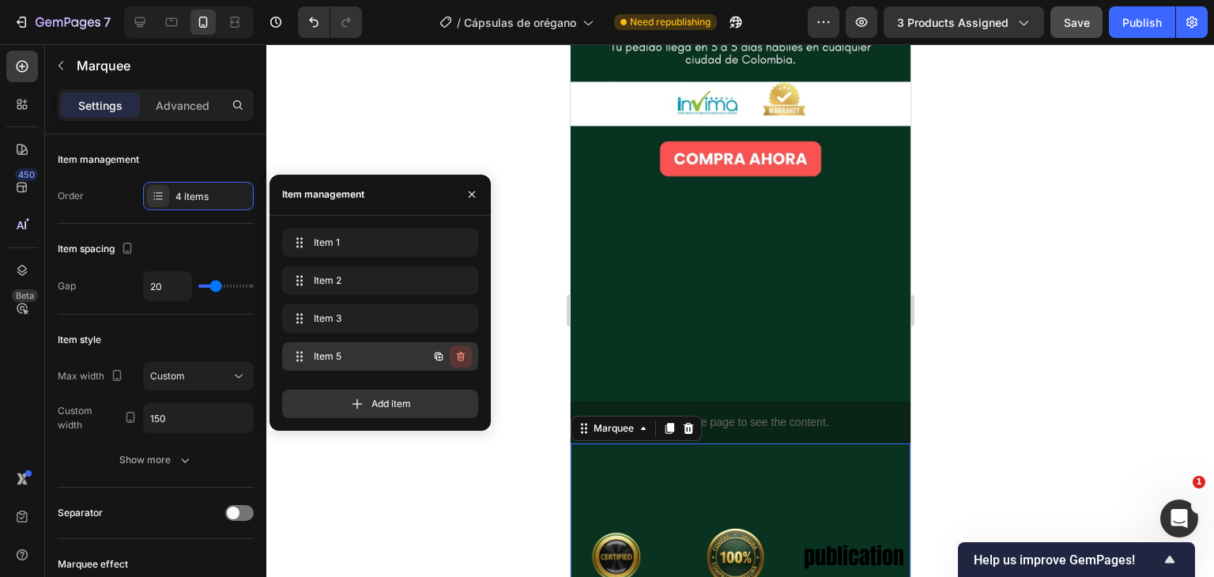
click at [468, 361] on button "button" at bounding box center [461, 356] width 22 height 22
click at [449, 353] on div "Delete" at bounding box center [450, 356] width 29 height 14
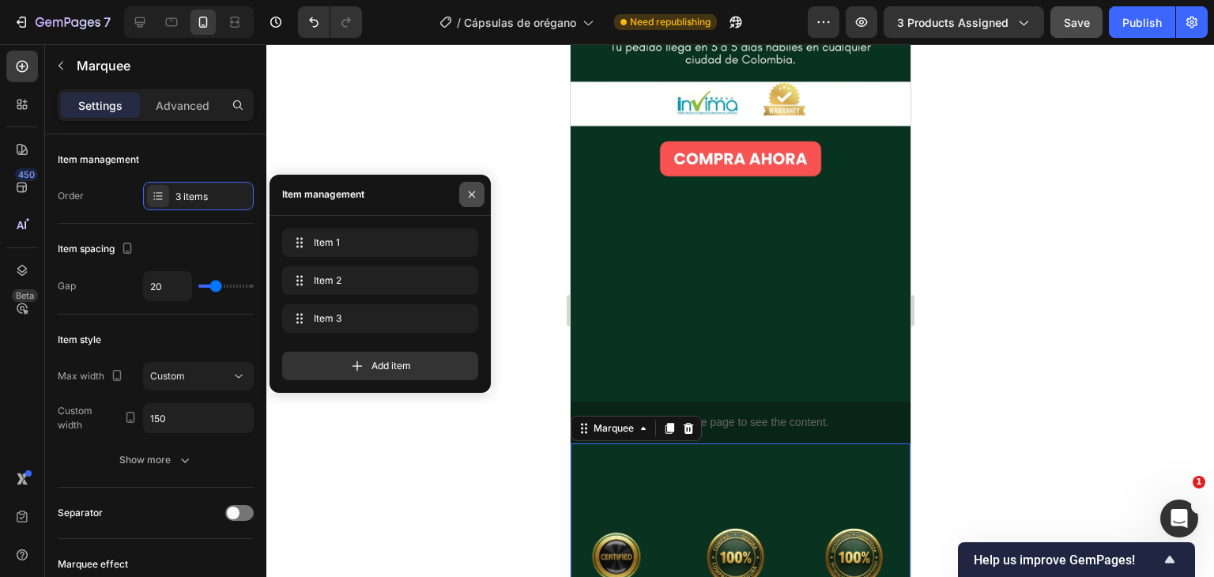
click at [470, 191] on icon "button" at bounding box center [472, 194] width 13 height 13
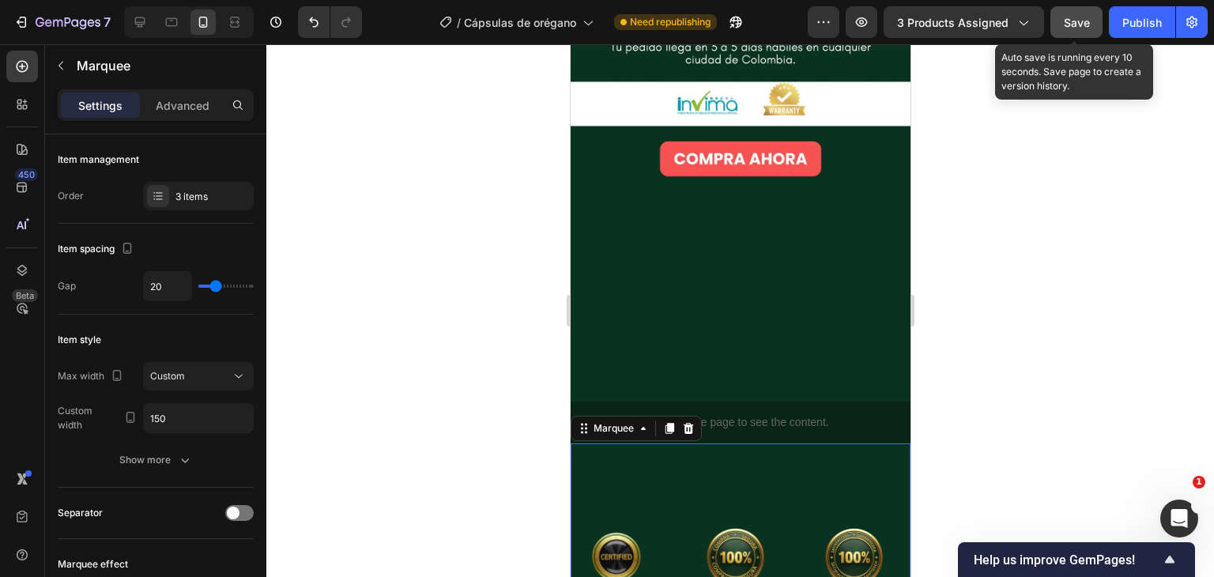
click at [1070, 25] on span "Save" at bounding box center [1077, 22] width 26 height 13
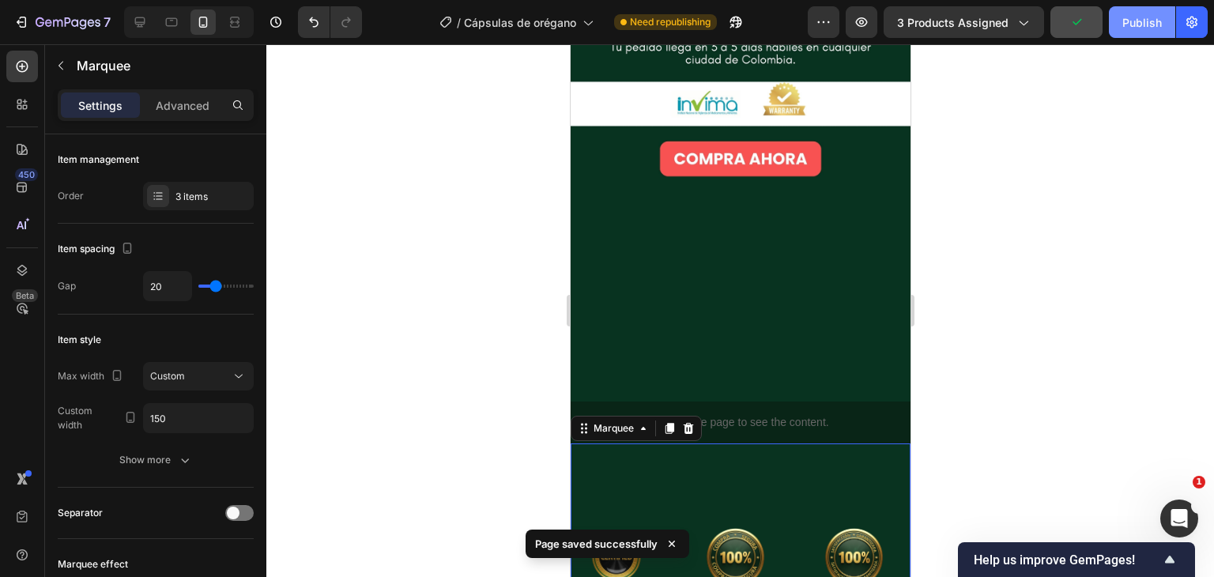
click at [1146, 23] on div "Publish" at bounding box center [1143, 22] width 40 height 17
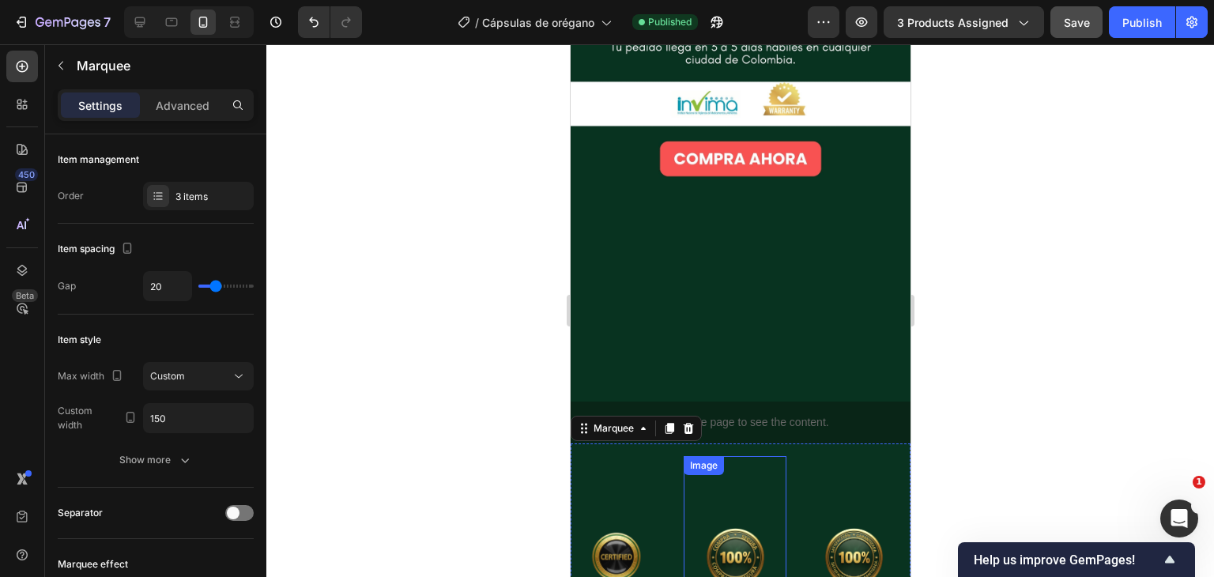
click at [730, 466] on img at bounding box center [734, 557] width 103 height 183
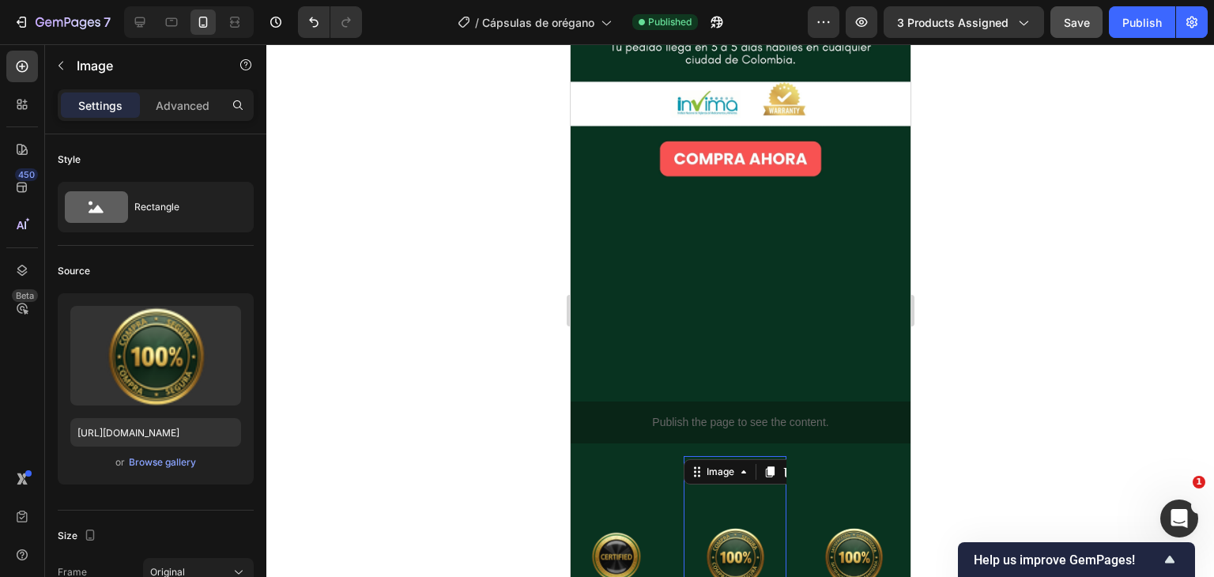
scroll to position [0, 0]
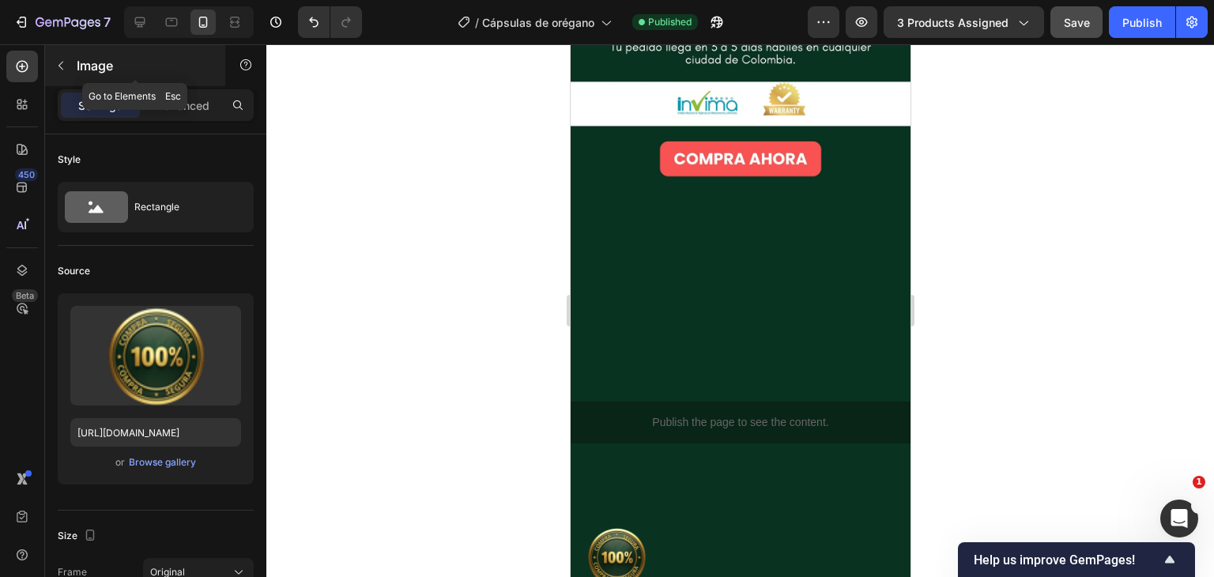
click at [62, 59] on icon "button" at bounding box center [61, 65] width 13 height 13
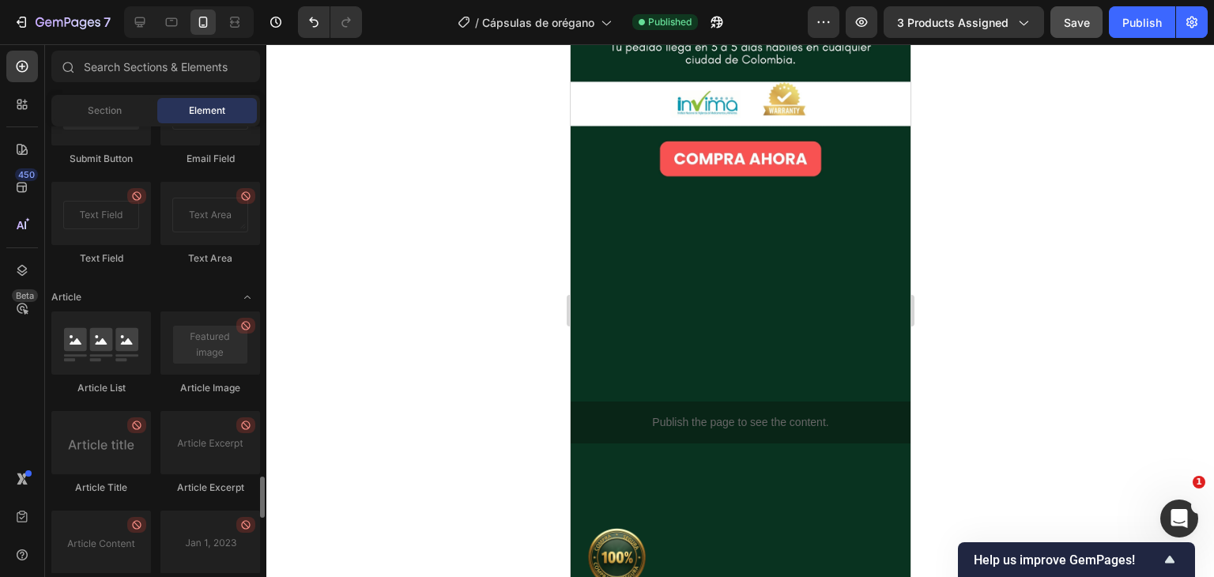
scroll to position [3959, 0]
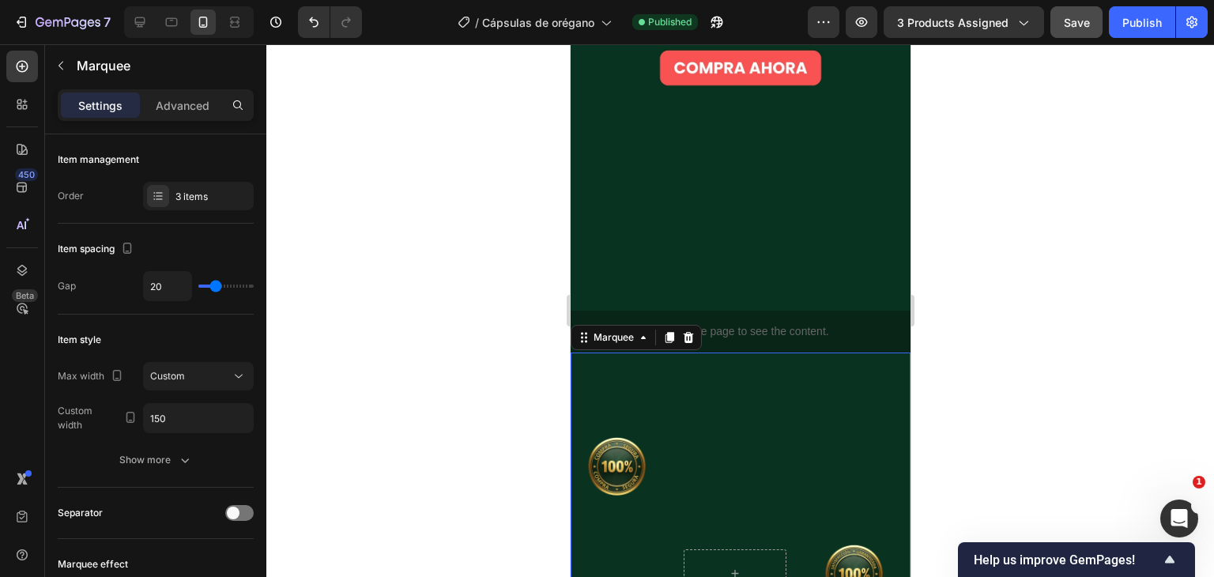
scroll to position [4791, 0]
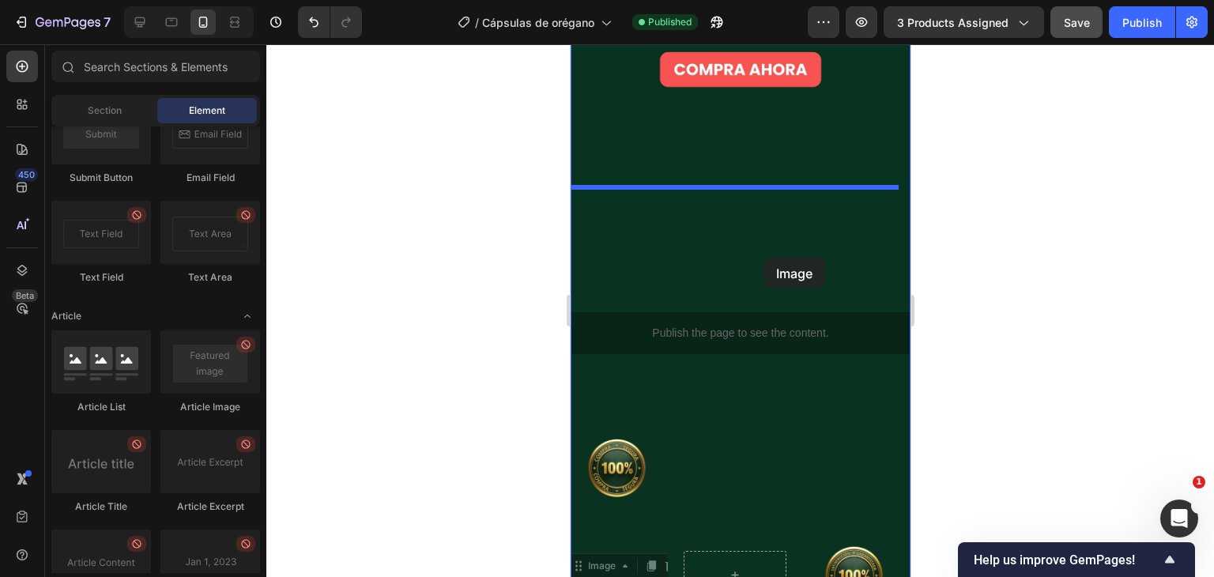
drag, startPoint x: 618, startPoint y: 459, endPoint x: 763, endPoint y: 258, distance: 248.1
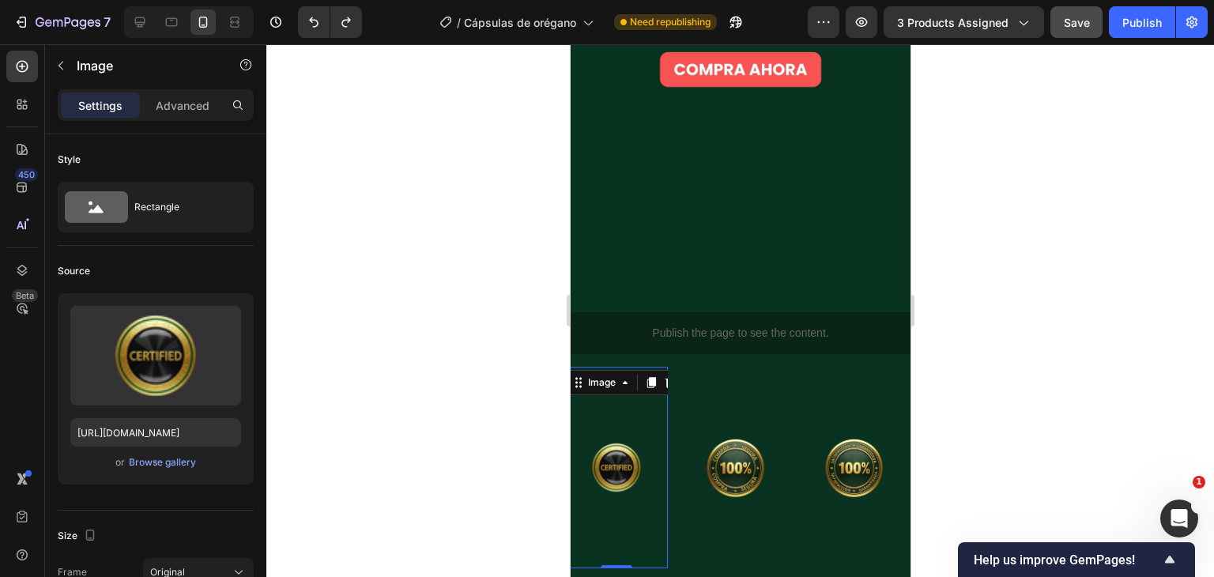
click at [624, 376] on img at bounding box center [615, 467] width 103 height 183
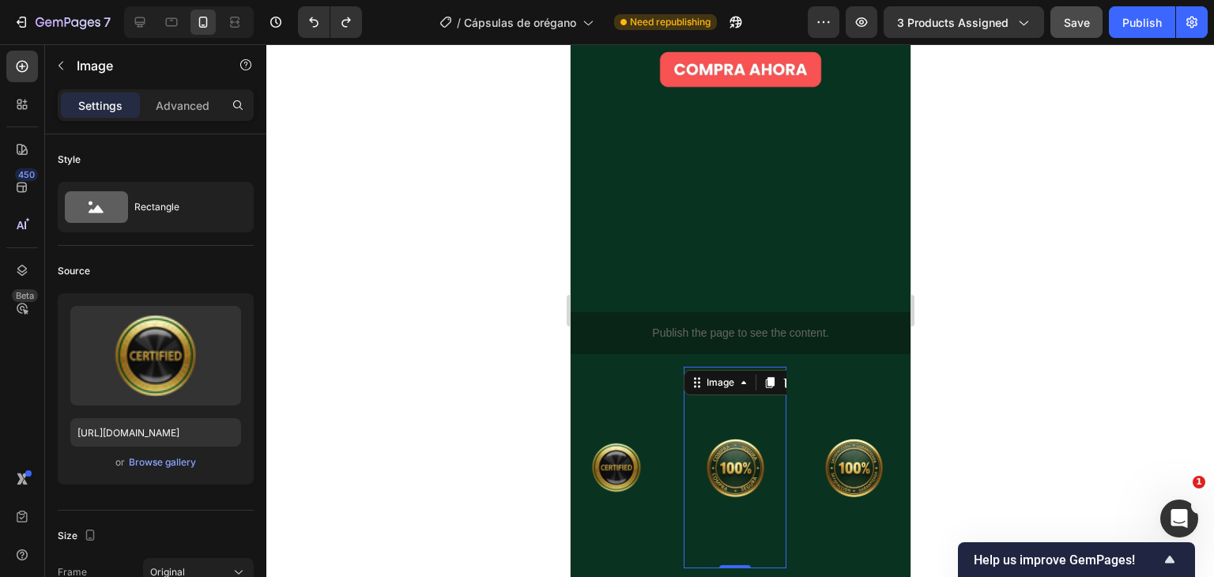
click at [720, 376] on img at bounding box center [734, 467] width 103 height 183
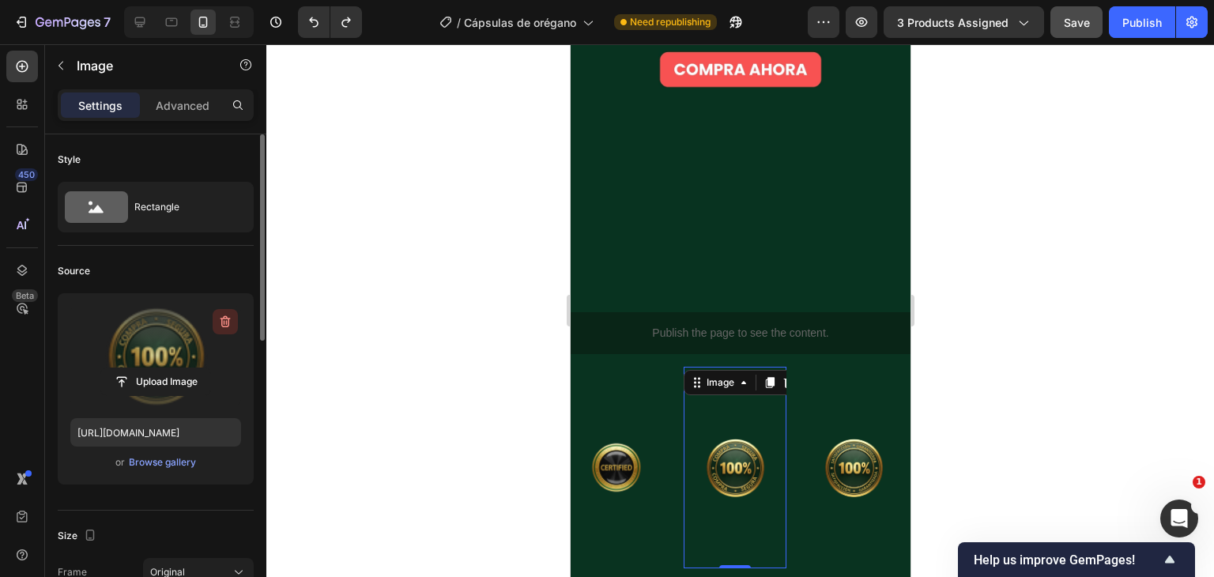
click at [217, 326] on icon "button" at bounding box center [225, 322] width 16 height 16
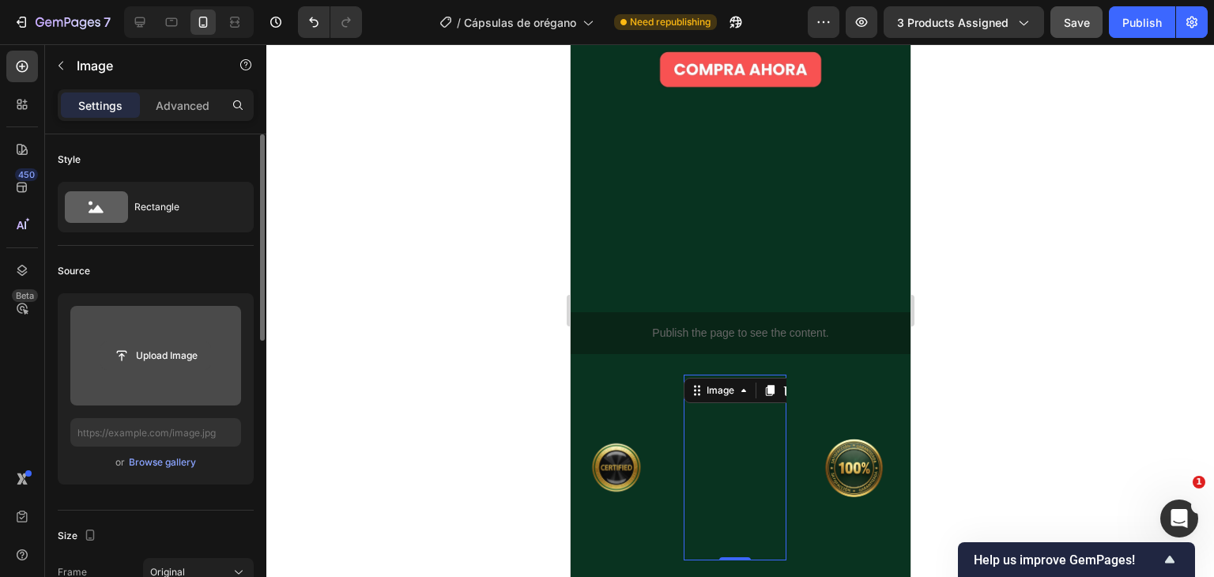
click at [168, 360] on input "file" at bounding box center [155, 355] width 109 height 27
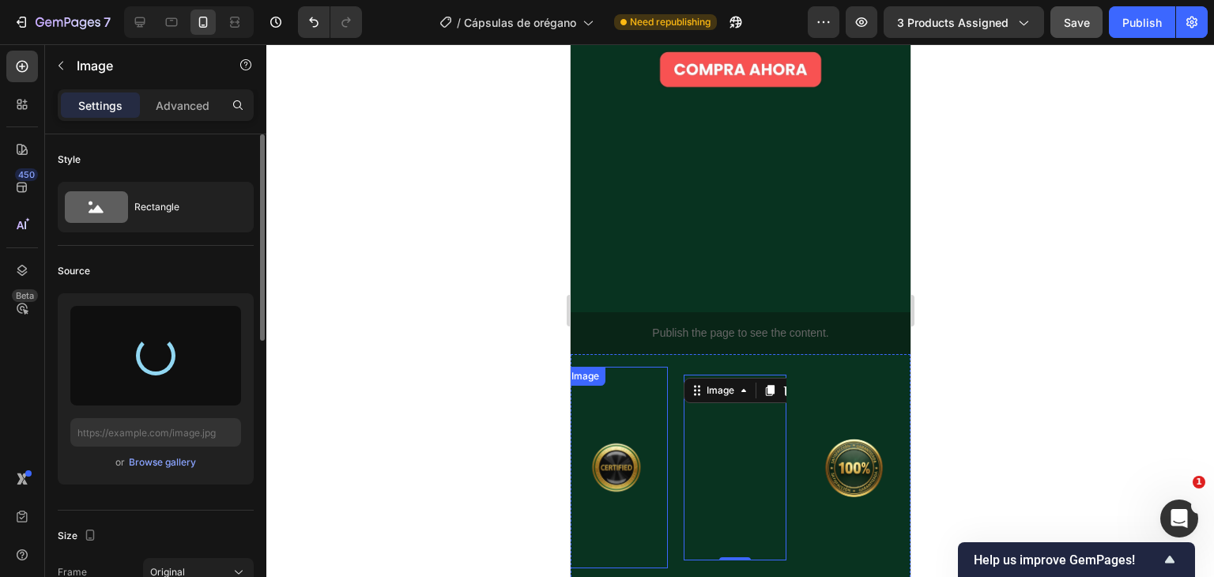
type input "[URL][DOMAIN_NAME]"
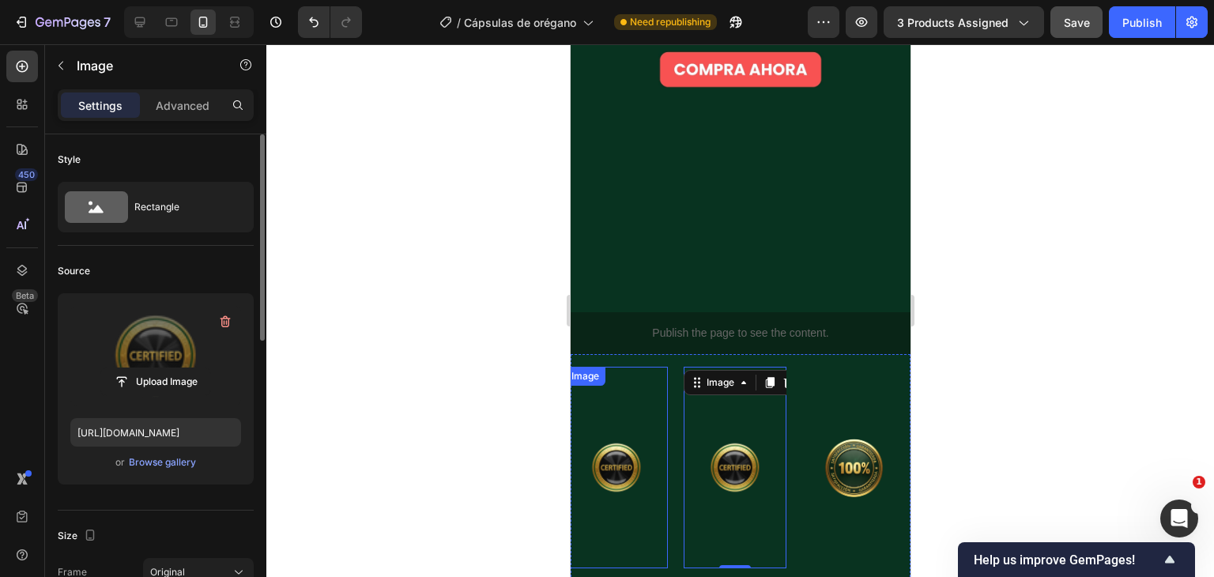
click at [640, 376] on img at bounding box center [615, 467] width 103 height 183
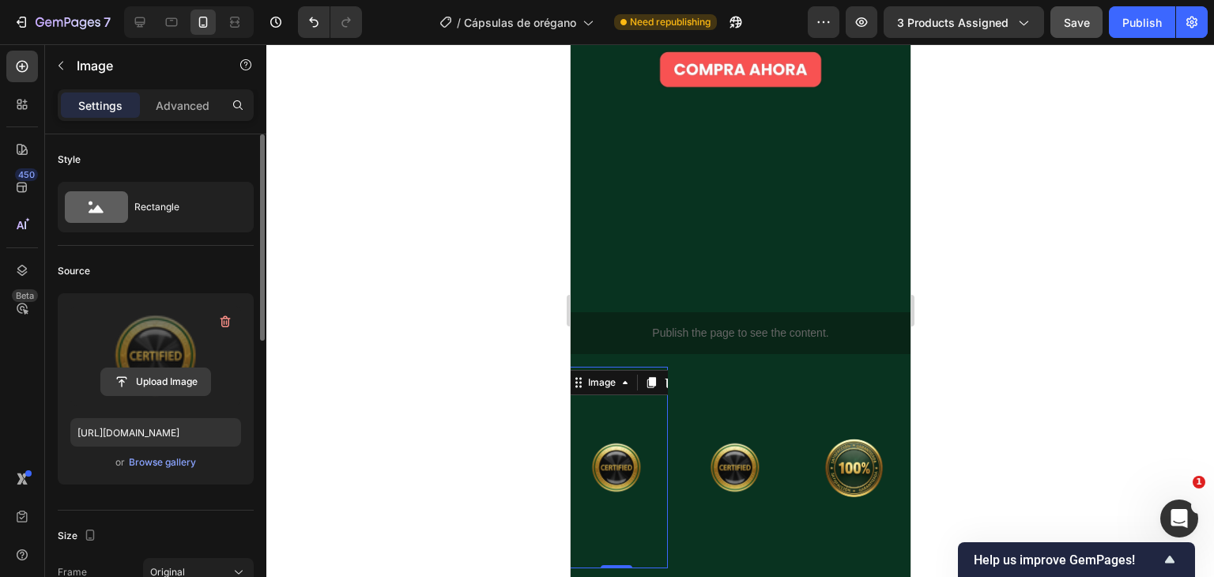
click at [158, 383] on input "file" at bounding box center [155, 381] width 109 height 27
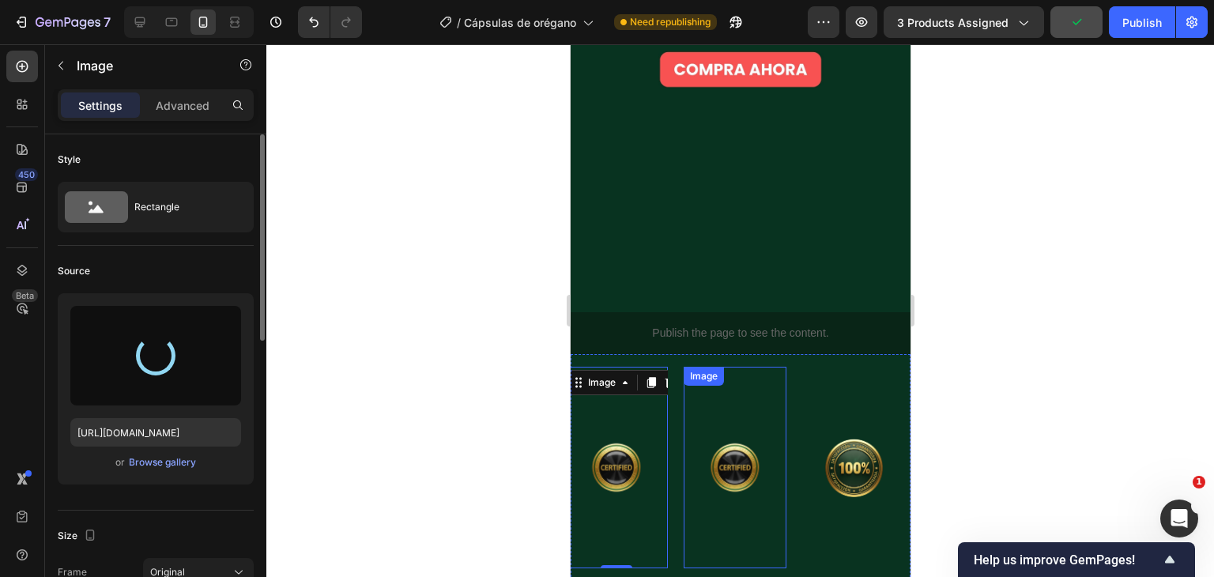
type input "[URL][DOMAIN_NAME]"
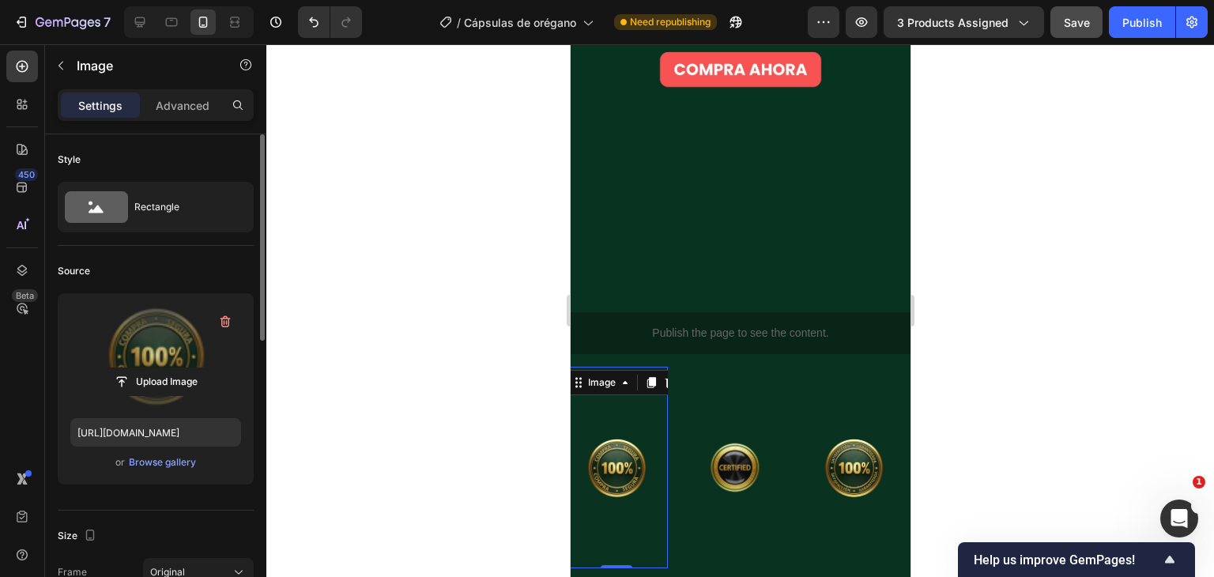
click at [990, 200] on div at bounding box center [740, 310] width 948 height 533
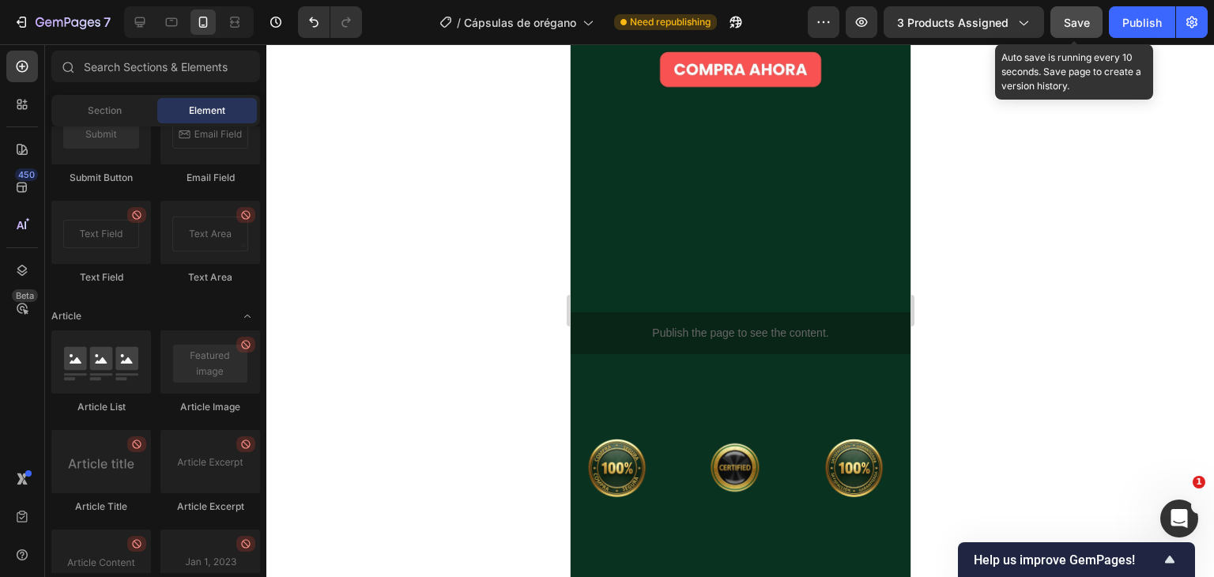
click at [1091, 22] on button "Save" at bounding box center [1077, 22] width 52 height 32
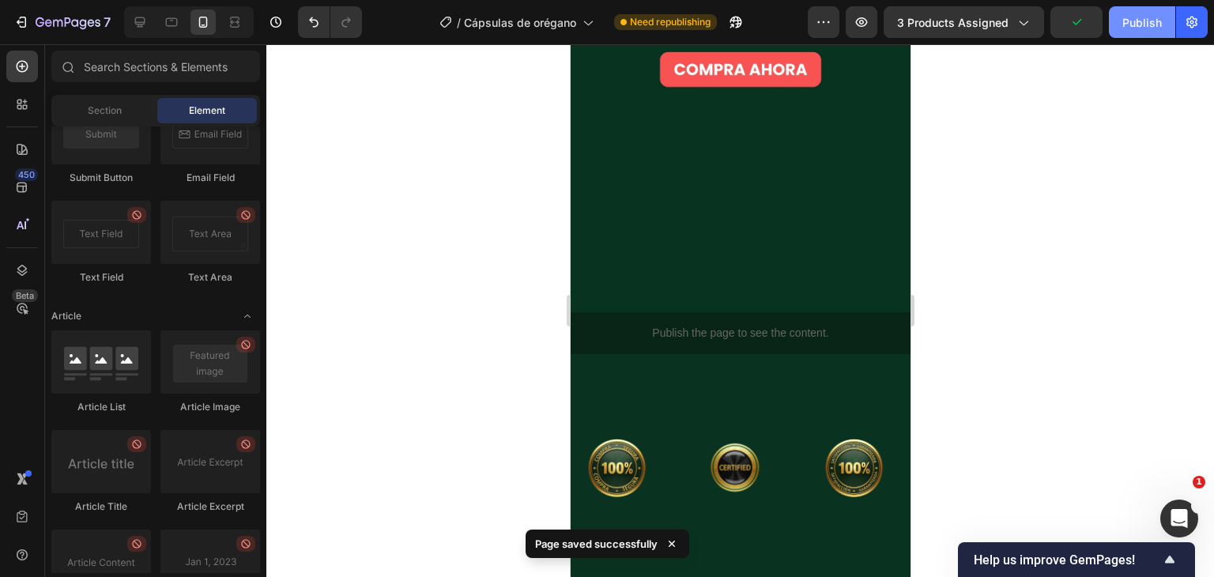
click at [1133, 22] on div "Publish" at bounding box center [1143, 22] width 40 height 17
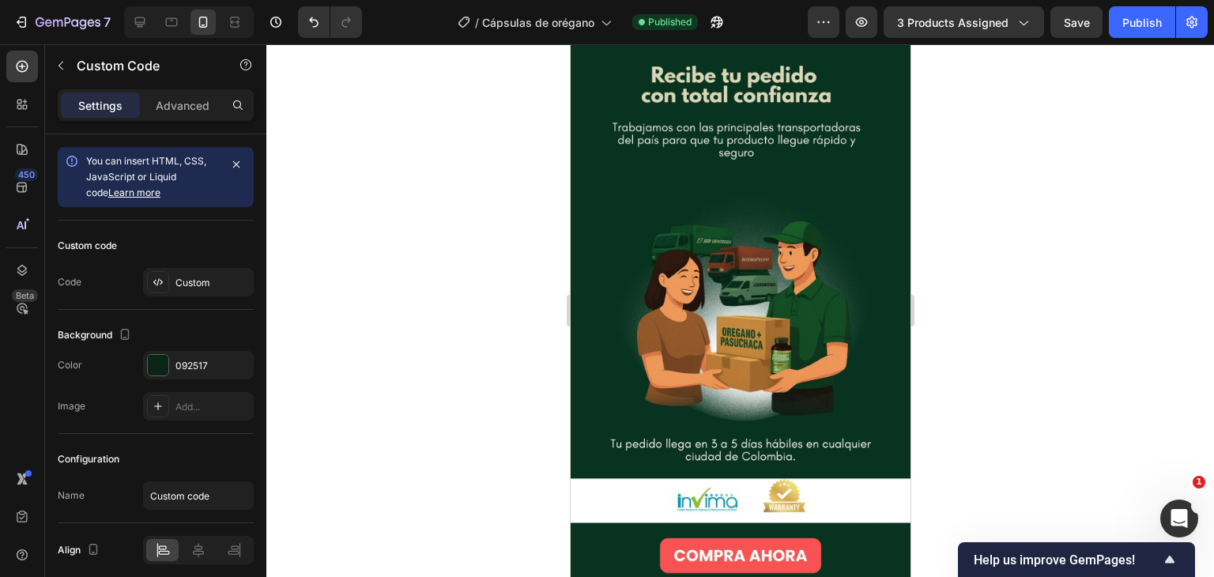
scroll to position [4299, 0]
